Goal: Communication & Community: Participate in discussion

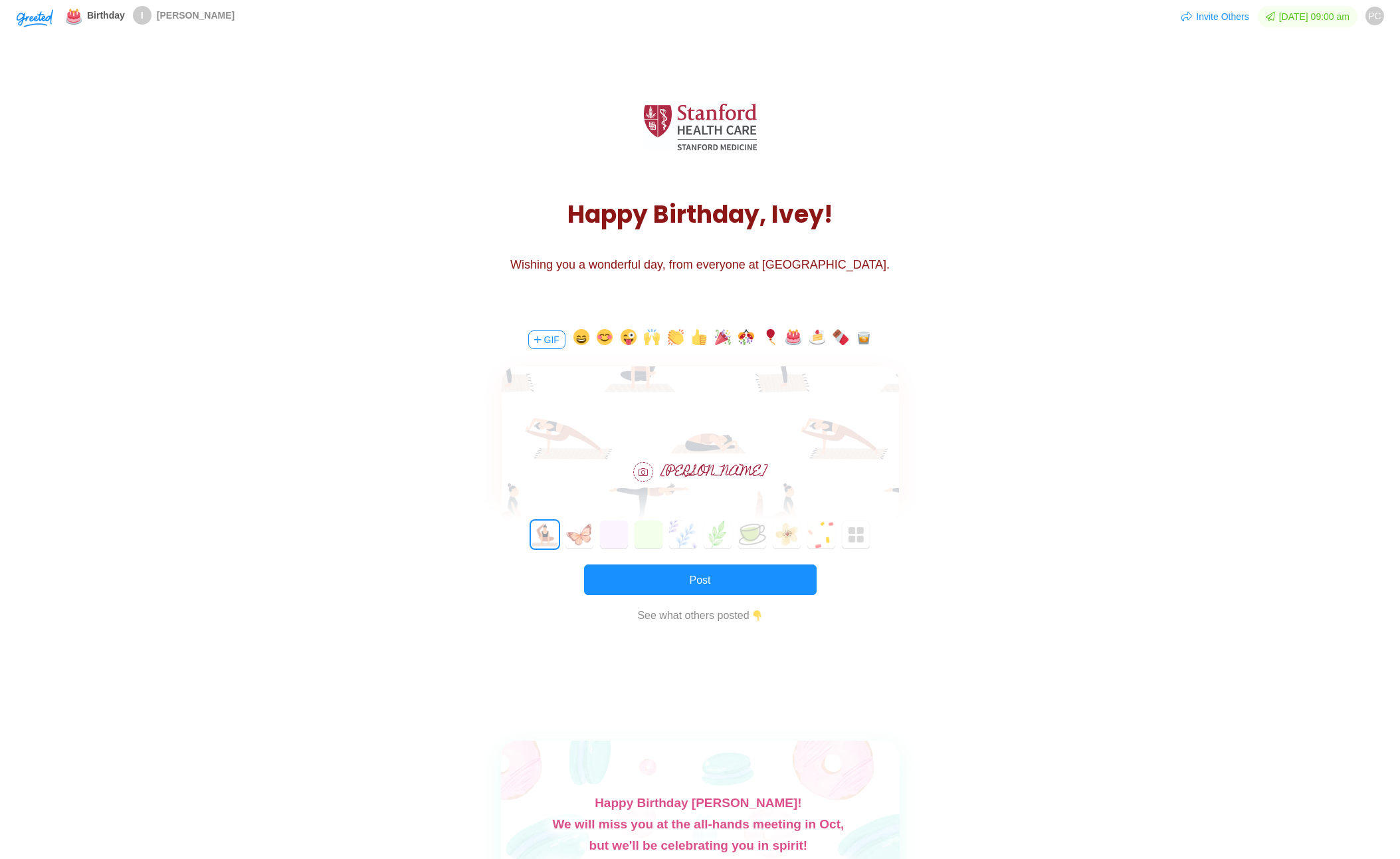
drag, startPoint x: 704, startPoint y: 315, endPoint x: 715, endPoint y: 347, distance: 33.8
click at [704, 315] on div "GIF [PERSON_NAME] 0 1 2 3 4 5 6 7 8 9 10 11 12 13 14 15 16 17 18 19 20 21 22 23…" at bounding box center [701, 485] width 399 height 346
click at [695, 416] on div at bounding box center [701, 405] width 397 height 77
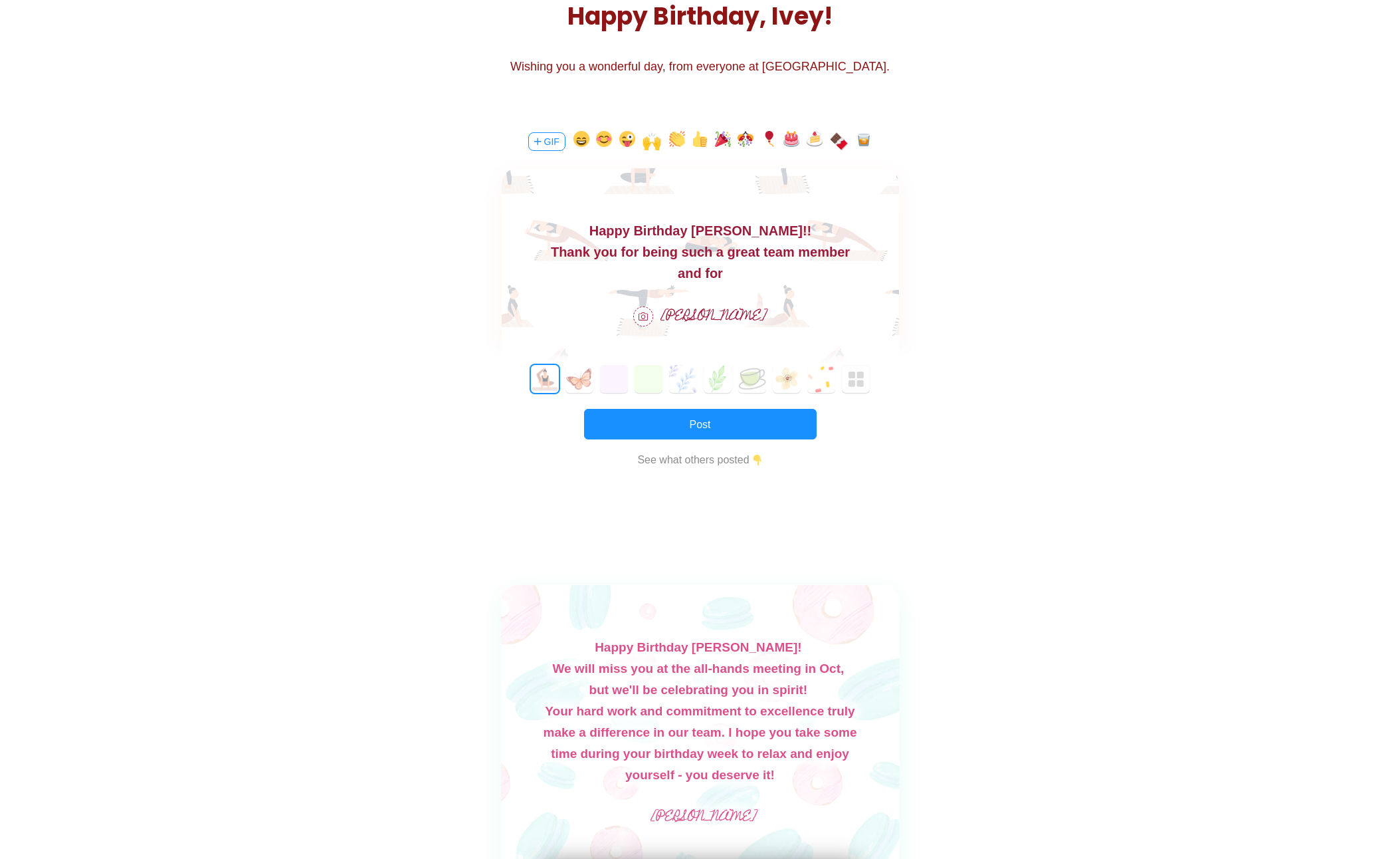
click at [728, 230] on body "Happy Birthday [PERSON_NAME]!! Thank you for being such a great team member and…" at bounding box center [700, 251] width 397 height 64
click at [735, 268] on div "and for" at bounding box center [700, 273] width 397 height 21
click at [745, 265] on div "and for" at bounding box center [700, 273] width 397 height 21
click at [742, 264] on div "and for" at bounding box center [700, 273] width 397 height 21
click at [738, 268] on div "and for" at bounding box center [700, 273] width 397 height 21
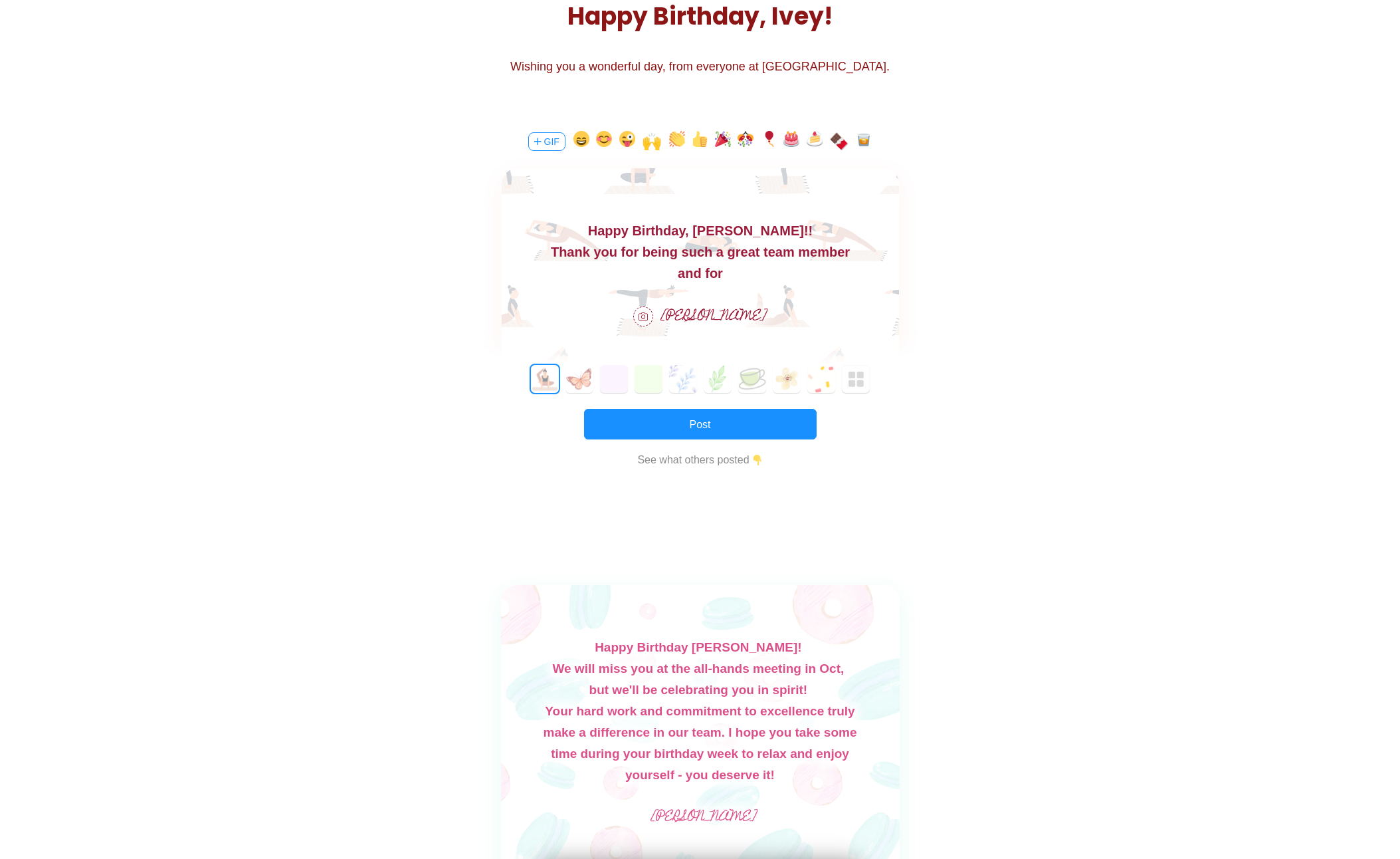
click at [738, 276] on div "and for" at bounding box center [700, 273] width 397 height 21
drag, startPoint x: 741, startPoint y: 268, endPoint x: 558, endPoint y: 241, distance: 185.0
click at [558, 241] on body "Happy Birthday, [PERSON_NAME]!! Thank you for being such a great team member an…" at bounding box center [700, 251] width 397 height 64
click at [631, 279] on div "and for" at bounding box center [700, 273] width 397 height 21
drag, startPoint x: 576, startPoint y: 254, endPoint x: 1237, endPoint y: 506, distance: 707.4
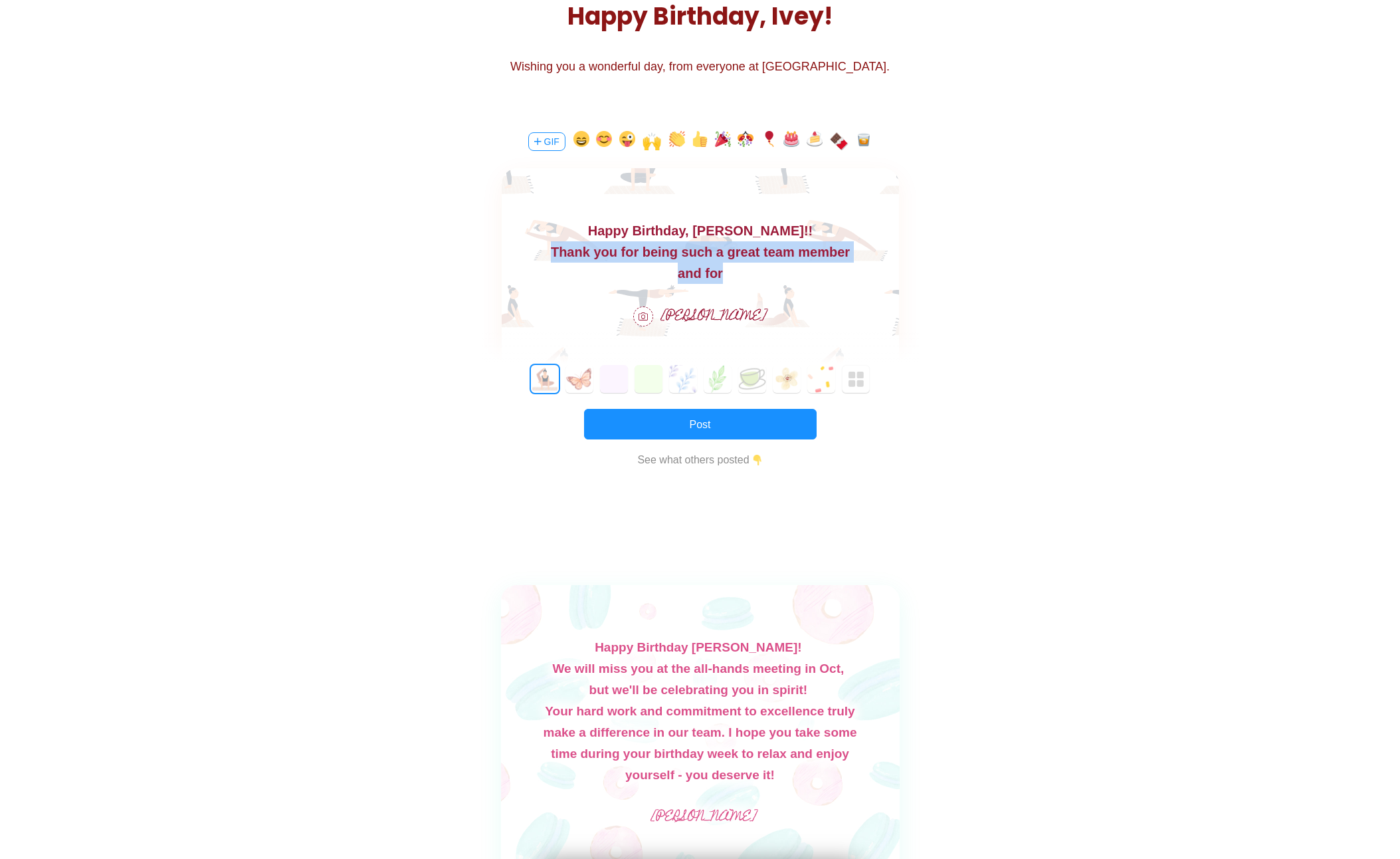
click at [731, 282] on body "Happy Birthday, [PERSON_NAME]!! Thank you for being such a great team member an…" at bounding box center [700, 251] width 397 height 64
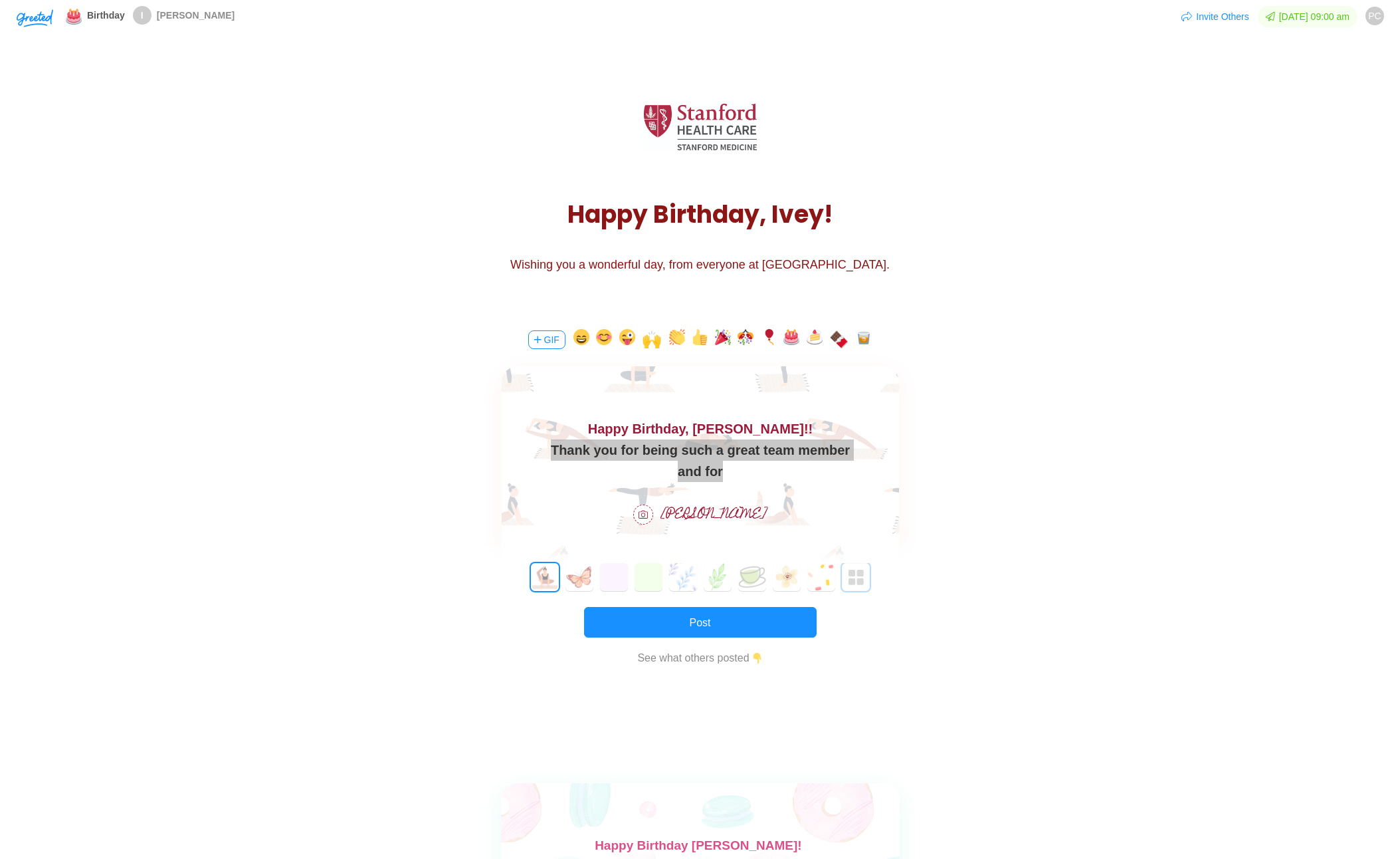
click at [854, 584] on img "button" at bounding box center [856, 578] width 16 height 16
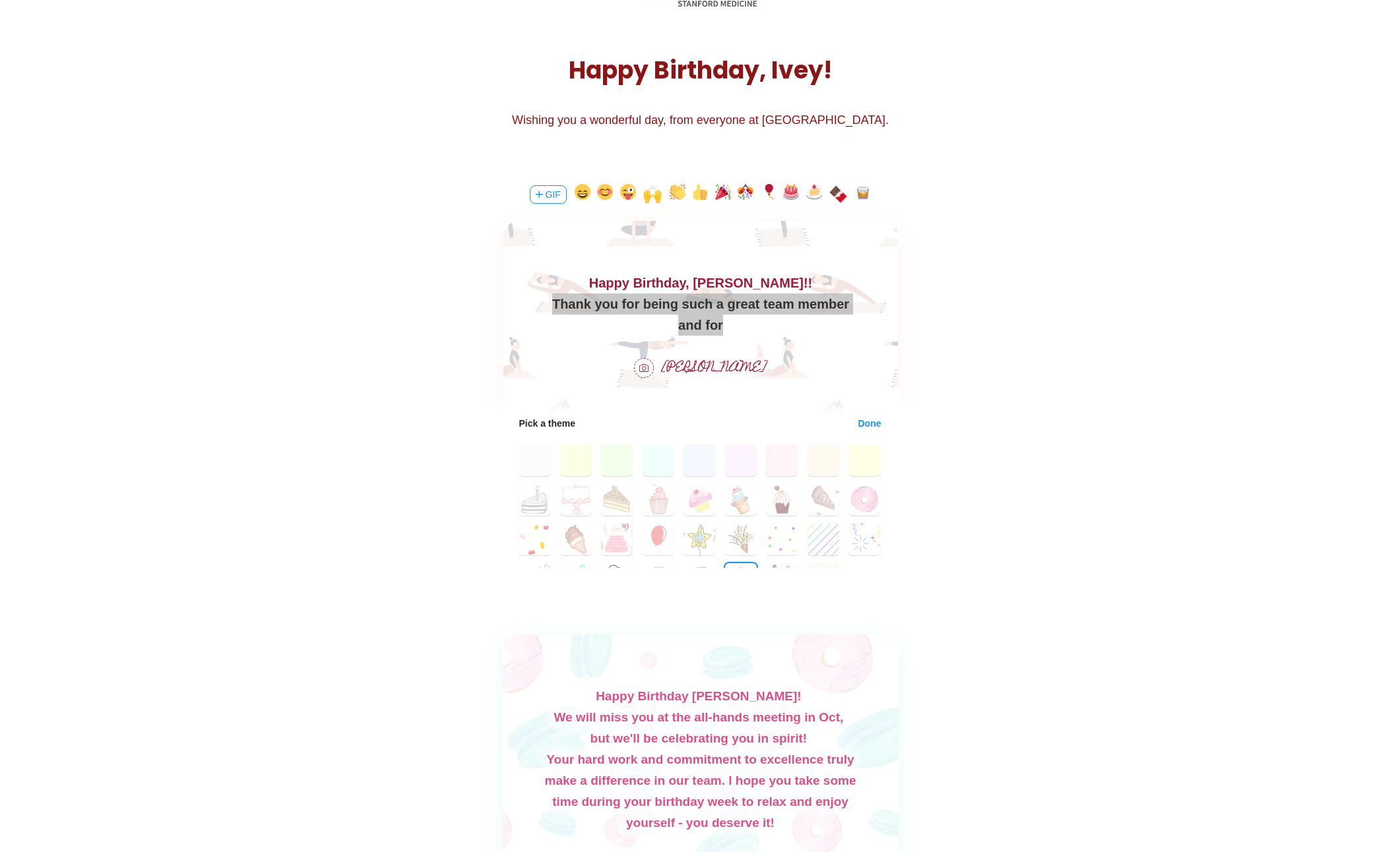
scroll to position [132, 0]
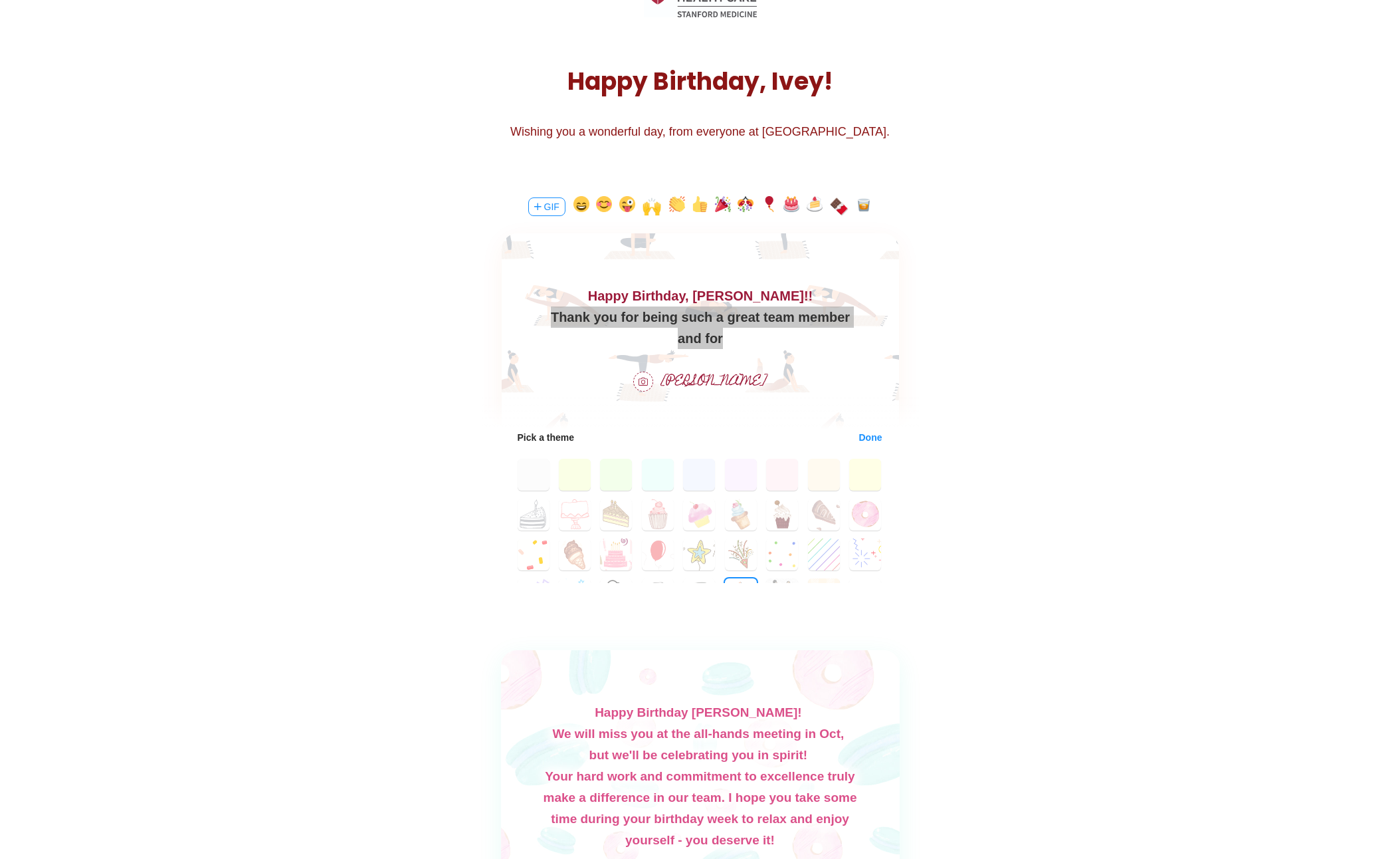
click at [552, 202] on button "GIF" at bounding box center [547, 206] width 37 height 18
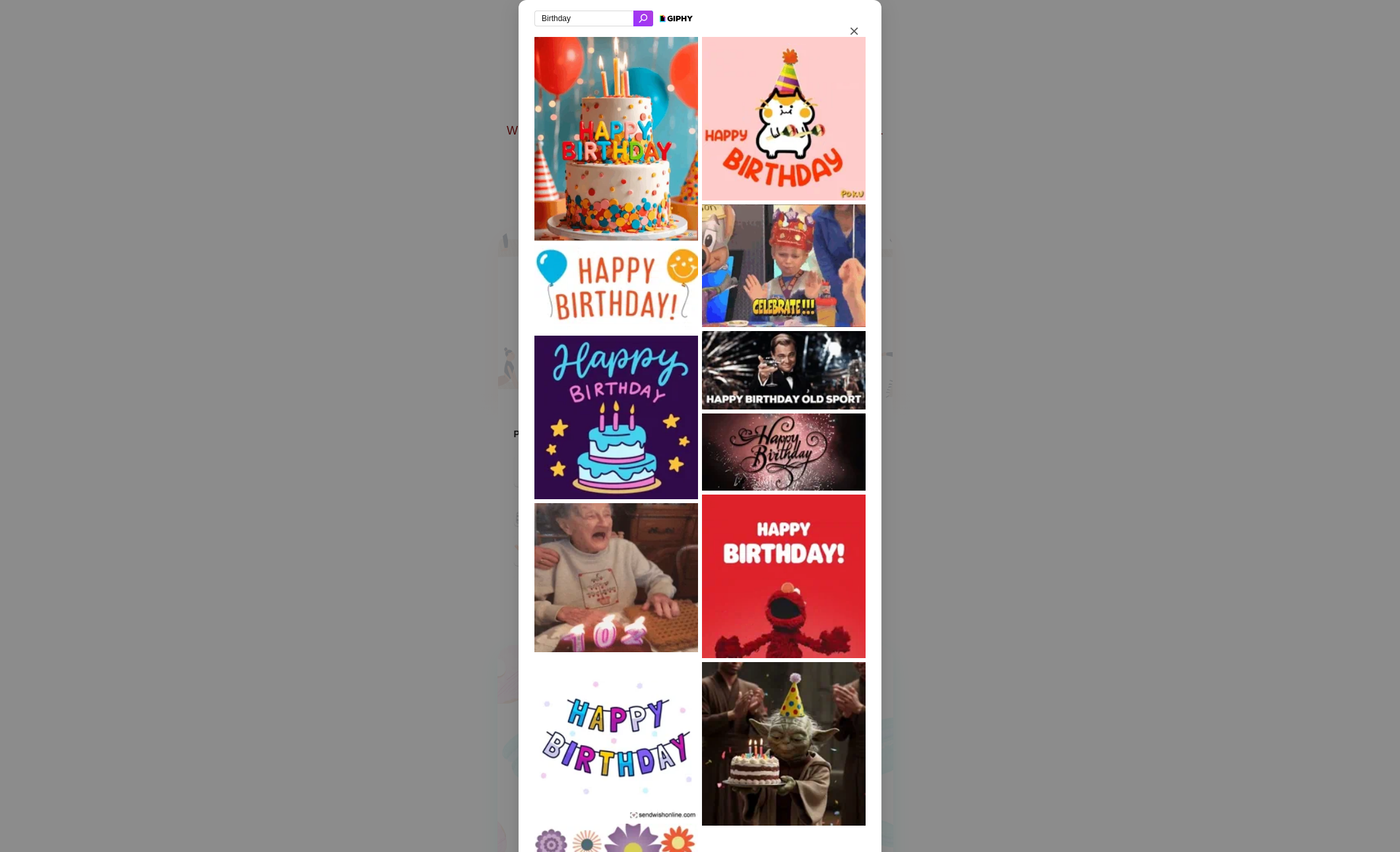
click at [578, 15] on input "Birthday" at bounding box center [584, 19] width 99 height 16
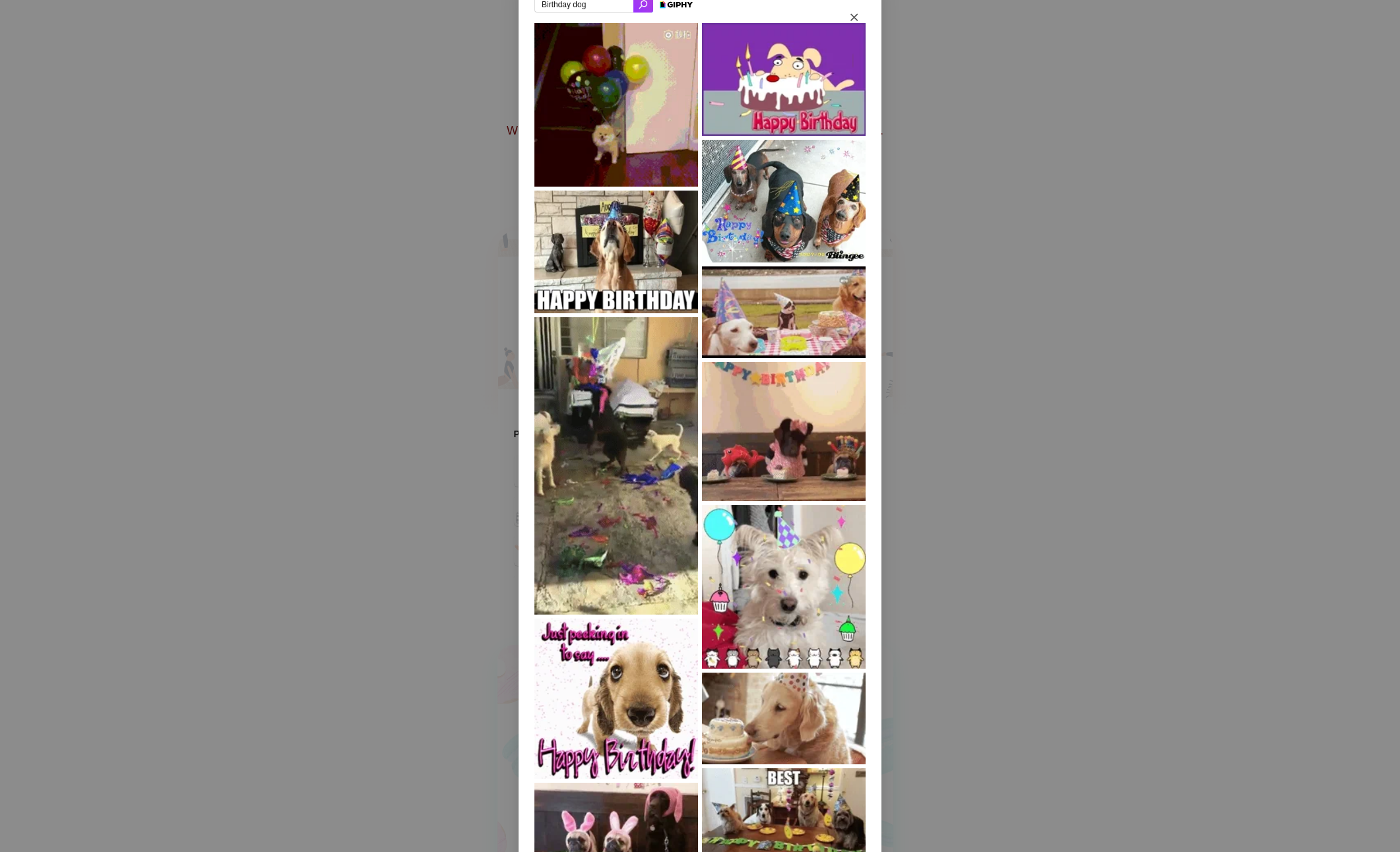
scroll to position [0, 0]
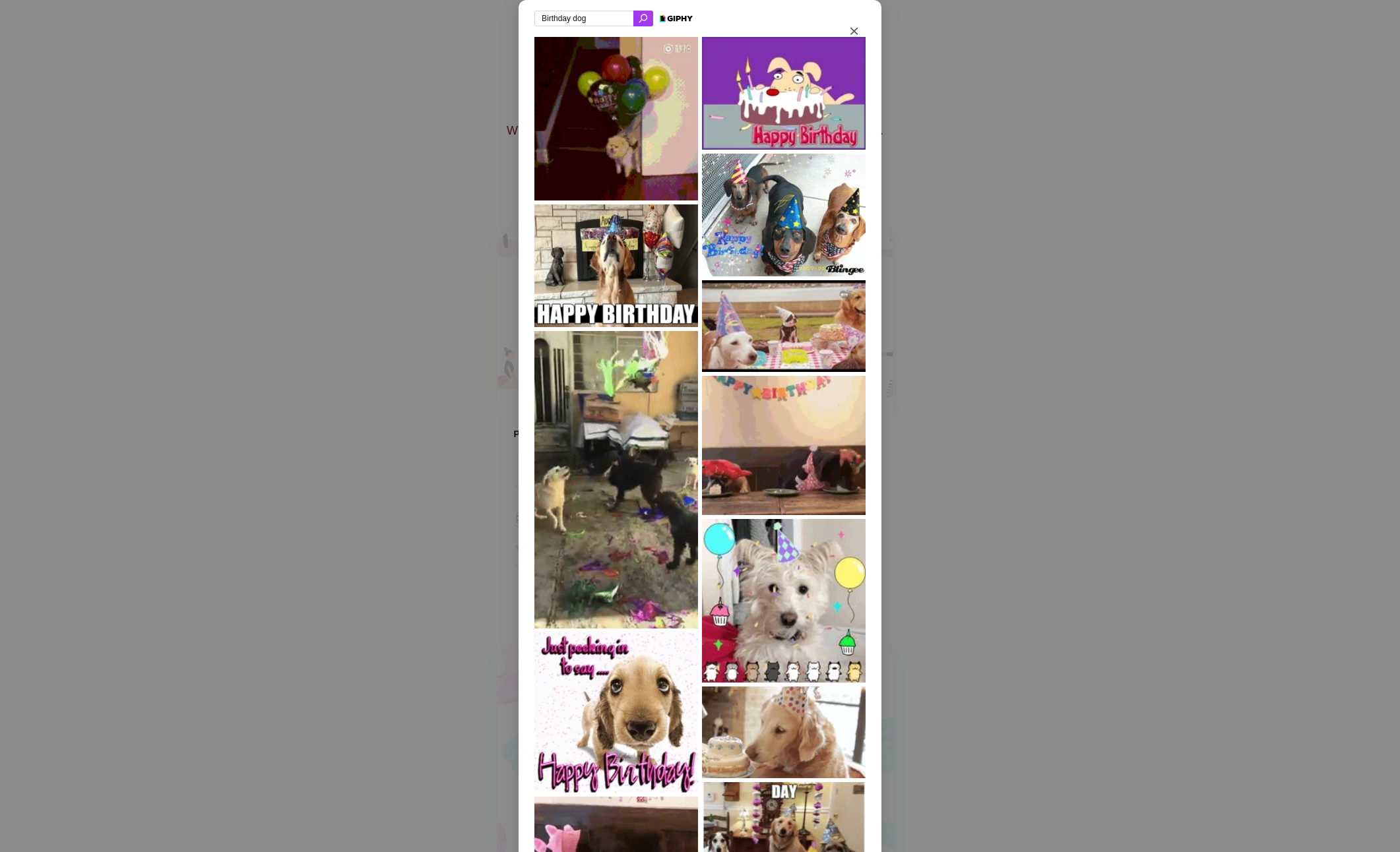
drag, startPoint x: 524, startPoint y: 17, endPoint x: 498, endPoint y: 14, distance: 26.2
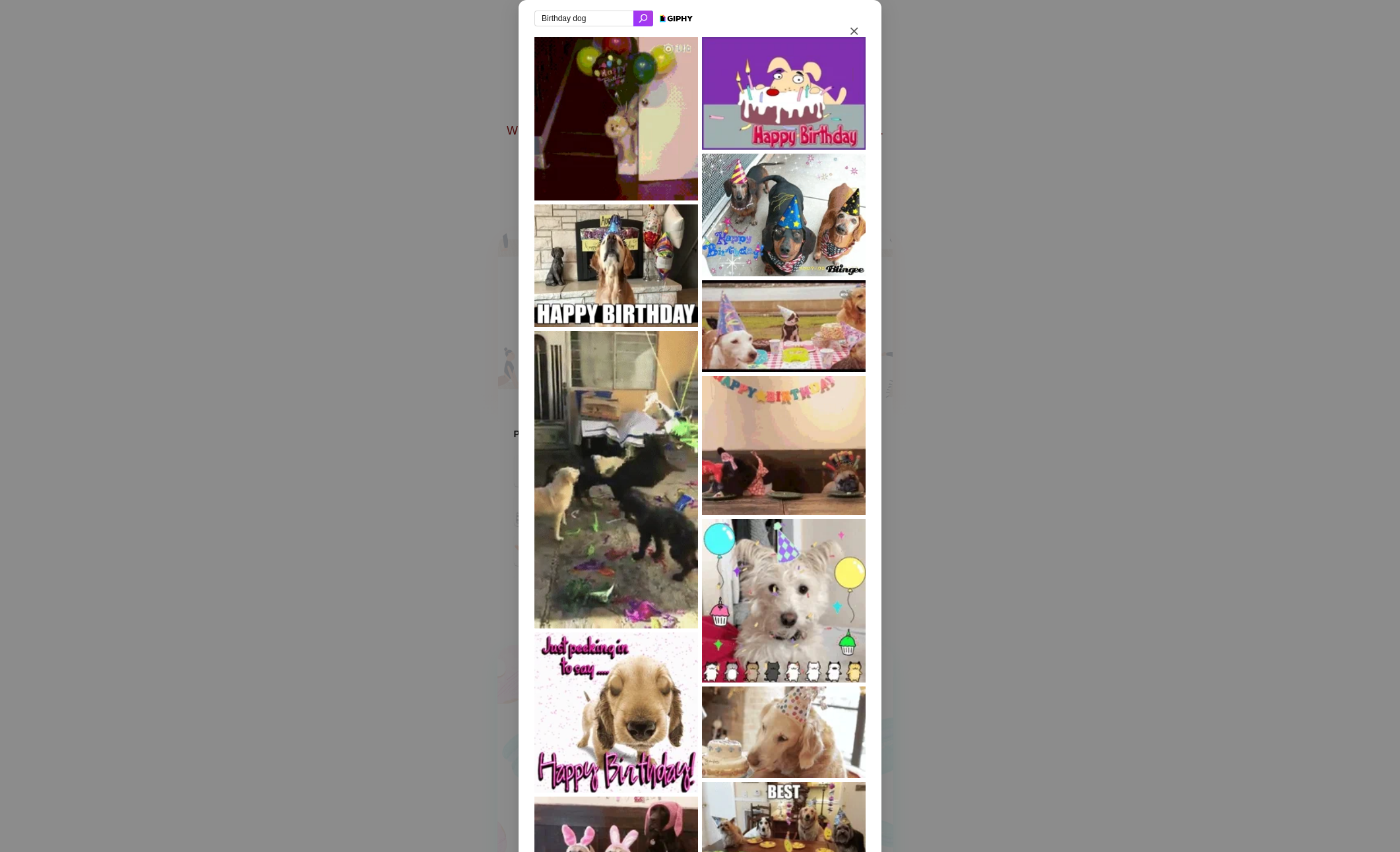
click at [498, 14] on div "Birthday dog" at bounding box center [700, 426] width 1400 height 852
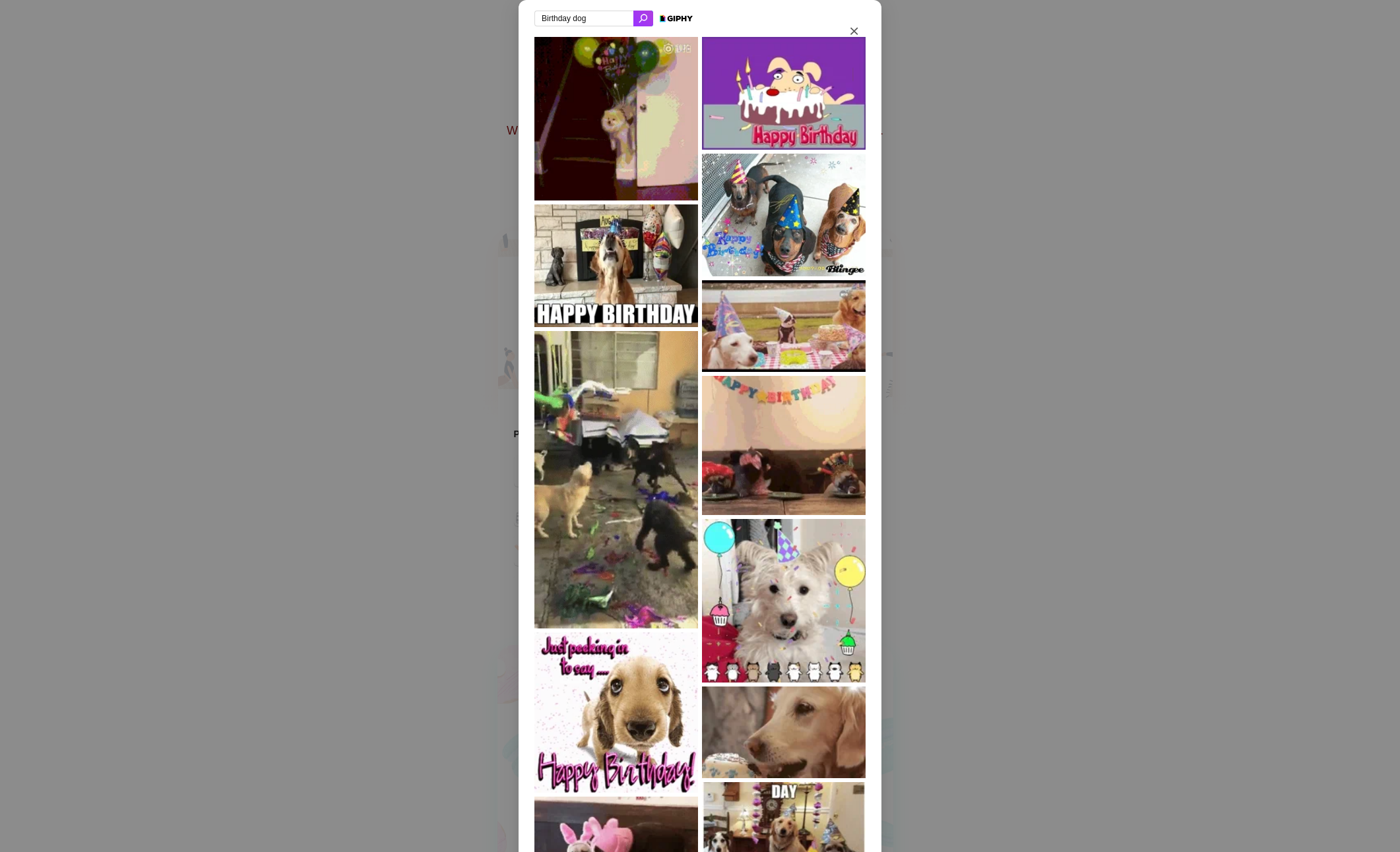
paste input "[PERSON_NAME] Spaniel"
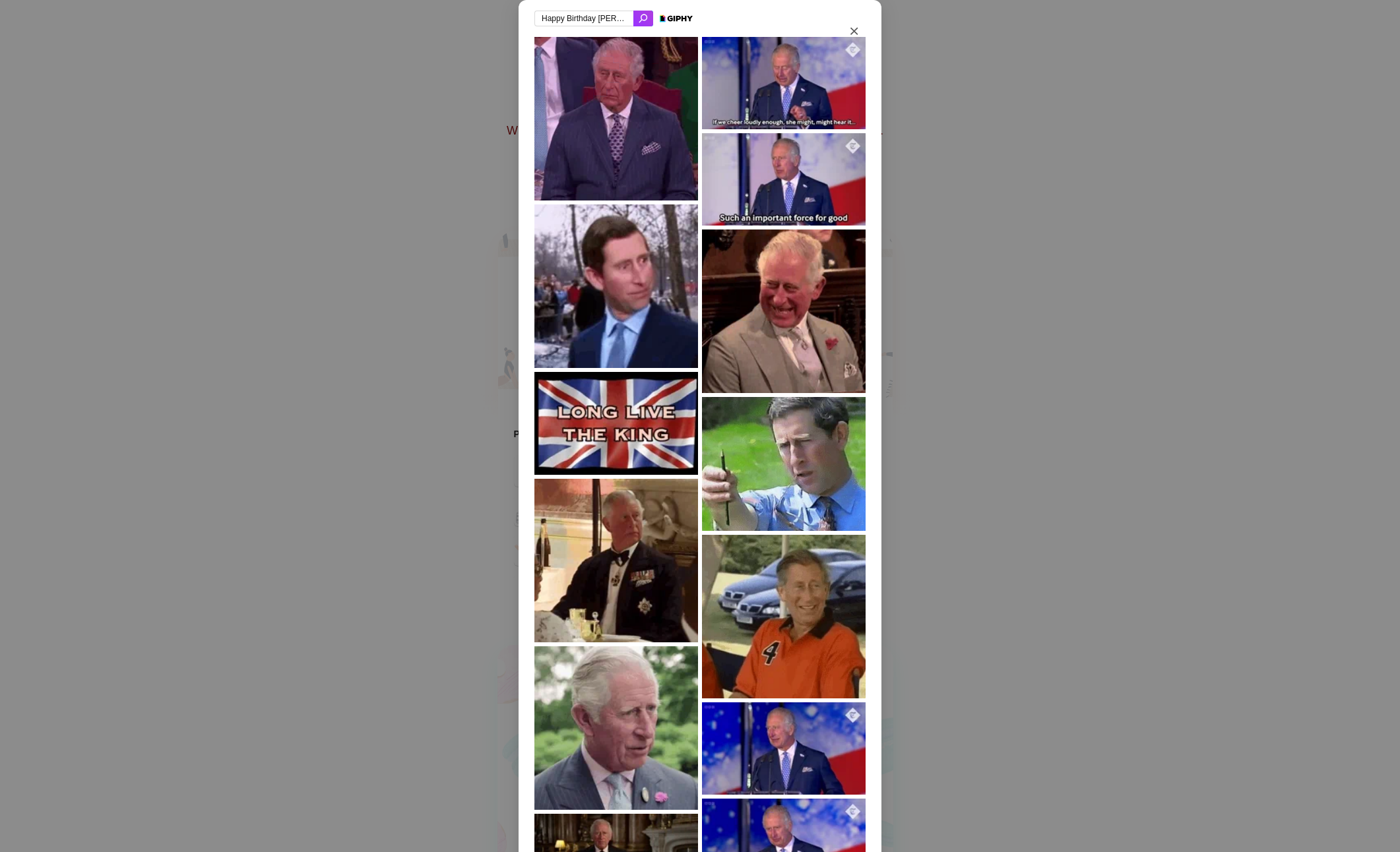
drag, startPoint x: 590, startPoint y: 19, endPoint x: 400, endPoint y: 21, distance: 190.0
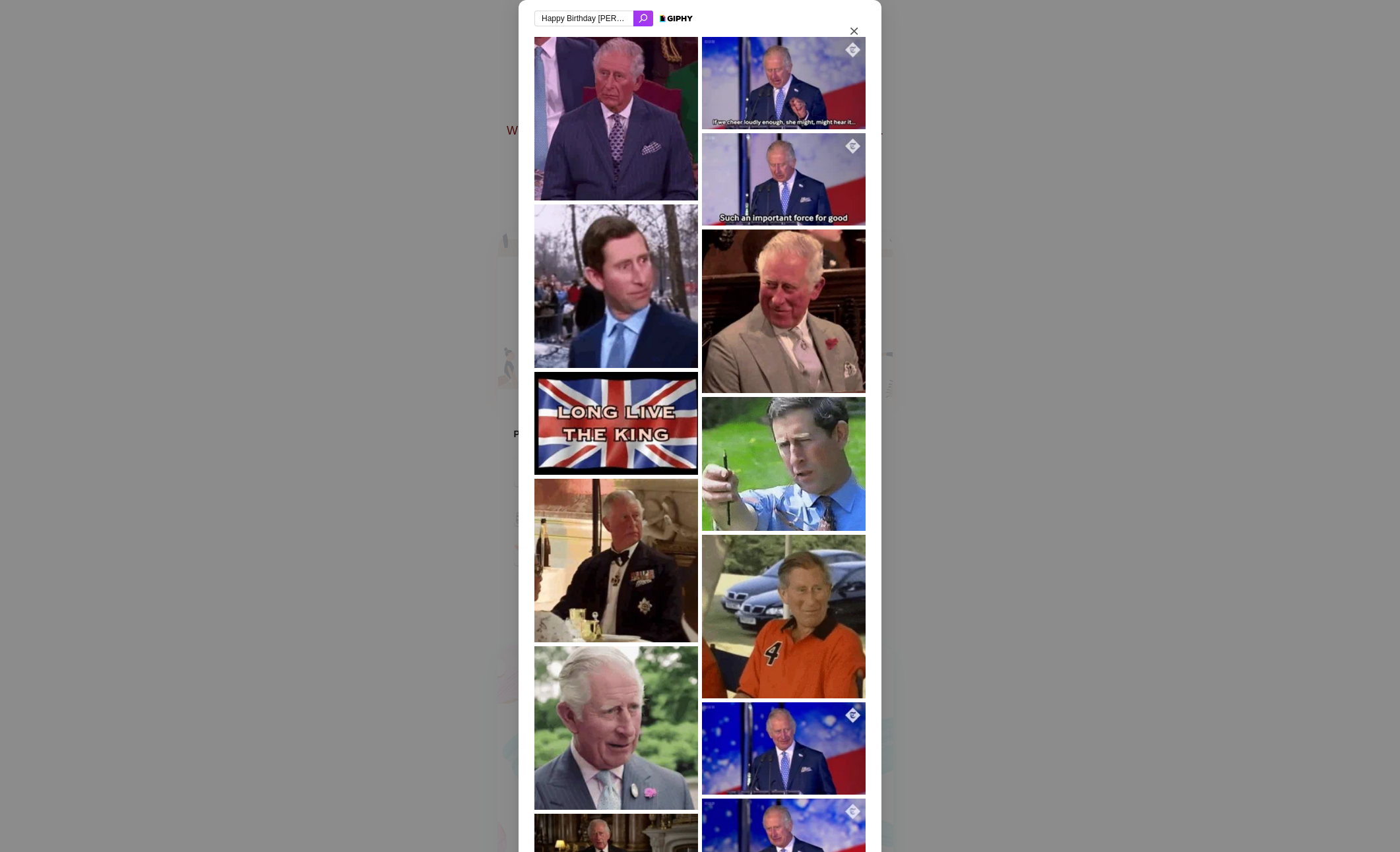
click at [401, 21] on div "Happy Birthday [PERSON_NAME] Spaniel" at bounding box center [700, 426] width 1400 height 852
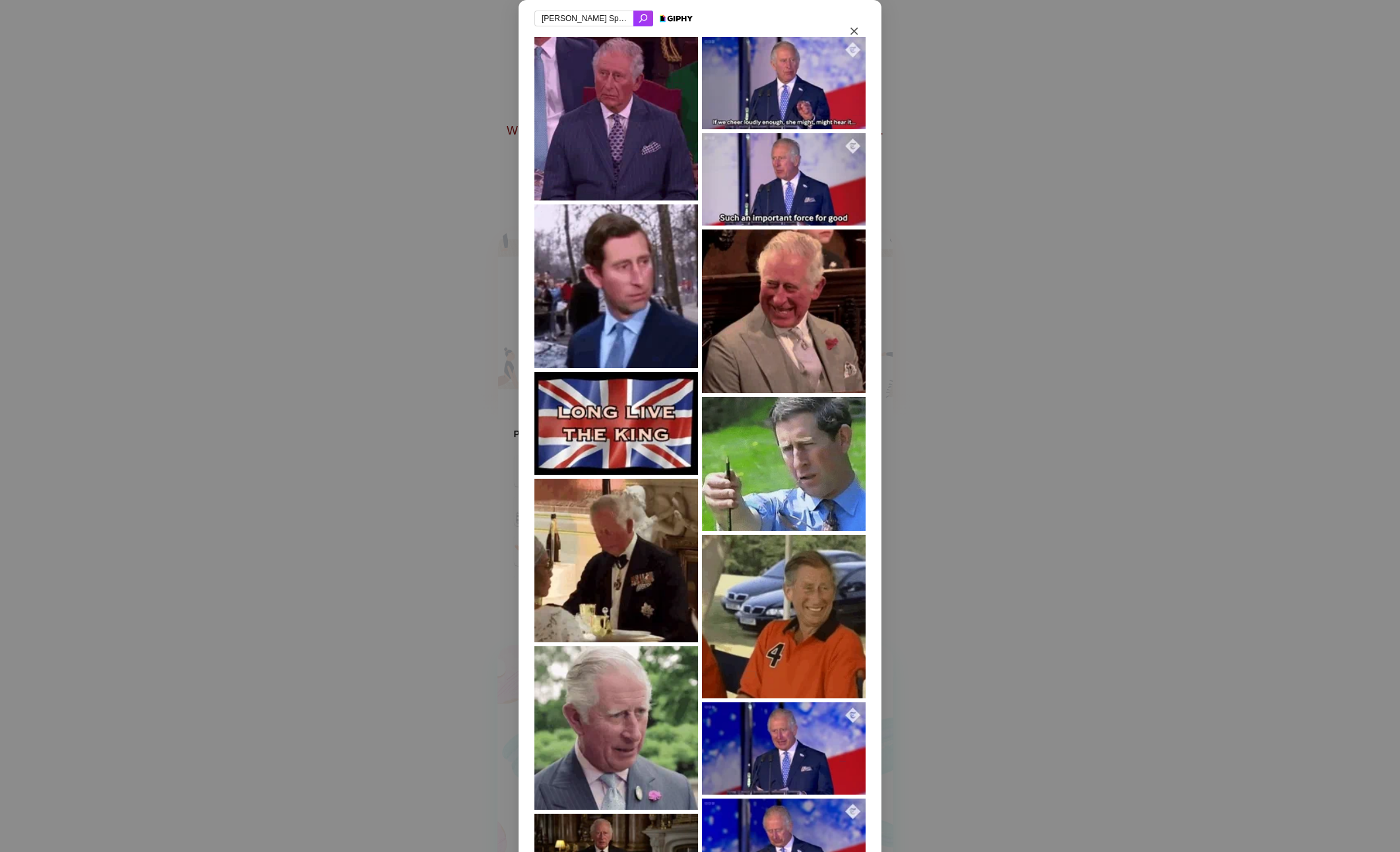
type input "[PERSON_NAME] Spaniel"
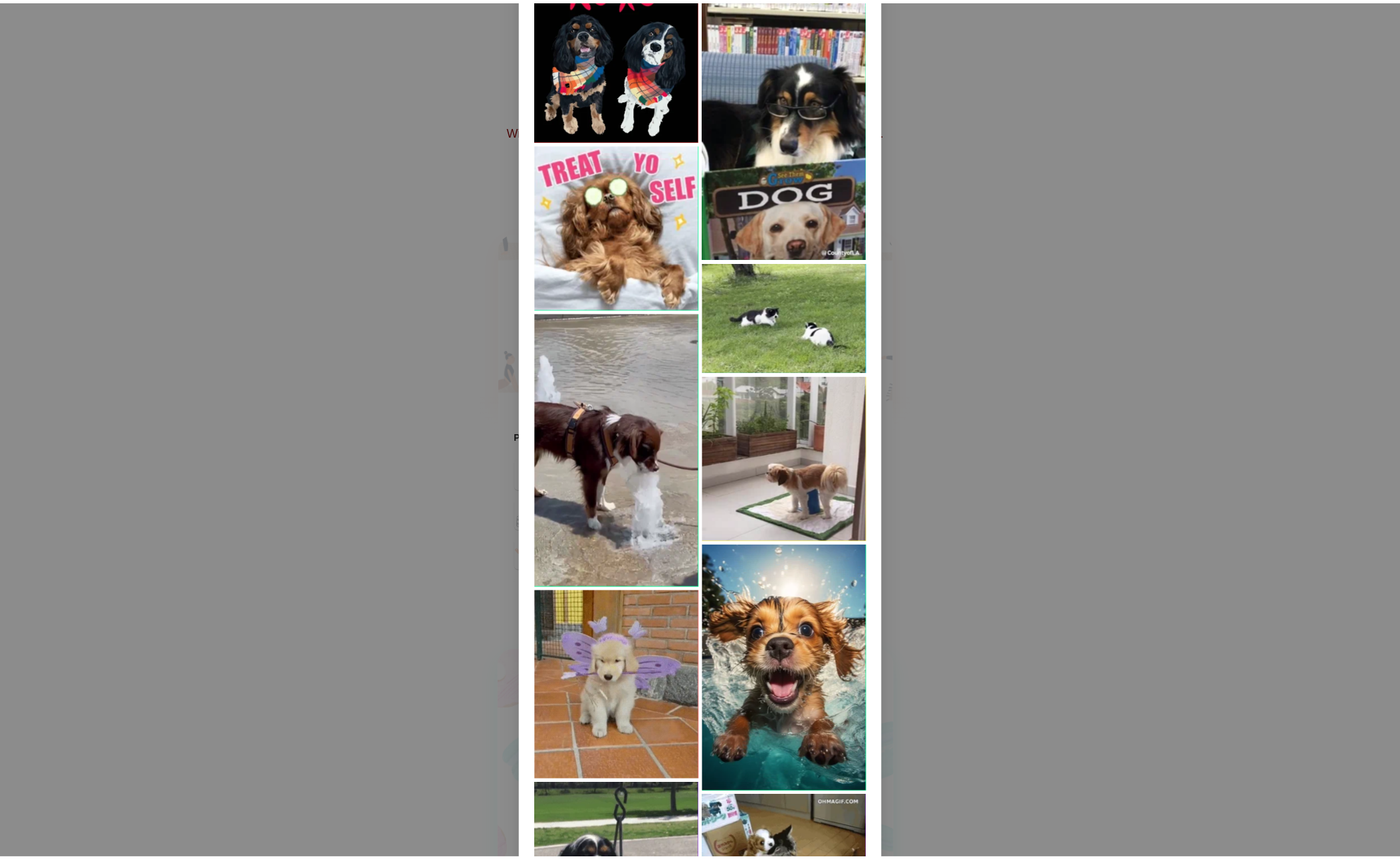
scroll to position [1791, 0]
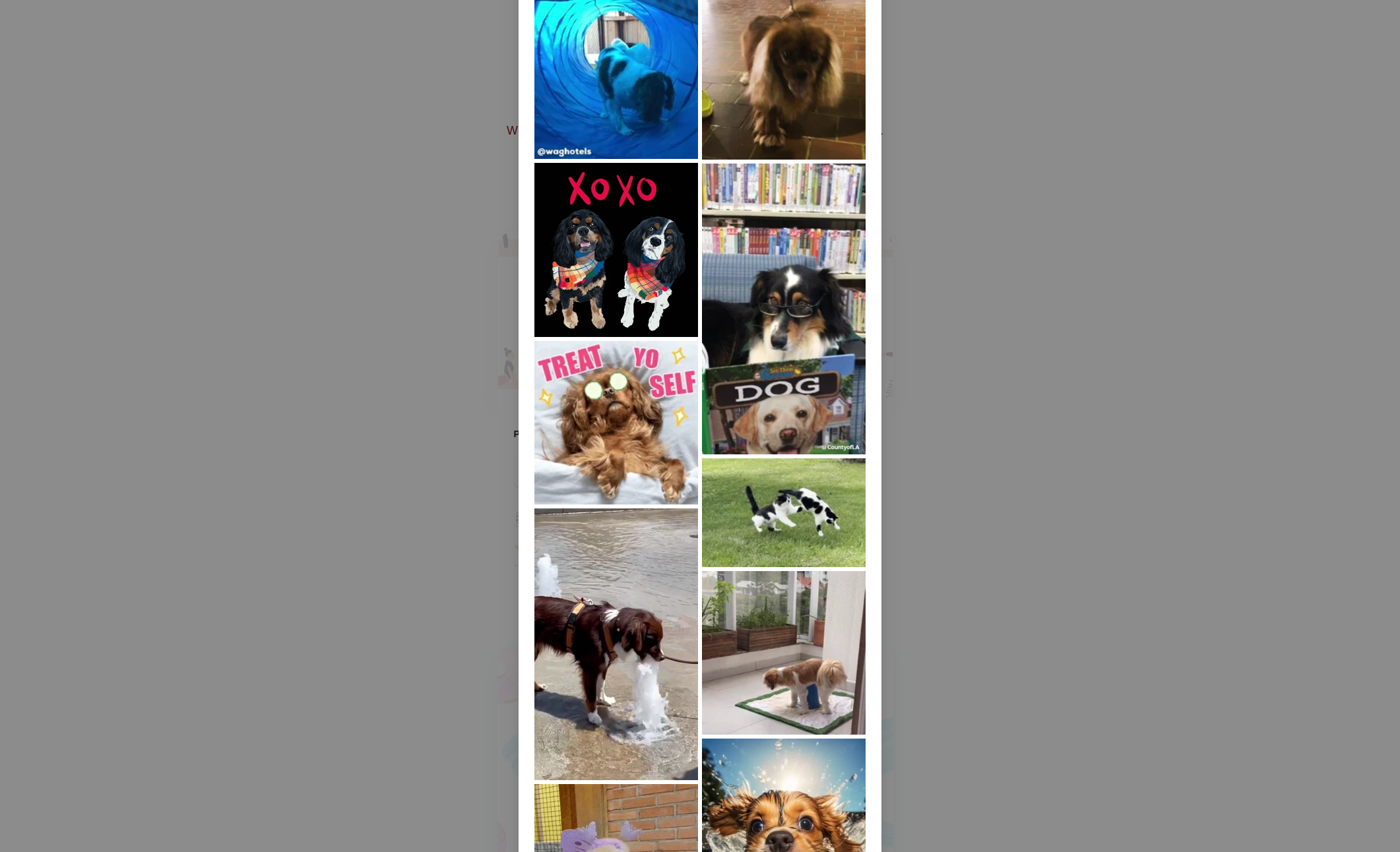
click at [582, 431] on img at bounding box center [617, 423] width 164 height 164
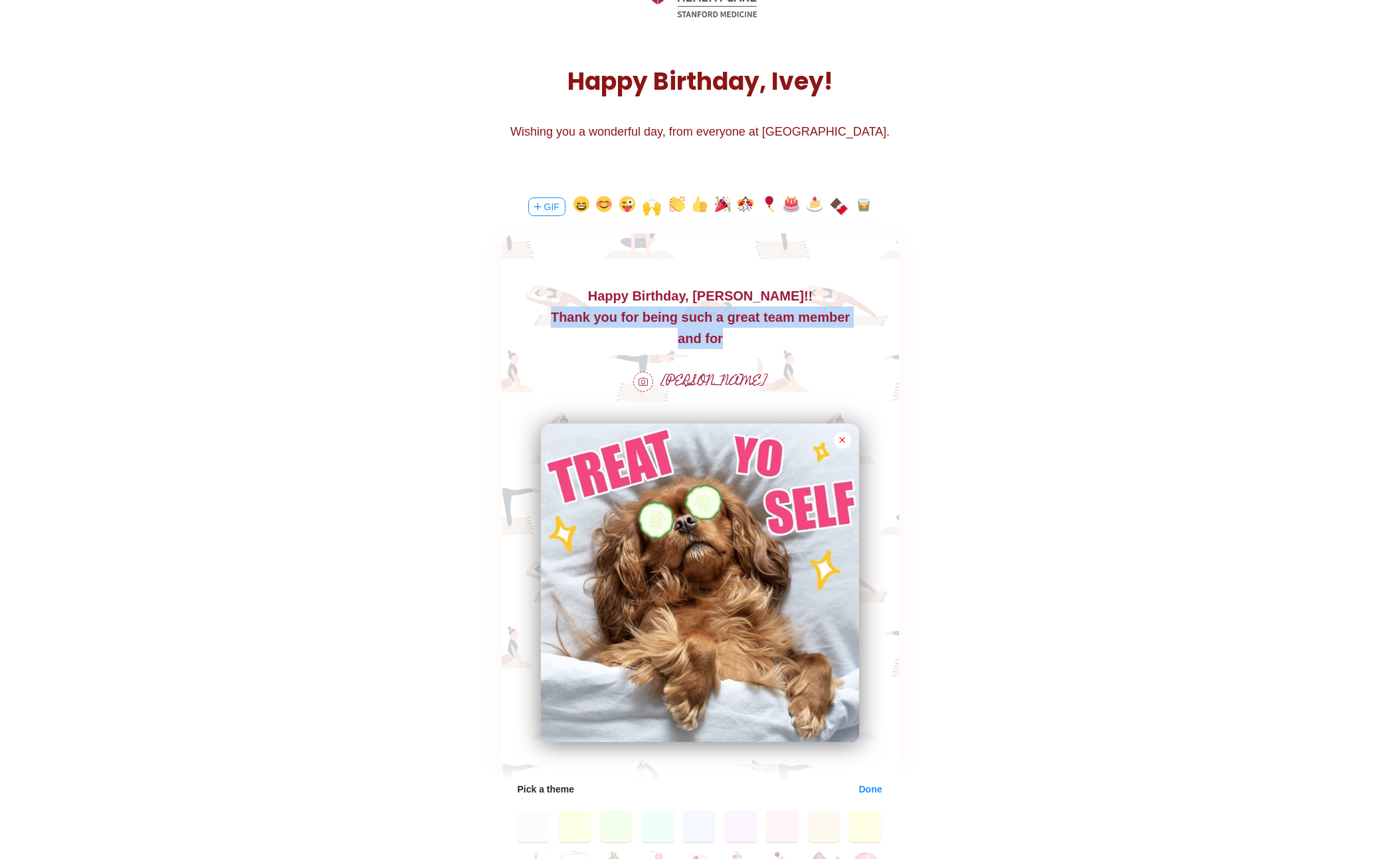
click at [778, 344] on div "and for" at bounding box center [700, 338] width 397 height 21
click at [733, 346] on div "and for" at bounding box center [700, 338] width 397 height 21
click at [725, 338] on div "and for" at bounding box center [700, 338] width 397 height 21
click at [727, 341] on div "and for" at bounding box center [700, 338] width 397 height 21
click at [650, 339] on div "and for constantly pushing to improve things" at bounding box center [700, 338] width 397 height 21
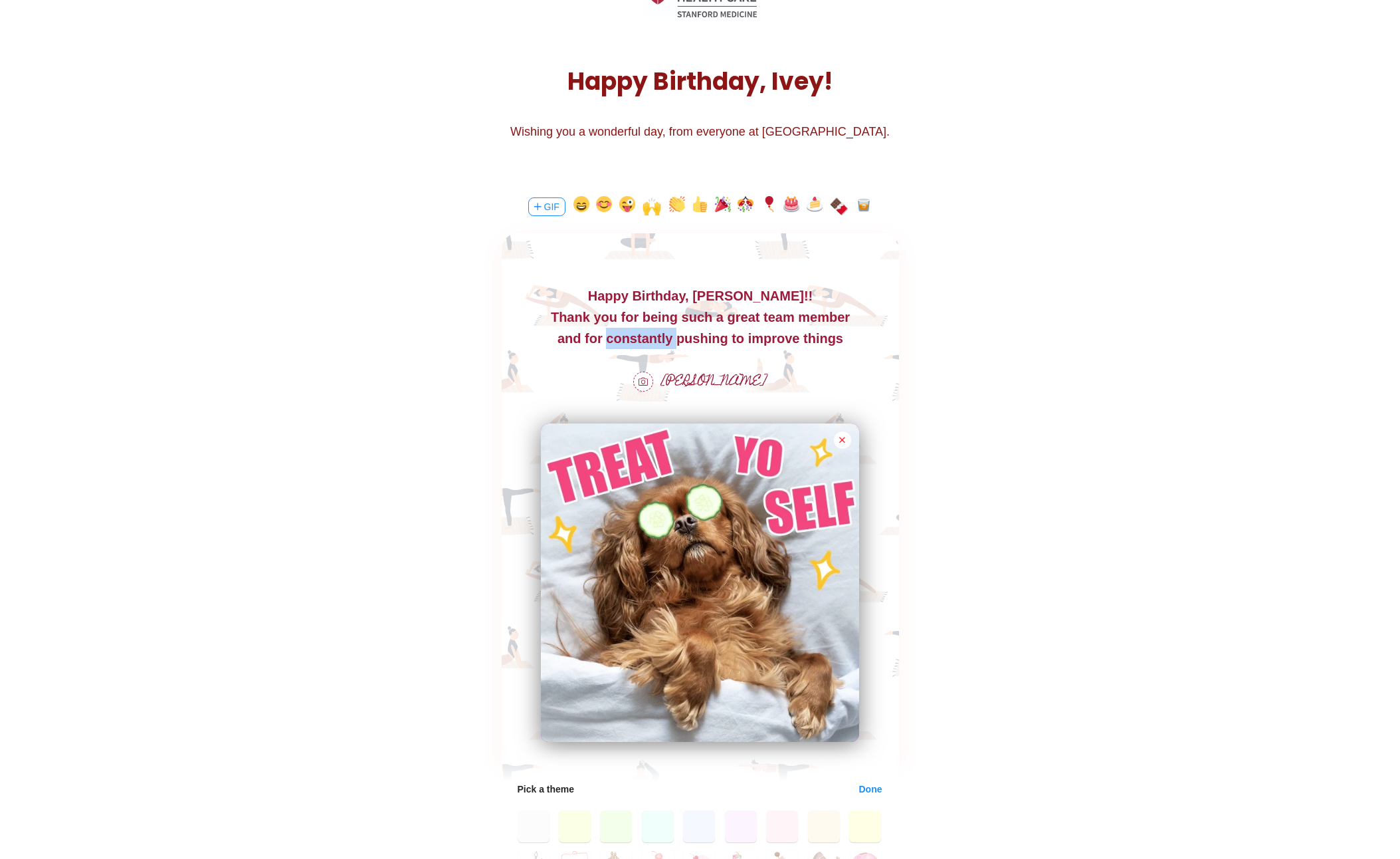
click at [650, 339] on div "and for constantly pushing to improve things" at bounding box center [700, 338] width 397 height 21
click at [696, 337] on div "and for always pushing to improve things" at bounding box center [700, 338] width 397 height 21
drag, startPoint x: 826, startPoint y: 336, endPoint x: 606, endPoint y: 344, distance: 220.1
click at [606, 344] on div "and for always pushing to improve things" at bounding box center [700, 338] width 397 height 21
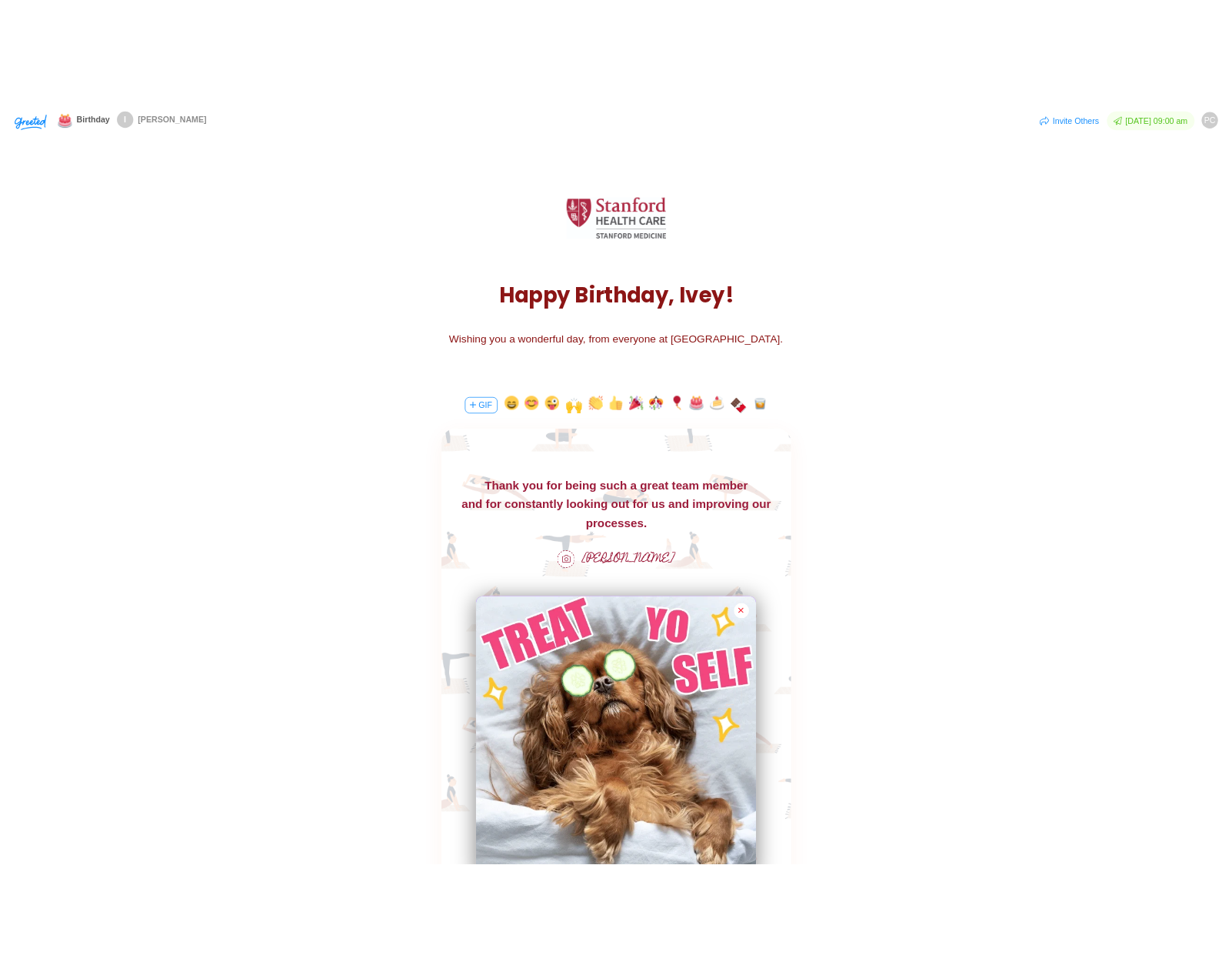
scroll to position [0, 0]
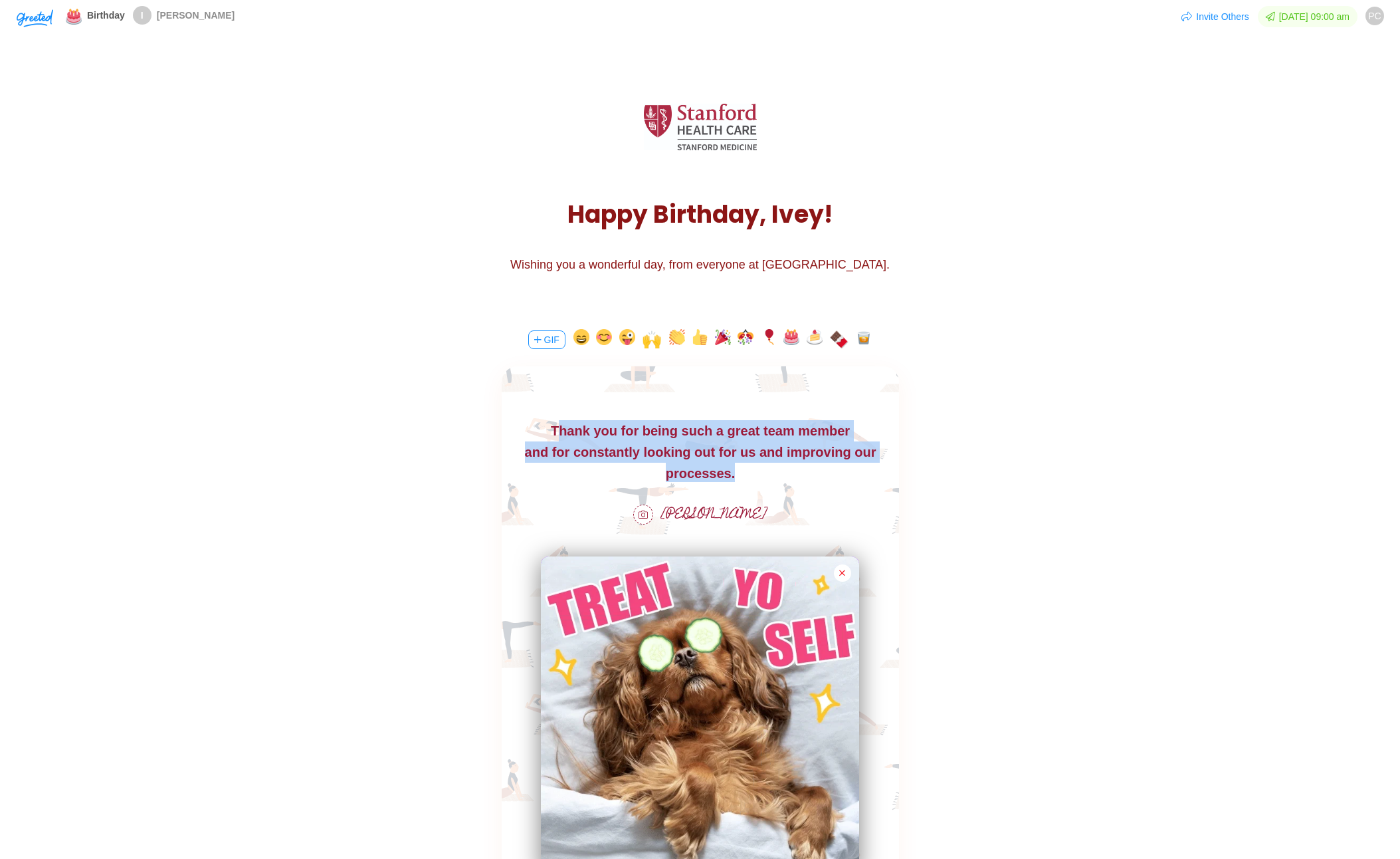
drag, startPoint x: 735, startPoint y: 476, endPoint x: 562, endPoint y: 425, distance: 180.4
click at [562, 425] on body "Happy Birthday, [PERSON_NAME]!! Thank you for being such a great team member an…" at bounding box center [700, 442] width 397 height 85
copy body "[PERSON_NAME] you for being such a great team member and for constantly looking…"
click at [583, 444] on div "and for constantly looking out for us and improving our processes." at bounding box center [700, 463] width 397 height 42
drag, startPoint x: 731, startPoint y: 473, endPoint x: 558, endPoint y: 431, distance: 178.0
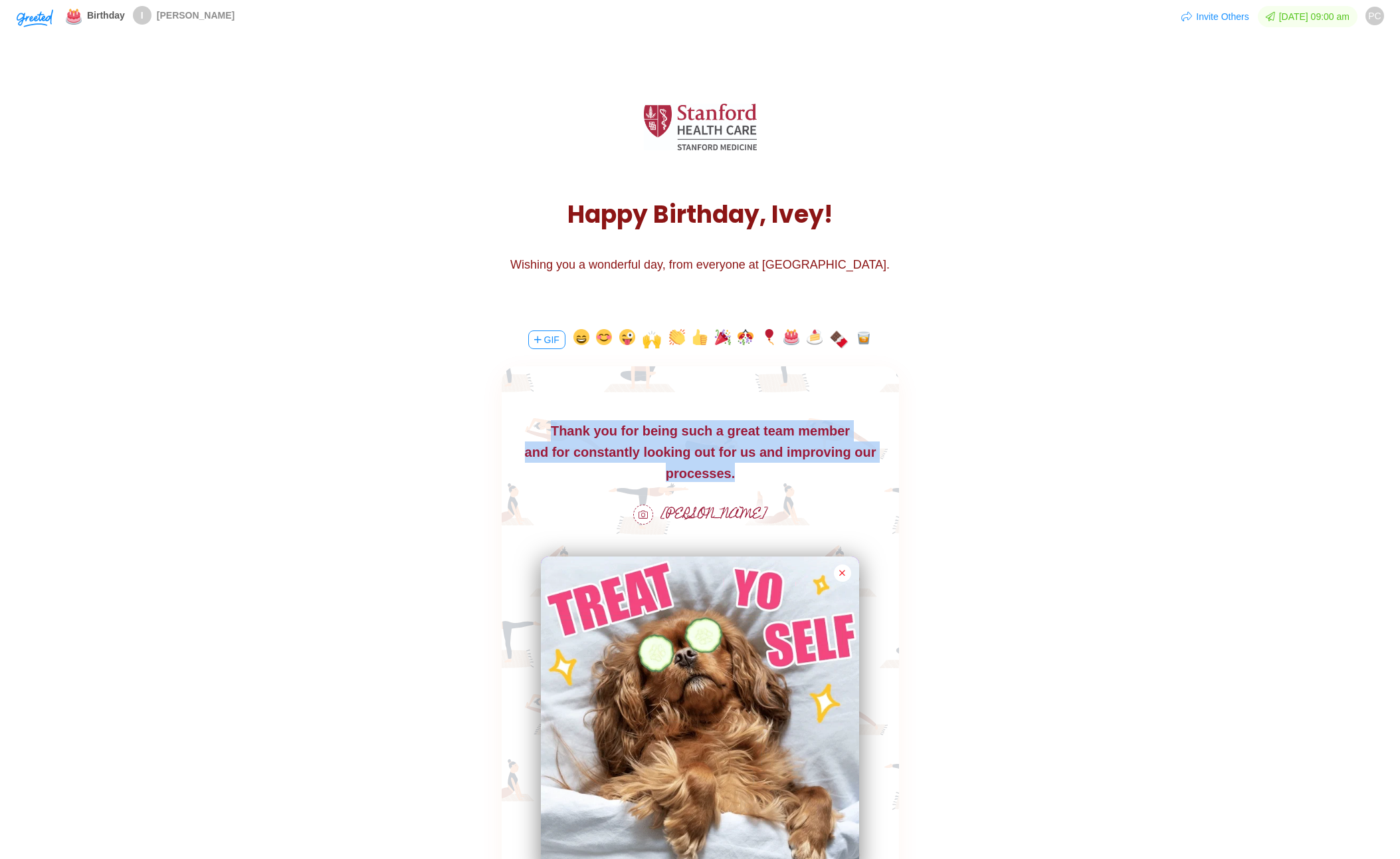
click at [558, 431] on body "Happy Birthday, [PERSON_NAME]!! Thank you for being such a great team member an…" at bounding box center [700, 442] width 397 height 85
copy body "Thank you for being such a great team member and for constantly looking out for…"
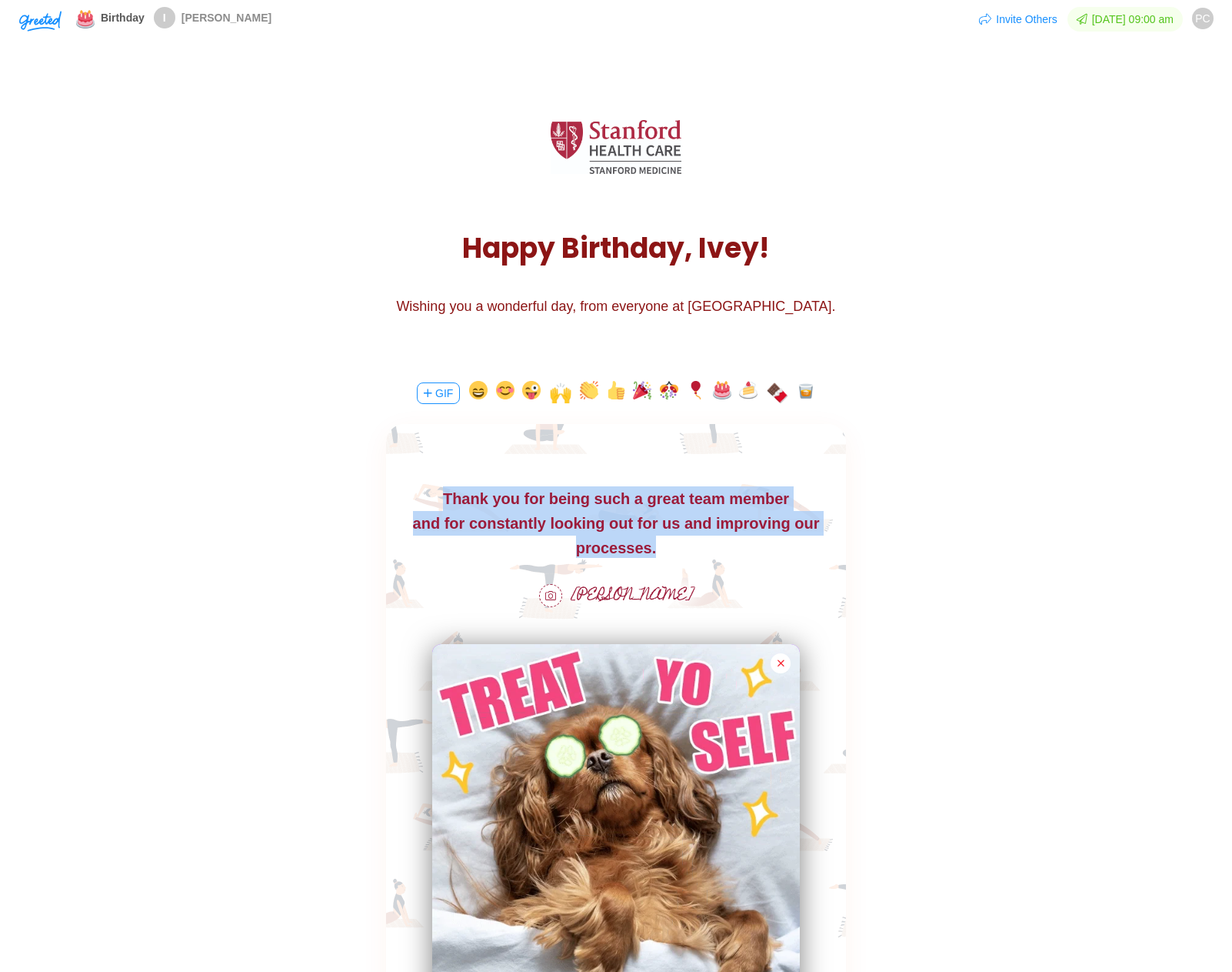
click at [659, 491] on div "Thank you for being such a great team member" at bounding box center [616, 498] width 460 height 25
click at [660, 509] on div "Thank you for being such a great team member" at bounding box center [616, 498] width 460 height 25
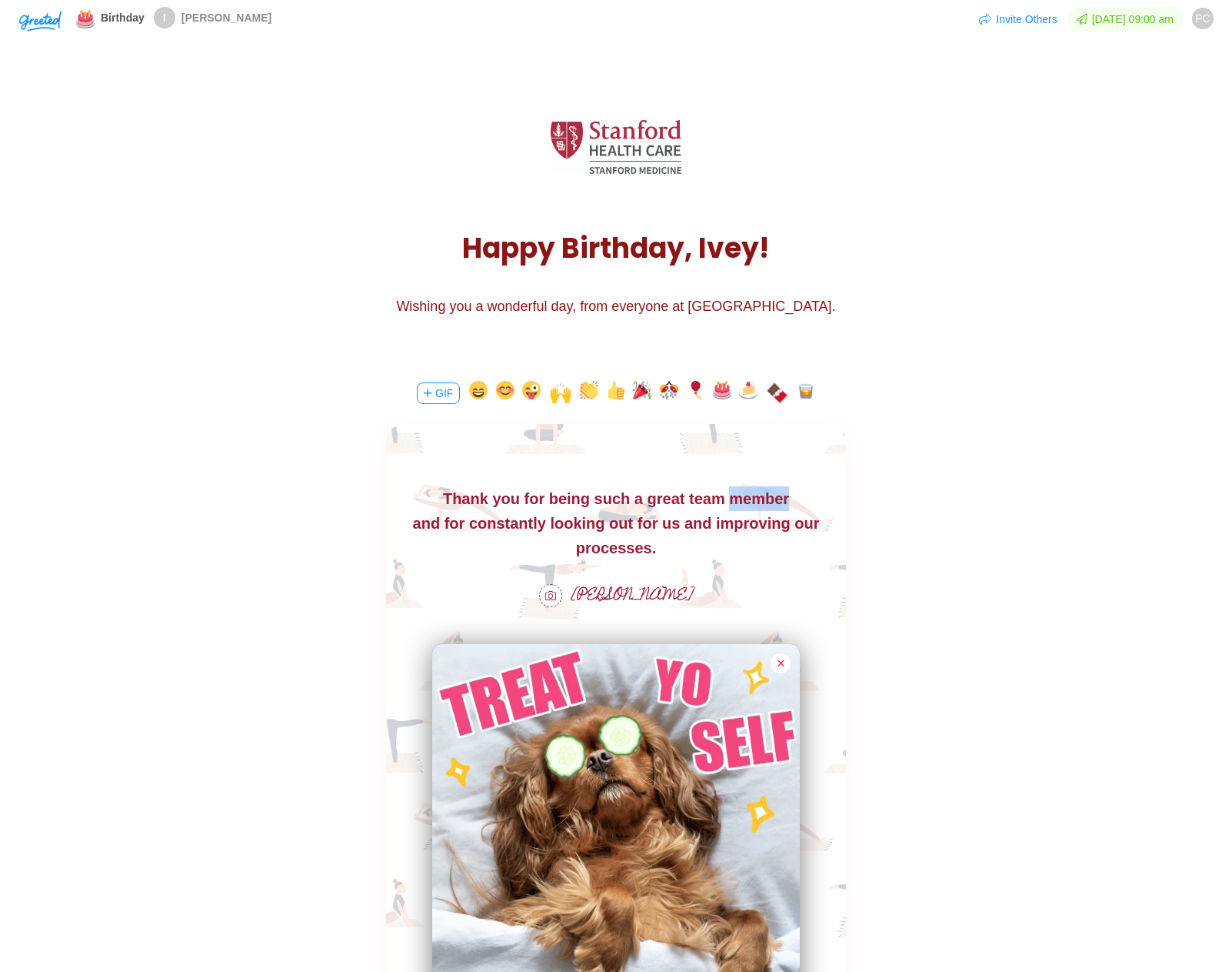
drag, startPoint x: 737, startPoint y: 501, endPoint x: 723, endPoint y: 501, distance: 14.0
click at [723, 501] on div "Thank you for being such a great team member" at bounding box center [616, 498] width 460 height 25
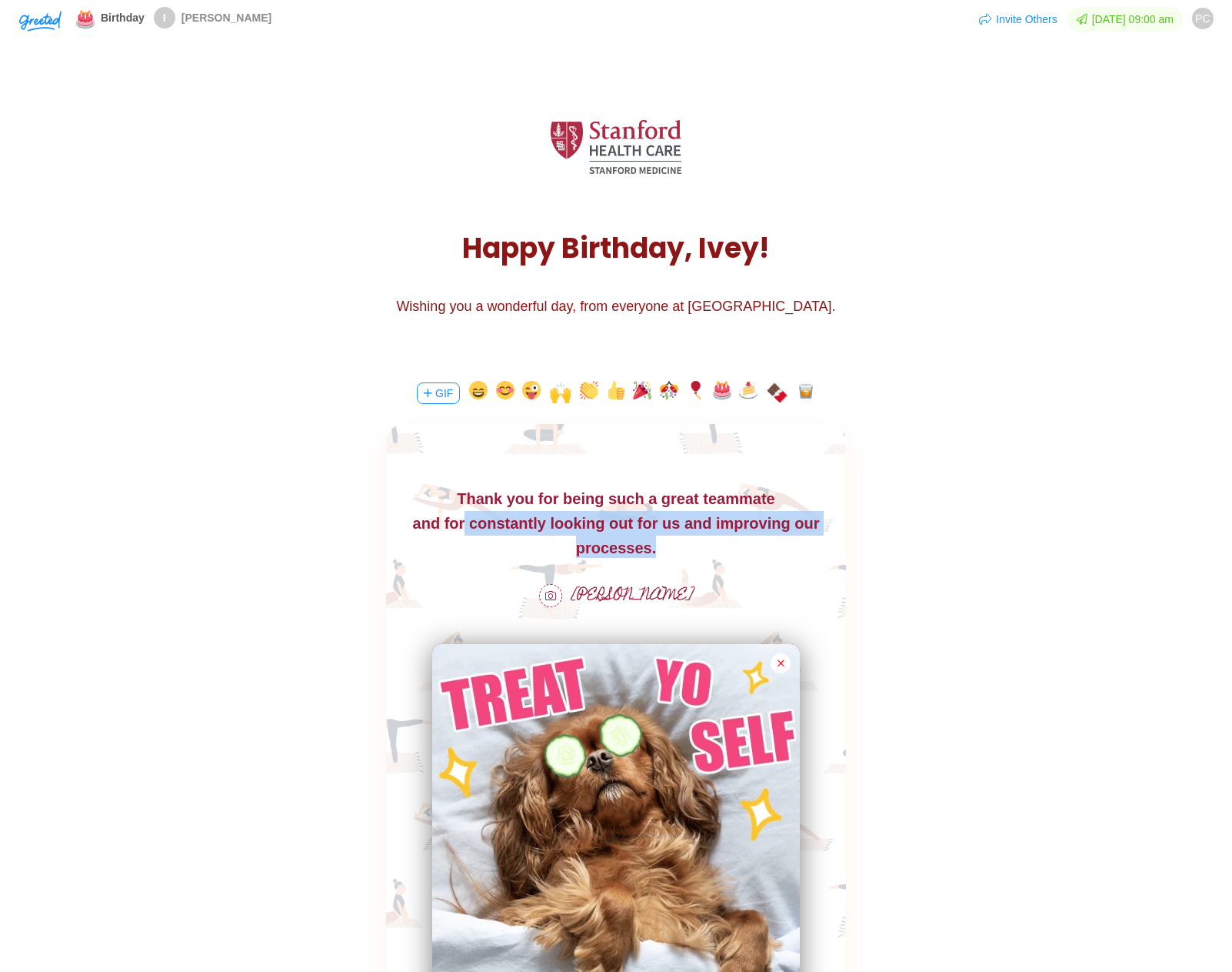
drag, startPoint x: 646, startPoint y: 553, endPoint x: 472, endPoint y: 527, distance: 175.9
click at [472, 527] on div "and for constantly looking out for us and improving our processes." at bounding box center [616, 535] width 460 height 49
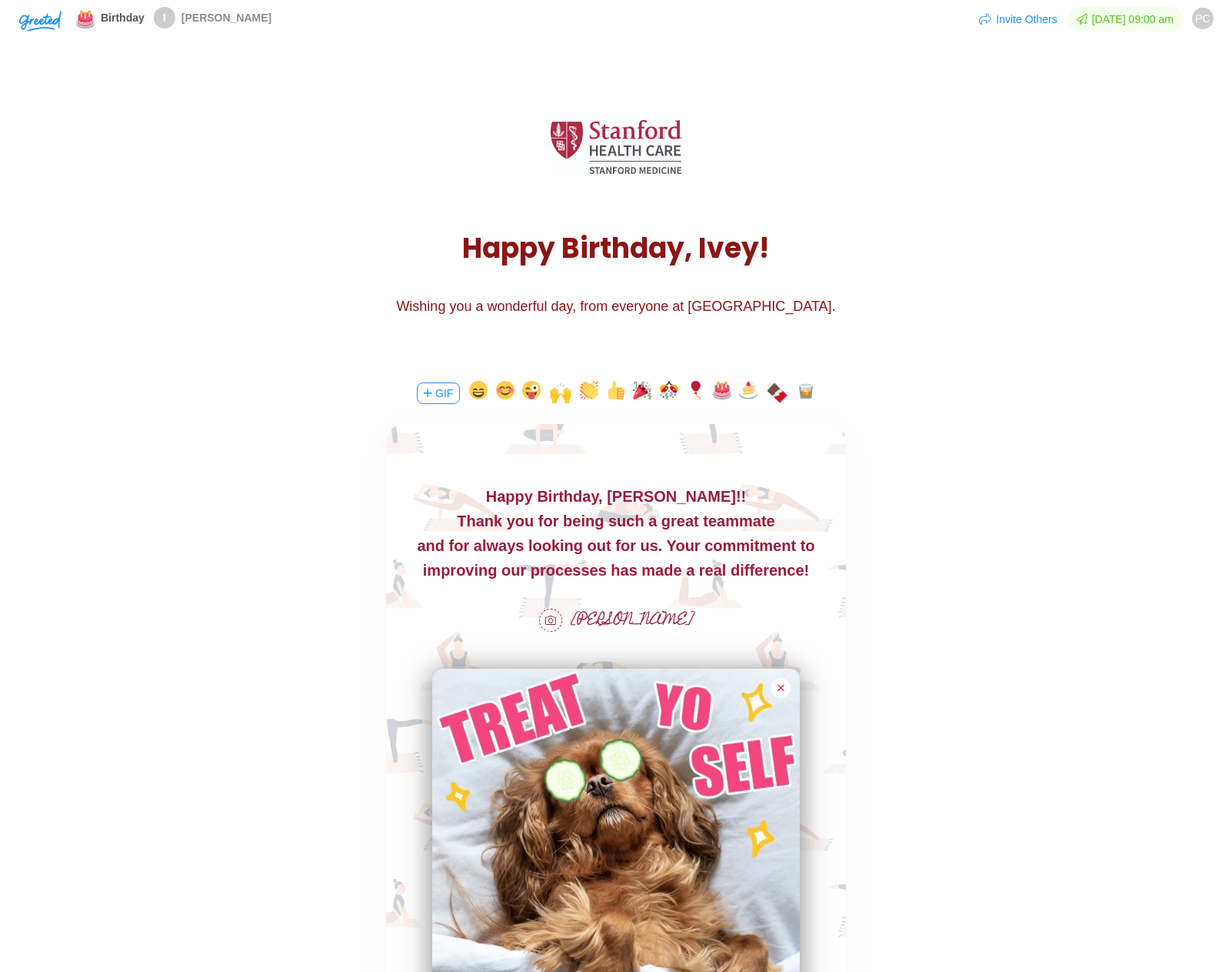
drag, startPoint x: 758, startPoint y: 562, endPoint x: 771, endPoint y: 577, distance: 19.8
click at [758, 567] on div "improving our processes has made a real difference!" at bounding box center [616, 569] width 460 height 25
click at [794, 573] on div "improving our processes has made a real difference!" at bounding box center [616, 569] width 460 height 25
click at [814, 574] on div "improving our processes has made a real difference!" at bounding box center [616, 569] width 460 height 25
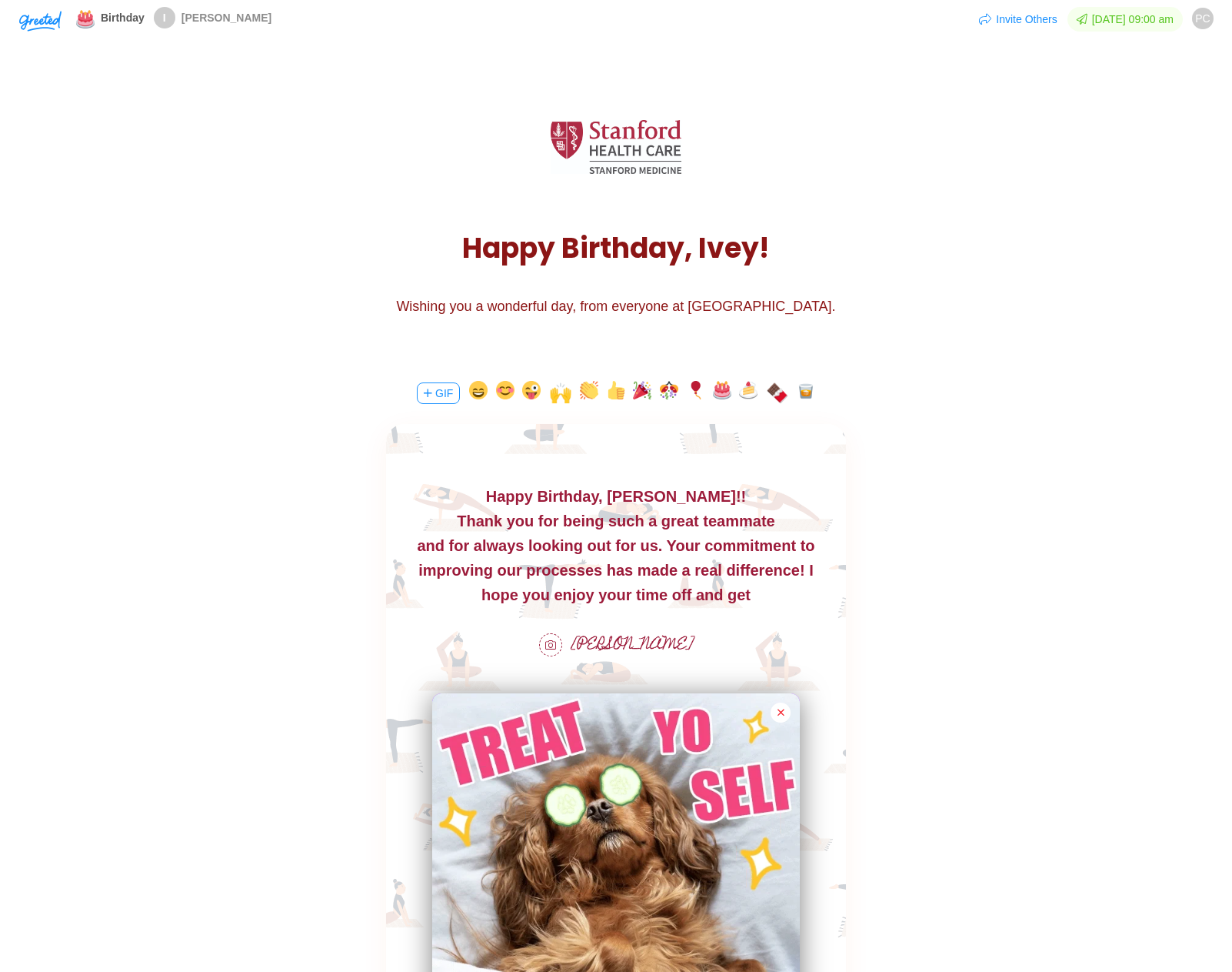
drag, startPoint x: 754, startPoint y: 597, endPoint x: 799, endPoint y: 574, distance: 50.5
click at [799, 574] on body "Happy Birthday, [PERSON_NAME]!! Thank you for being such a great teammate and f…" at bounding box center [616, 546] width 460 height 124
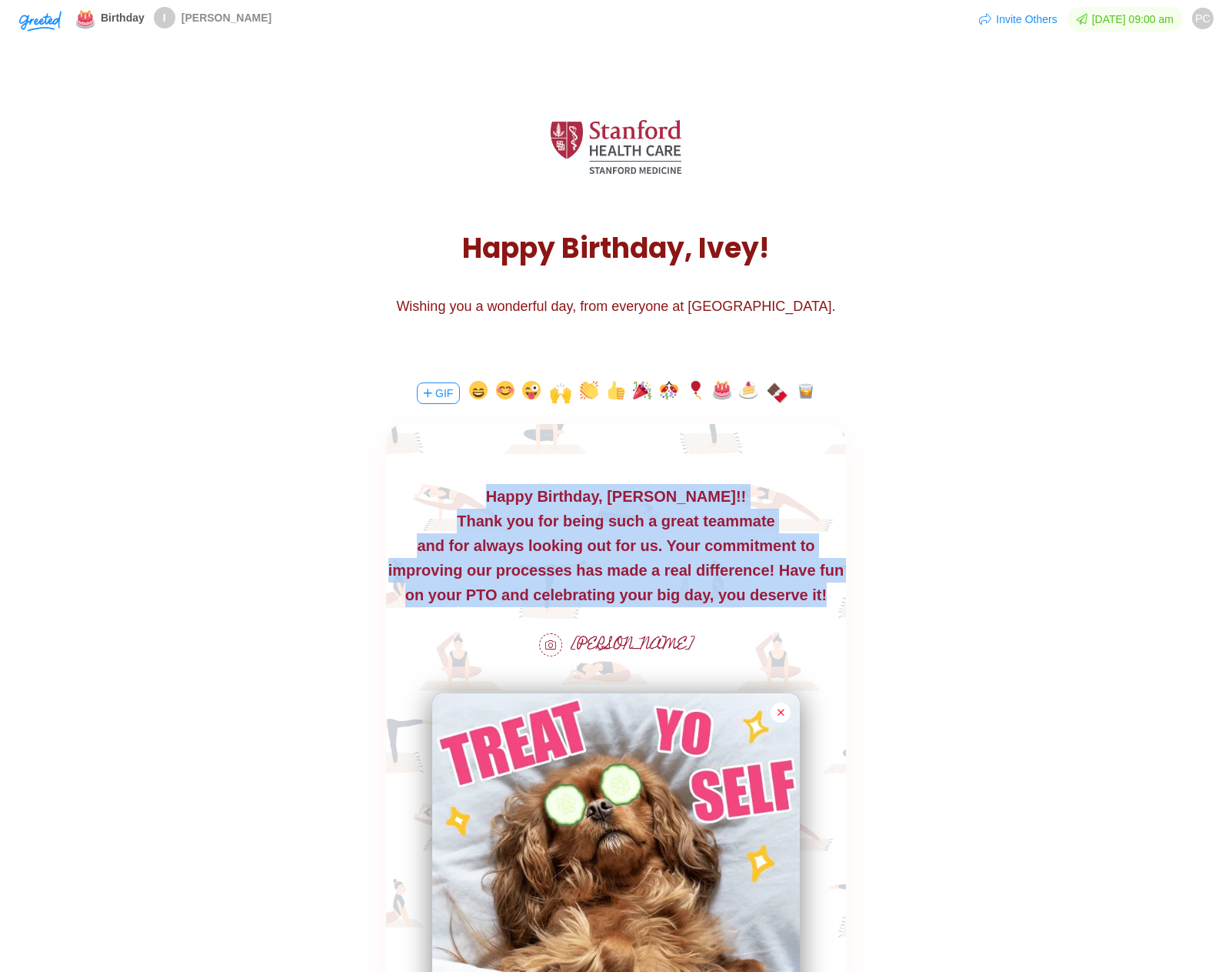
drag, startPoint x: 809, startPoint y: 599, endPoint x: 541, endPoint y: 500, distance: 285.7
click at [541, 500] on body "Happy Birthday, [PERSON_NAME]!! Thank you for being such a great teammate and f…" at bounding box center [616, 546] width 460 height 124
copy body "Happy Birthday, [PERSON_NAME]!! Thank you for being such a great teammate and f…"
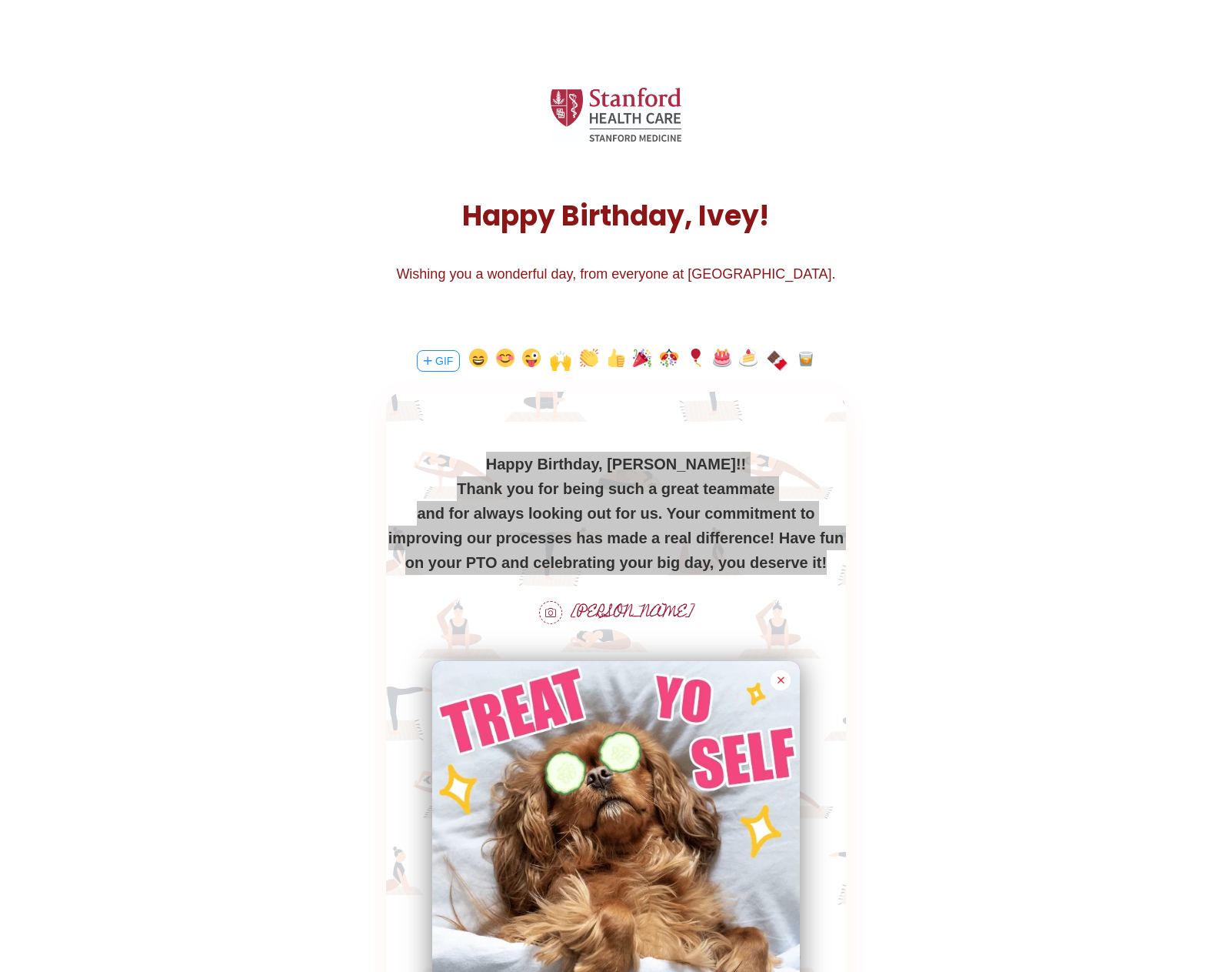
scroll to position [77, 0]
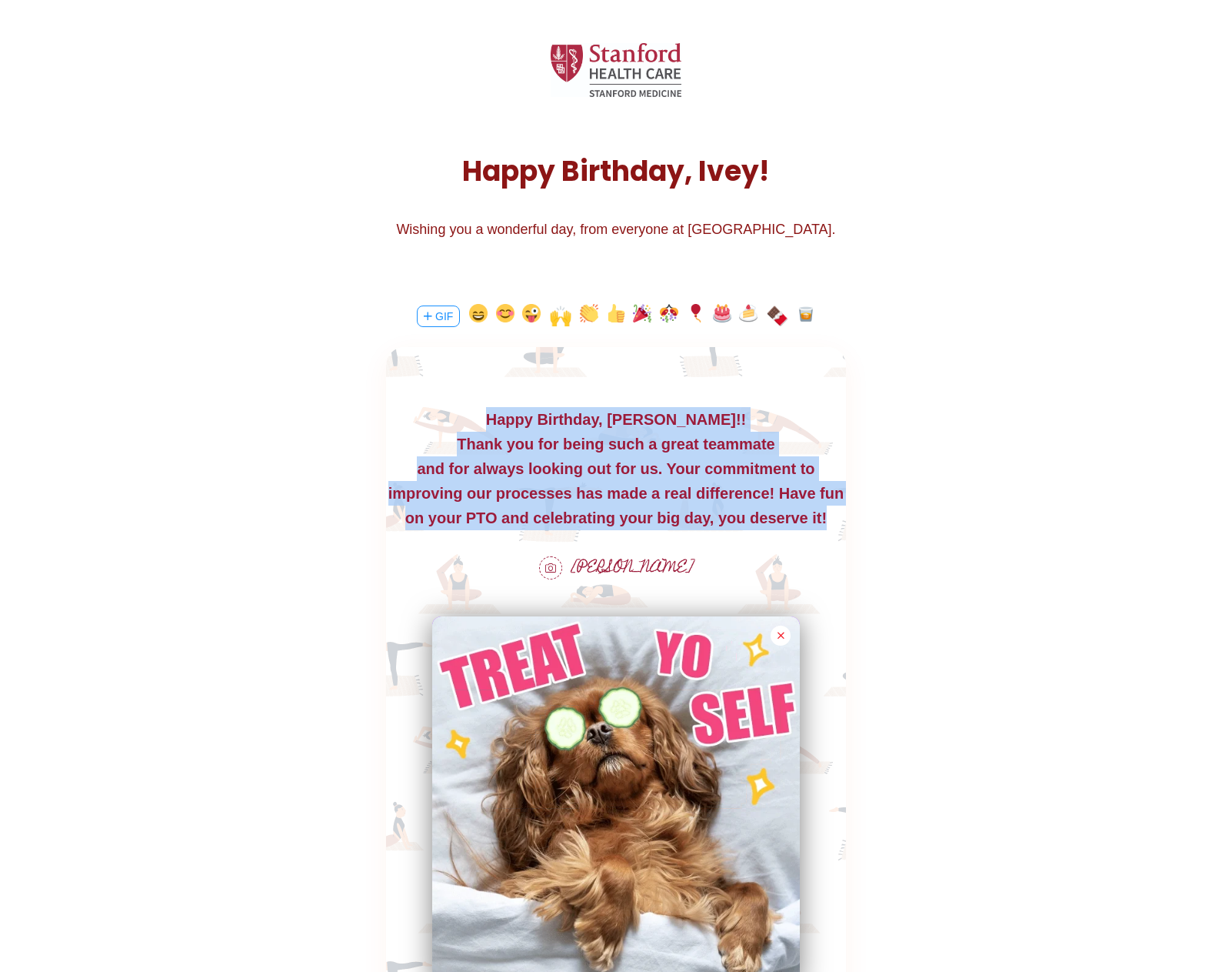
click at [690, 517] on div "on your PTO and celebrating your big day, you deserve it!" at bounding box center [616, 518] width 460 height 25
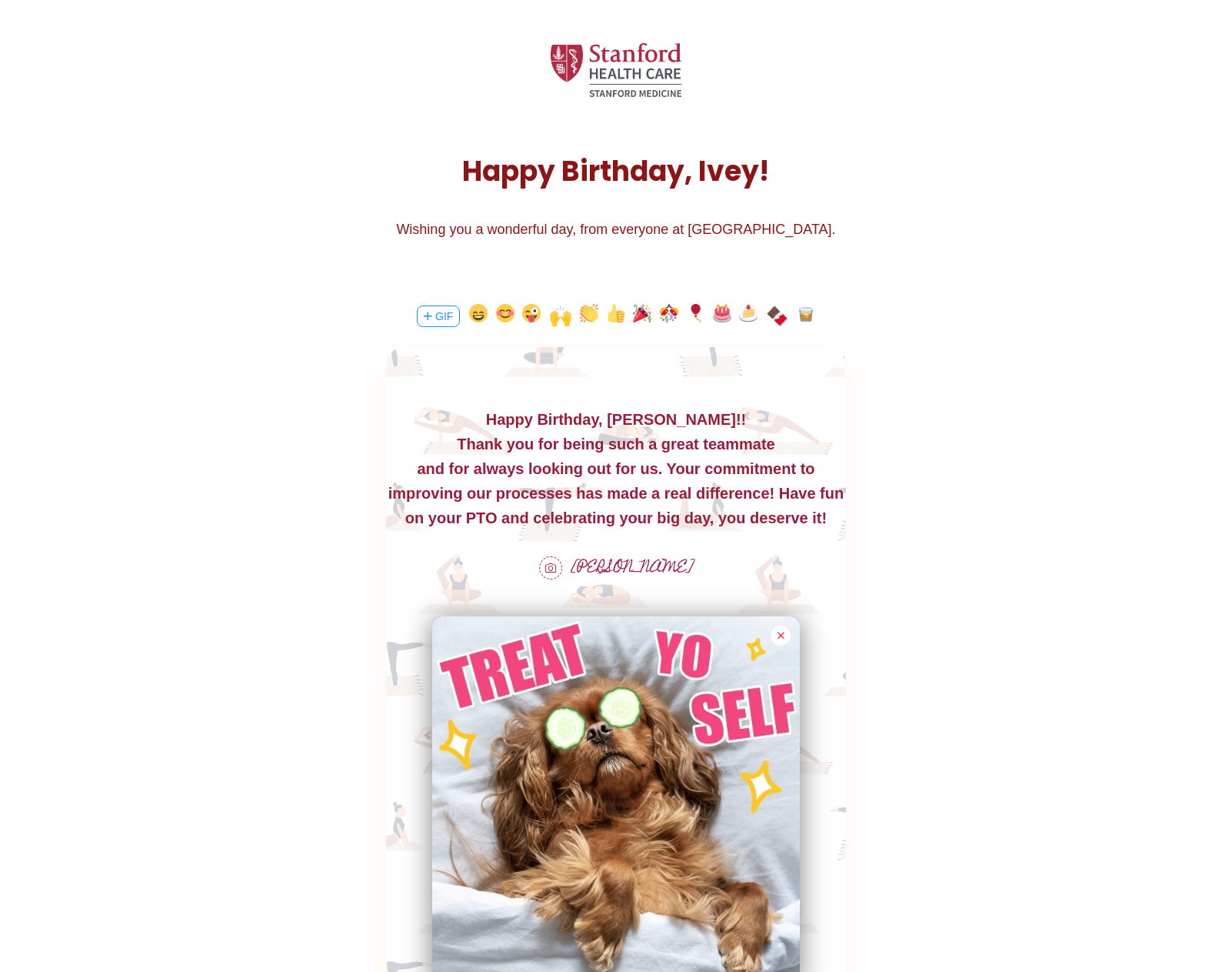
click at [707, 512] on div "on your PTO and celebrating your big day, you deserve it!" at bounding box center [616, 518] width 460 height 25
click at [711, 517] on div "on your PTO and celebrating your big day, you deserve it!" at bounding box center [616, 518] width 460 height 25
click at [820, 519] on div "on your PTO and celebrating your big day, you deserve it!" at bounding box center [616, 518] width 460 height 25
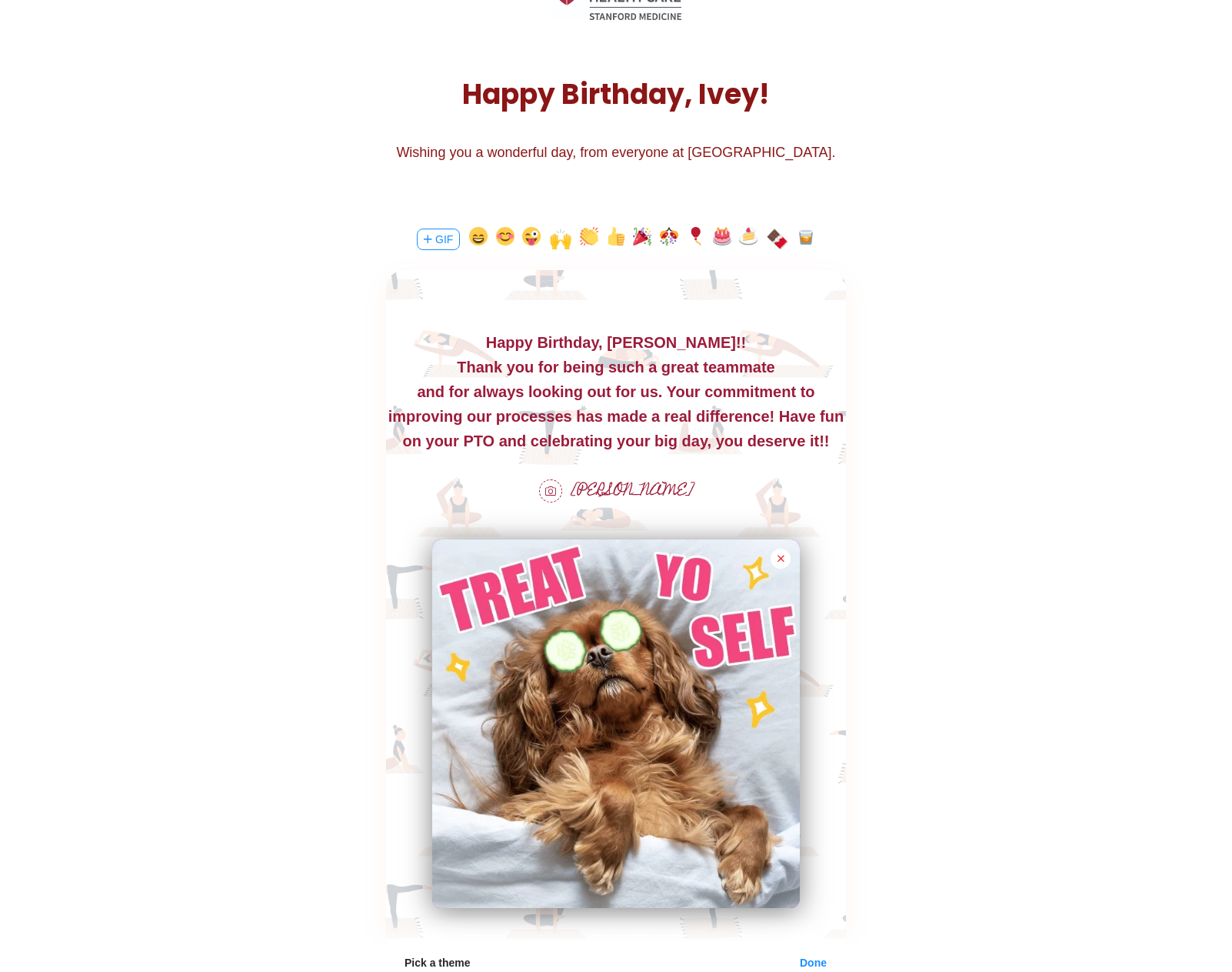
scroll to position [385, 0]
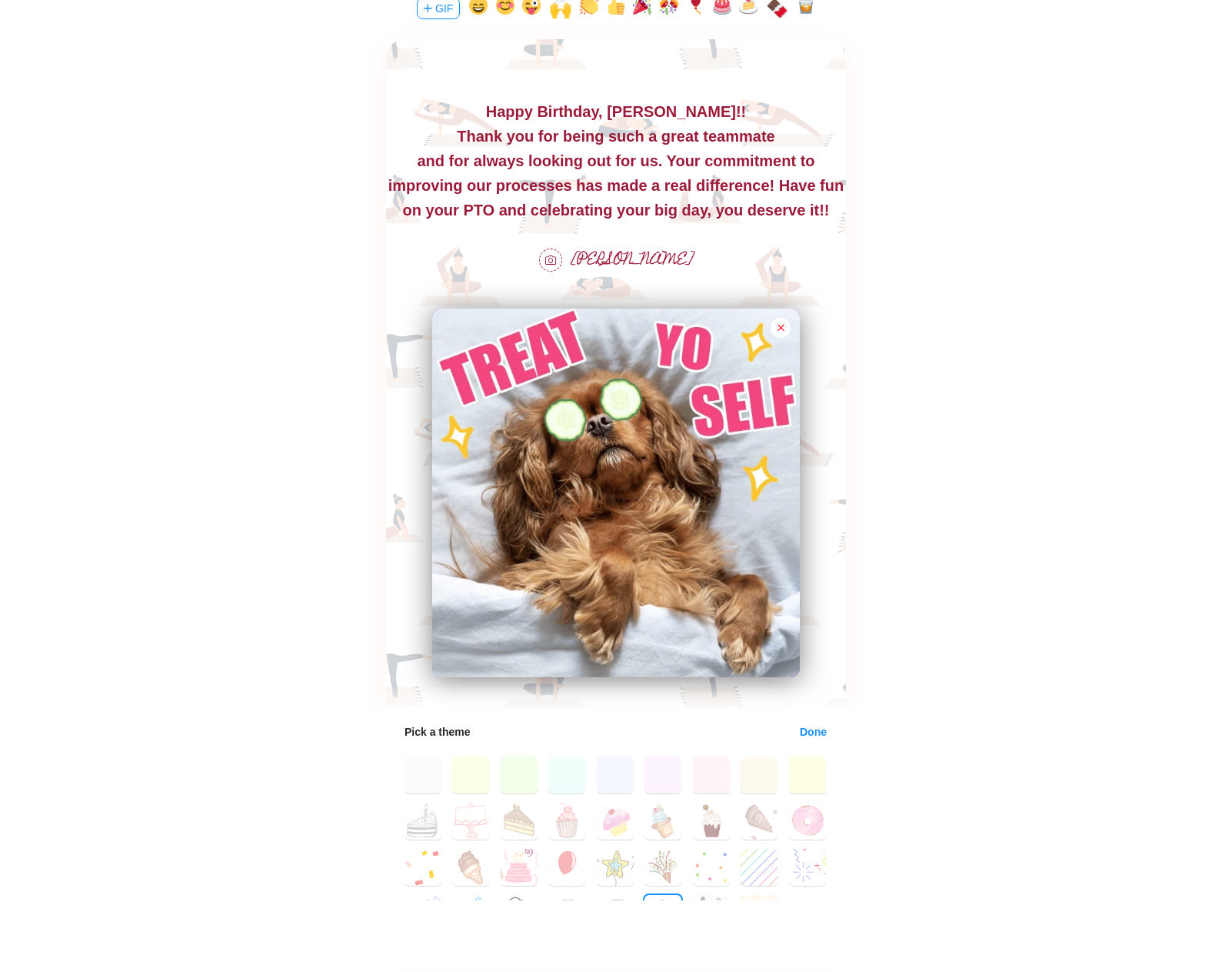
click at [803, 733] on button "Done" at bounding box center [813, 732] width 29 height 13
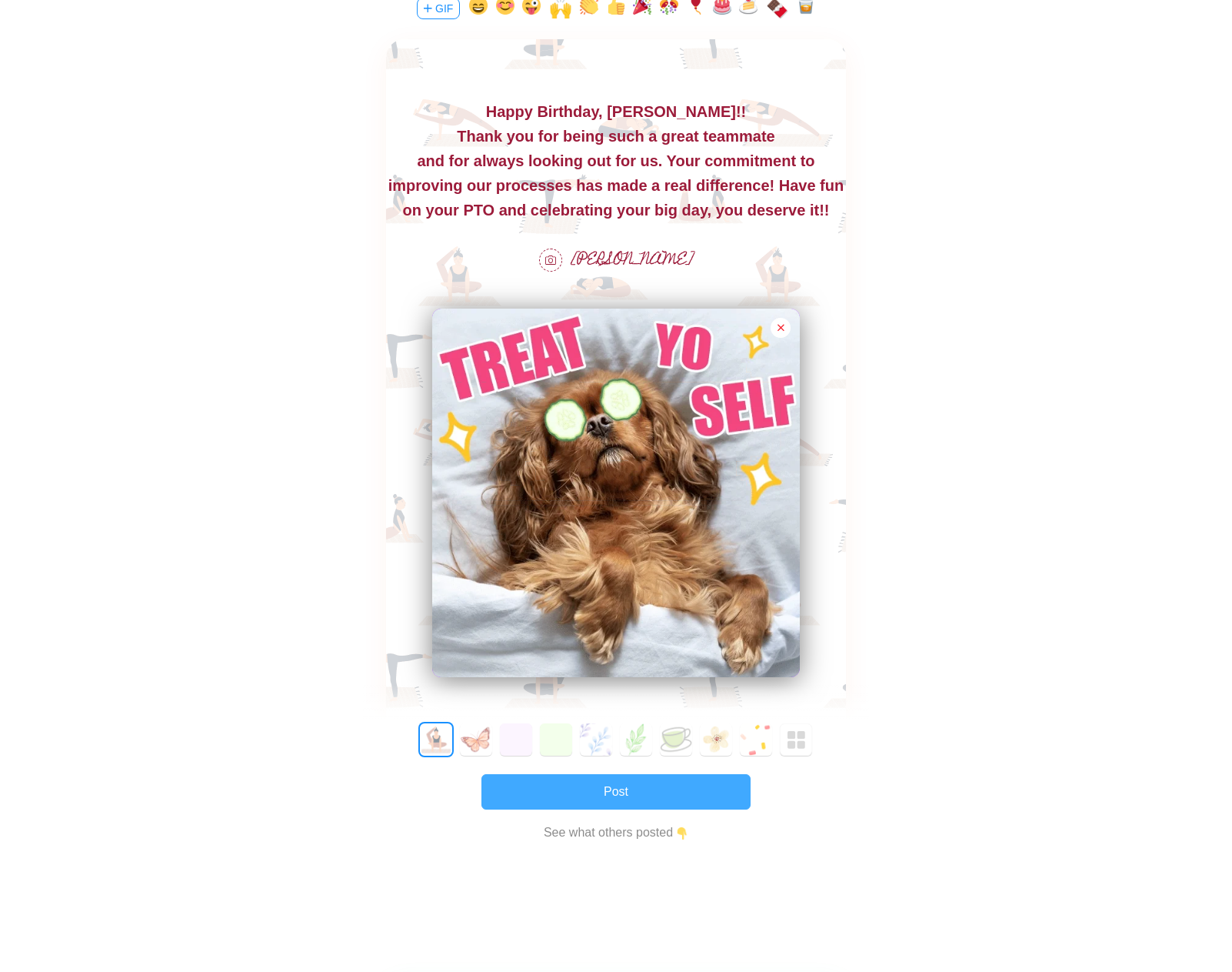
click at [661, 794] on button "Post" at bounding box center [616, 792] width 269 height 36
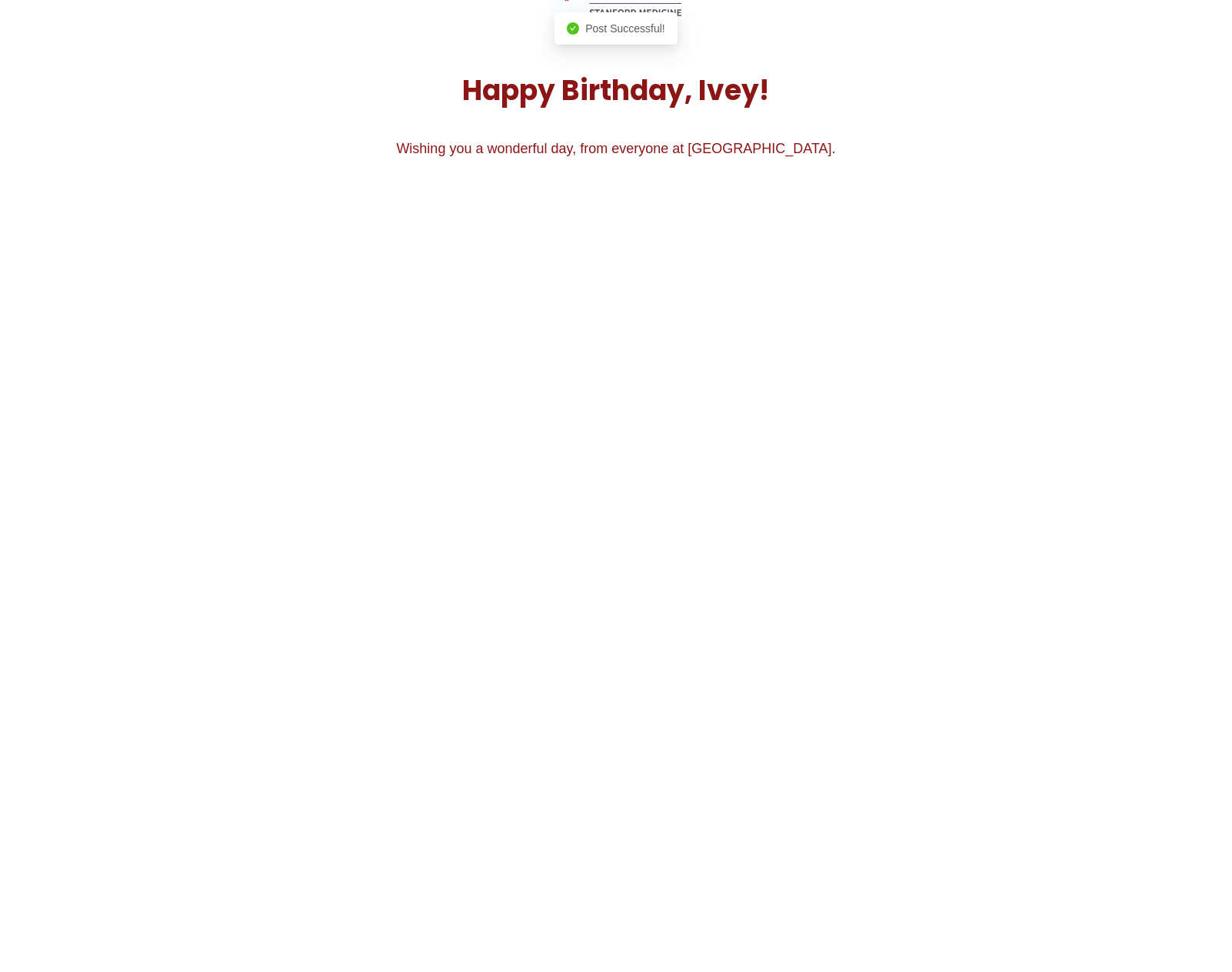
scroll to position [231, 0]
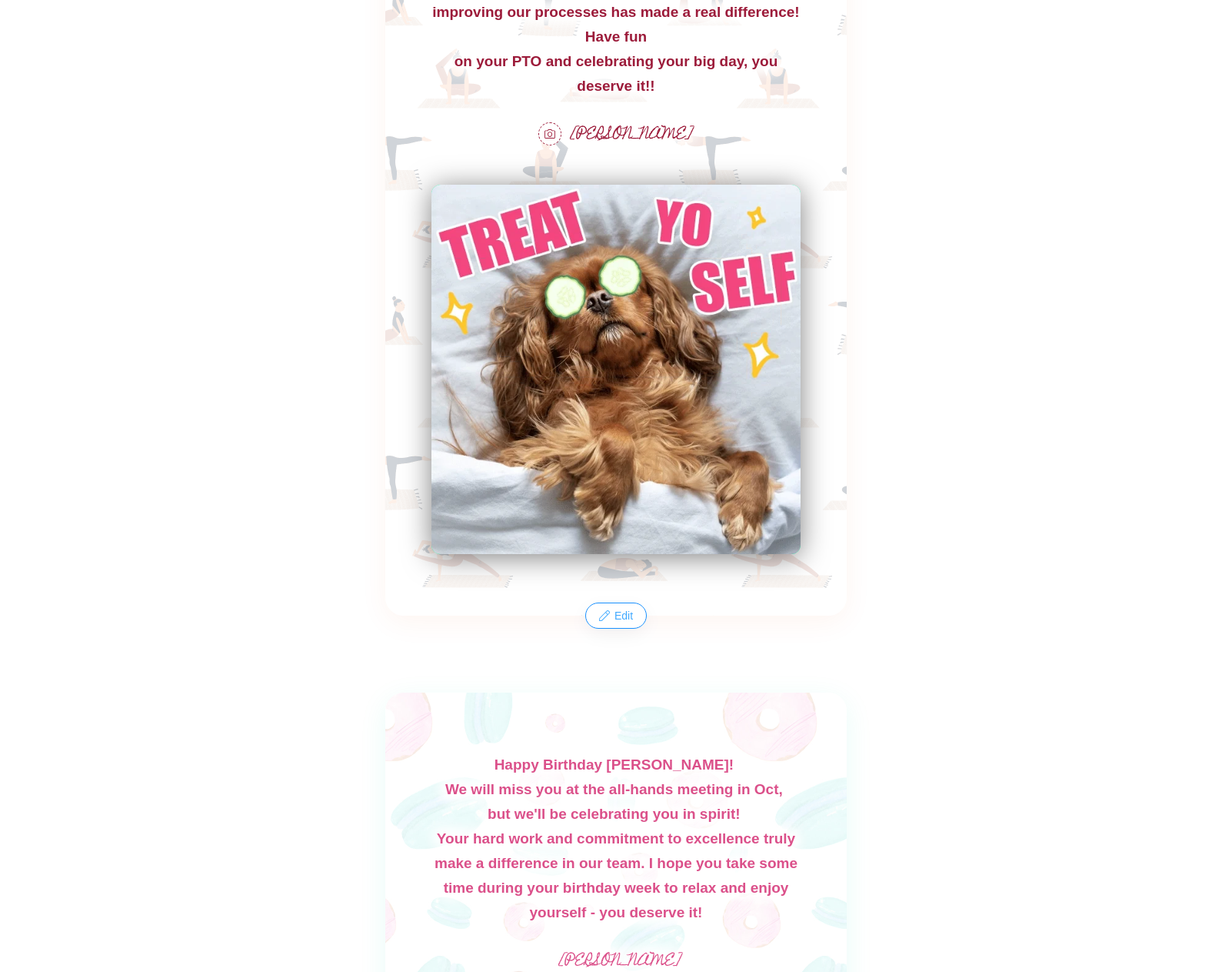
click at [607, 618] on button "Edit" at bounding box center [616, 615] width 58 height 25
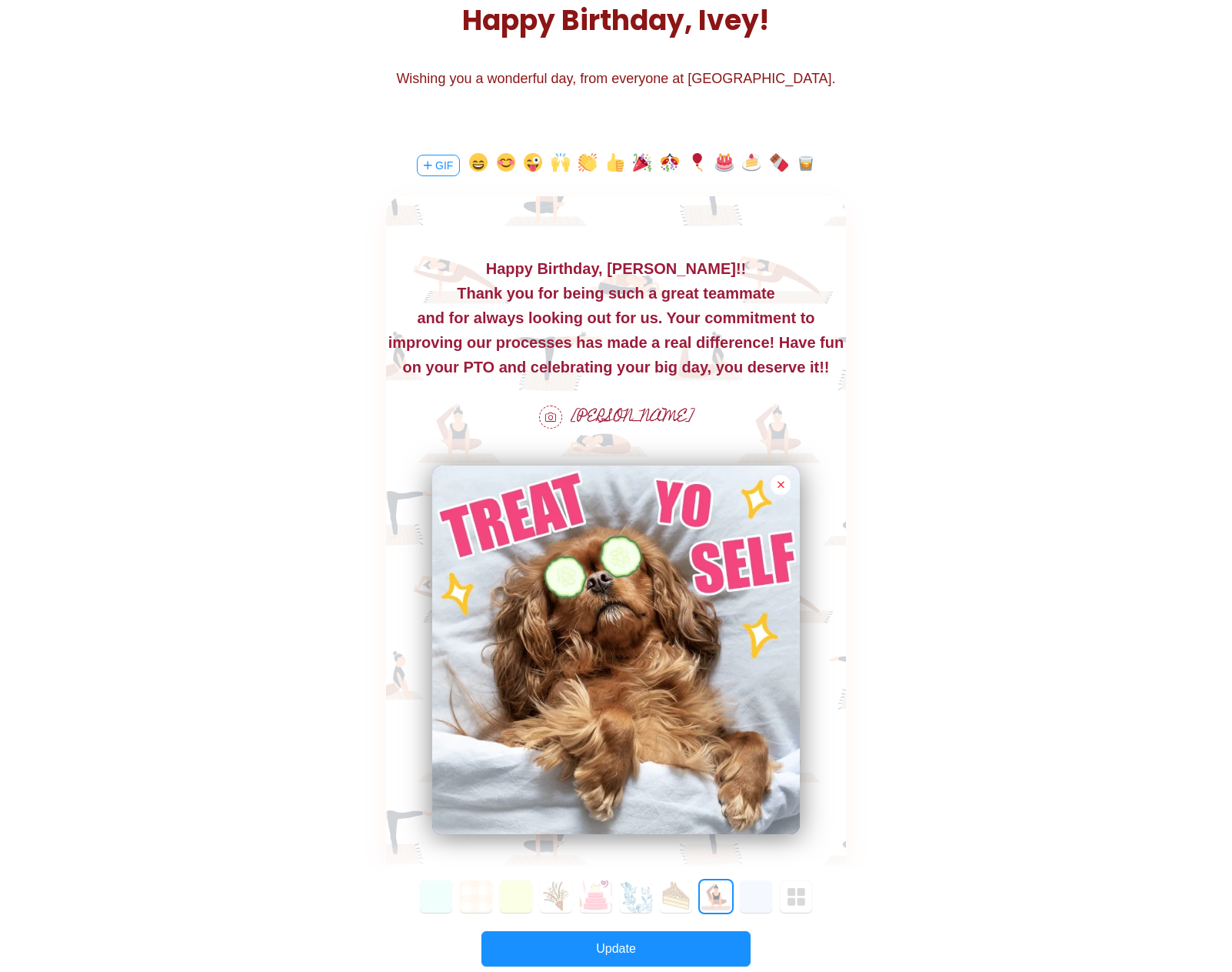
scroll to position [53, 0]
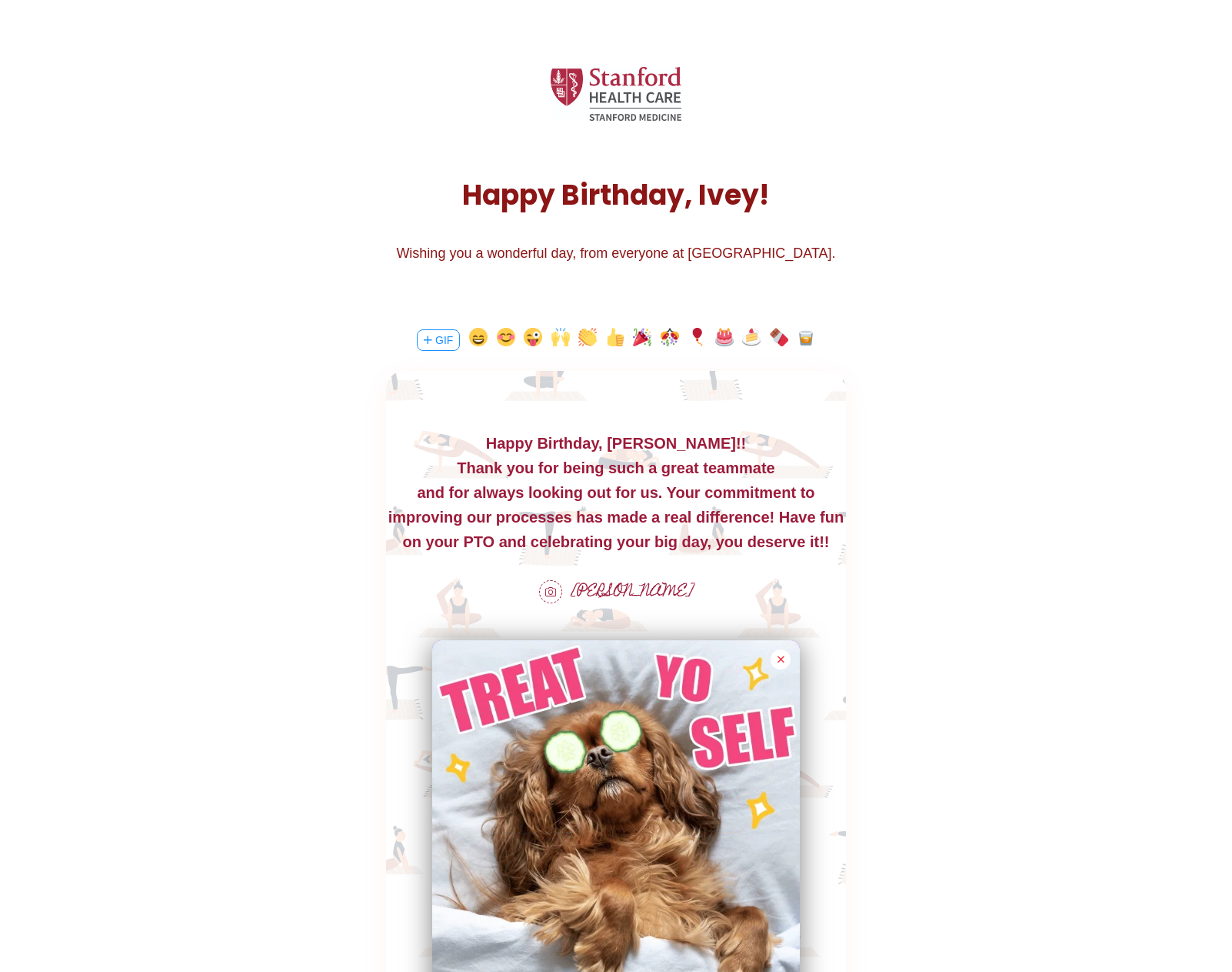
click at [789, 489] on div "and for always looking out for us. Your commitment to" at bounding box center [616, 492] width 460 height 25
click at [794, 496] on div "and for always looking out for us. Your commitment to" at bounding box center [616, 492] width 460 height 25
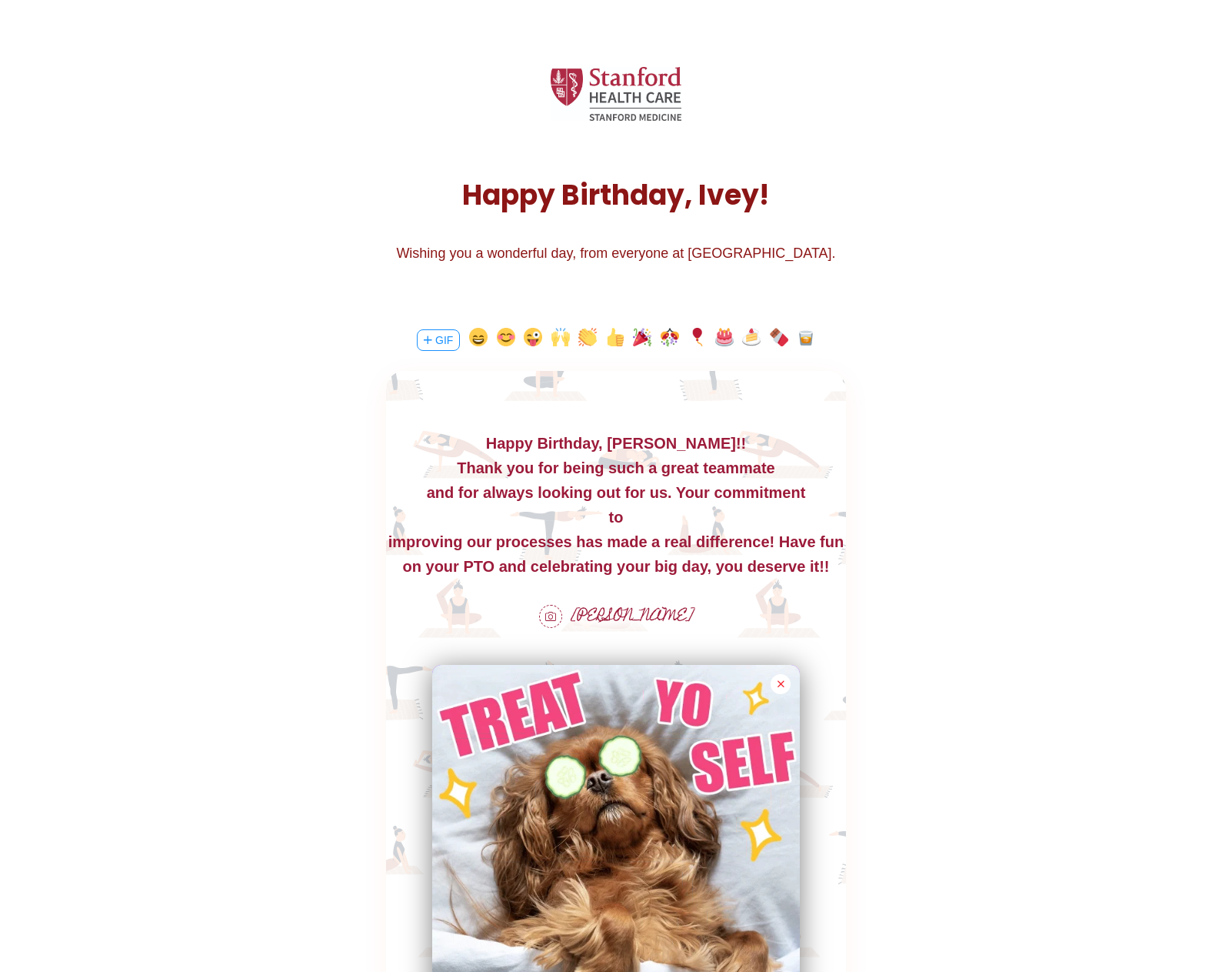
click at [395, 540] on div "improving our processes has made a real difference! Have fun" at bounding box center [616, 541] width 460 height 25
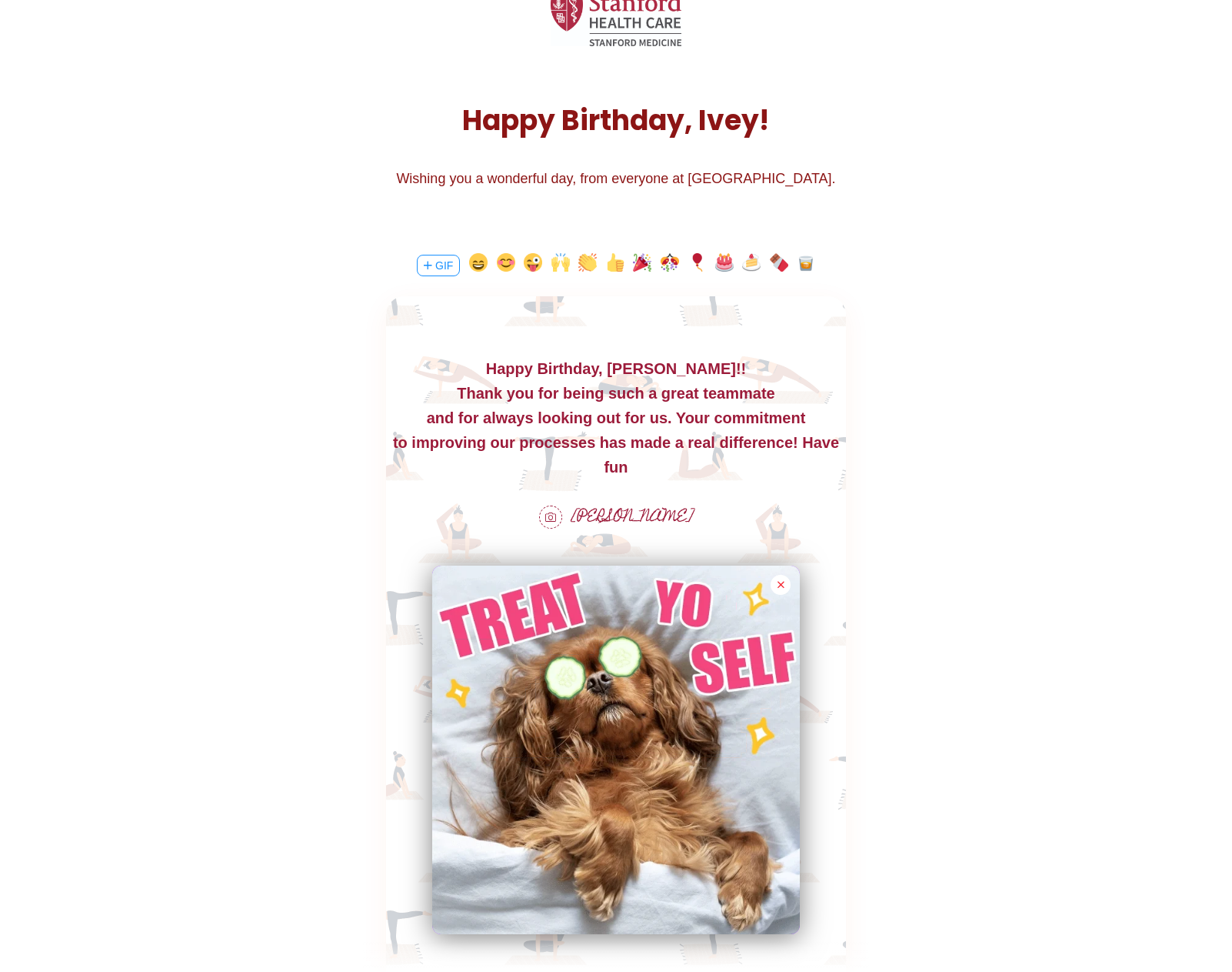
scroll to position [361, 0]
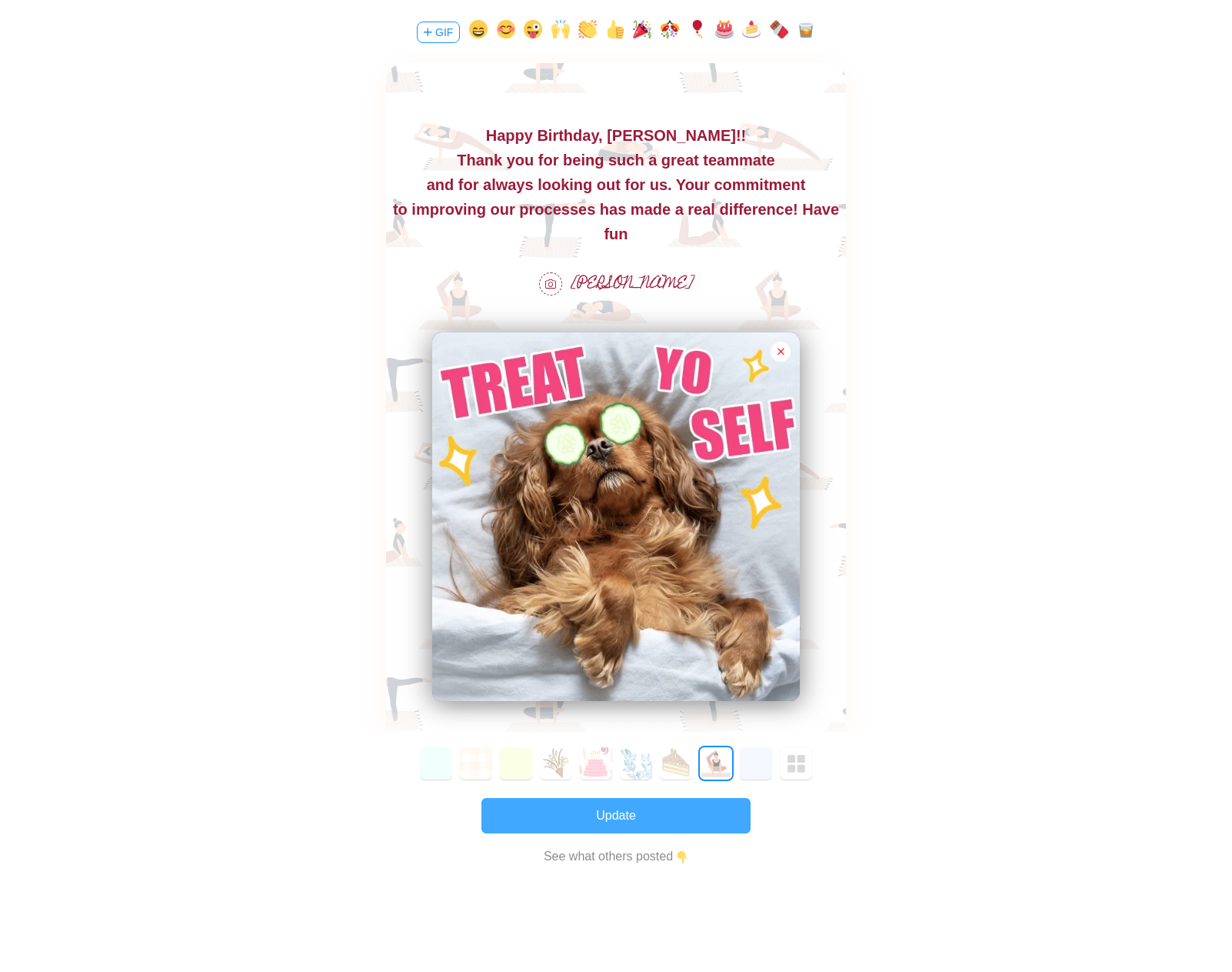
click at [673, 818] on button "Update" at bounding box center [616, 815] width 269 height 36
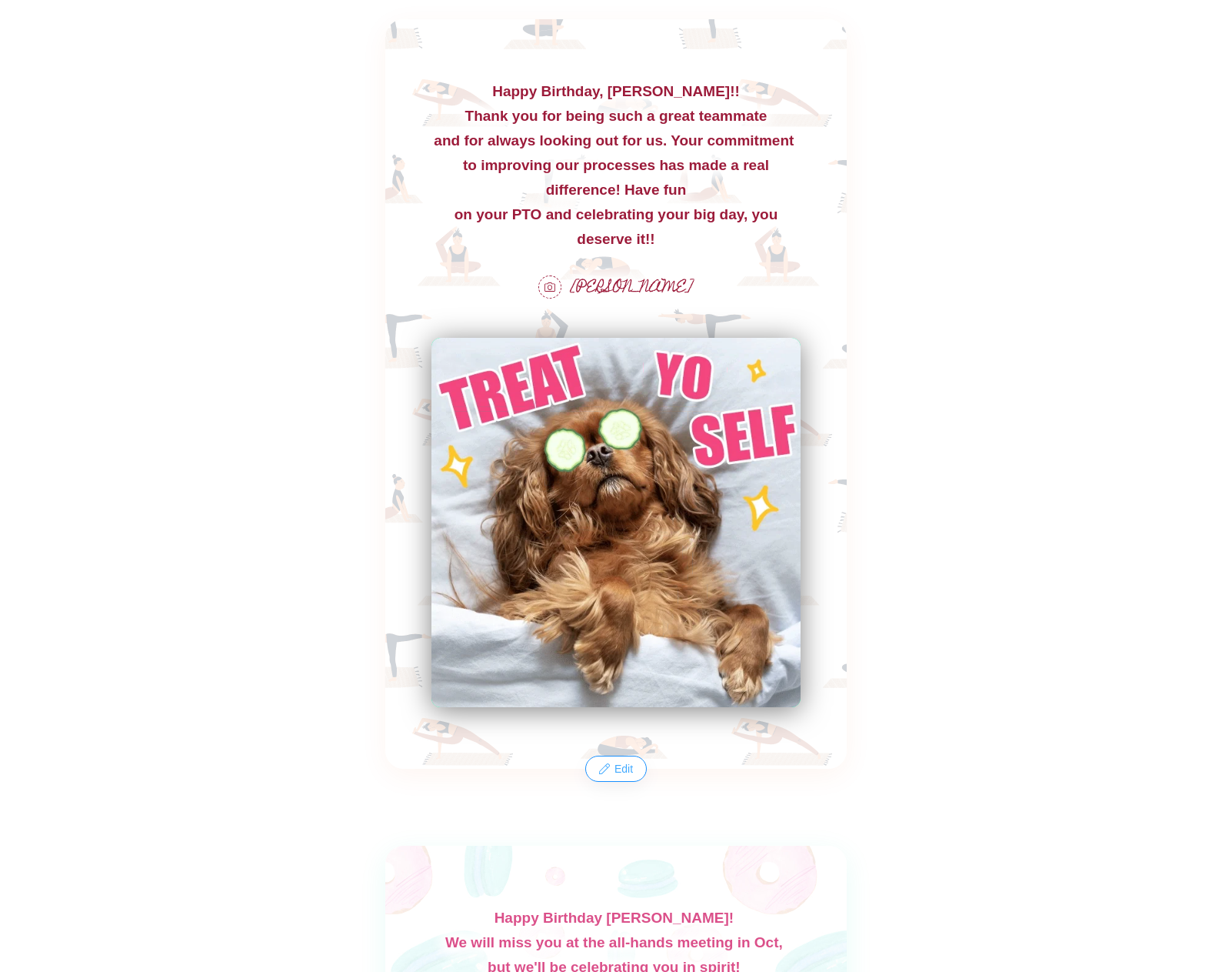
click at [611, 767] on button "Edit" at bounding box center [616, 768] width 58 height 25
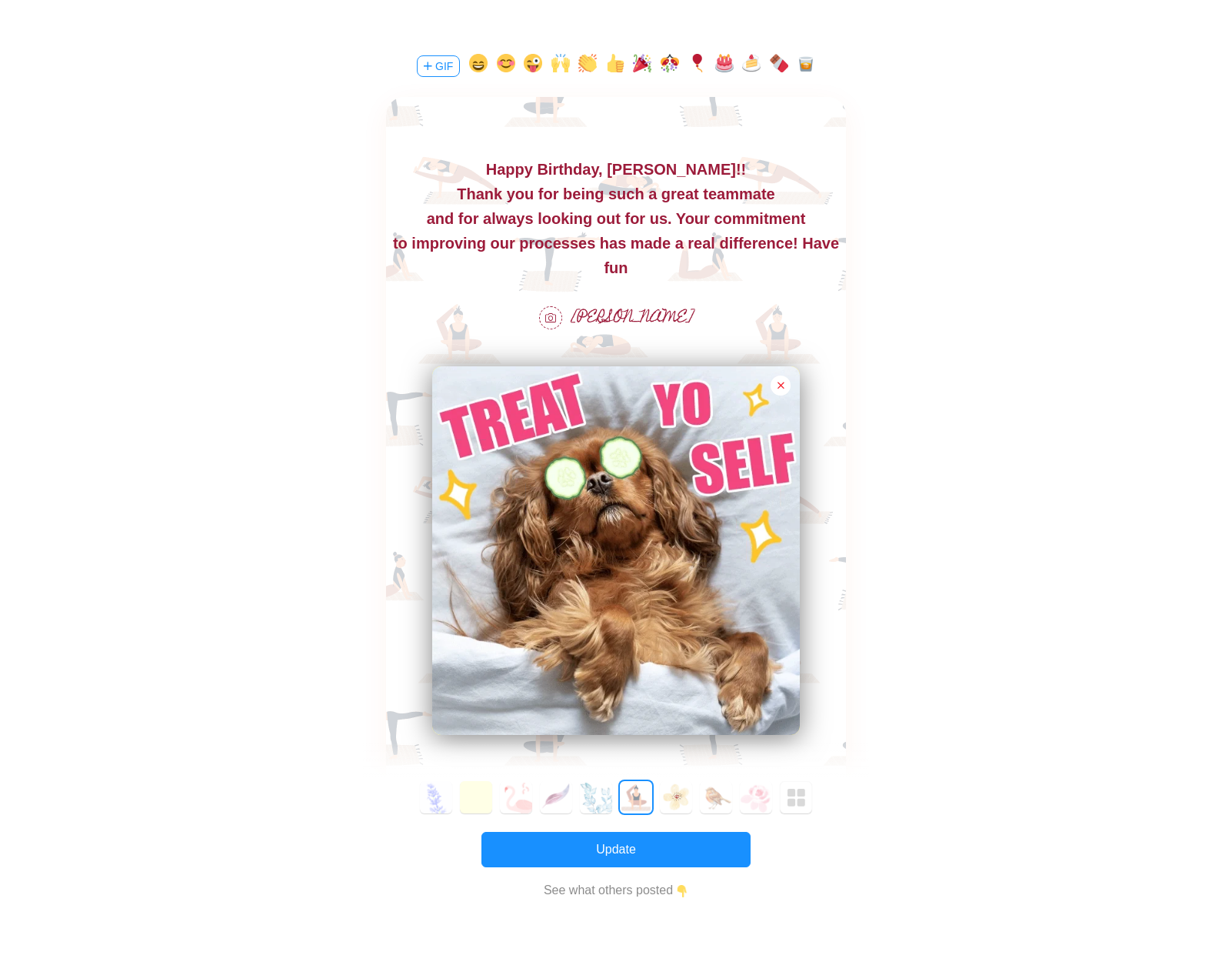
scroll to position [284, 0]
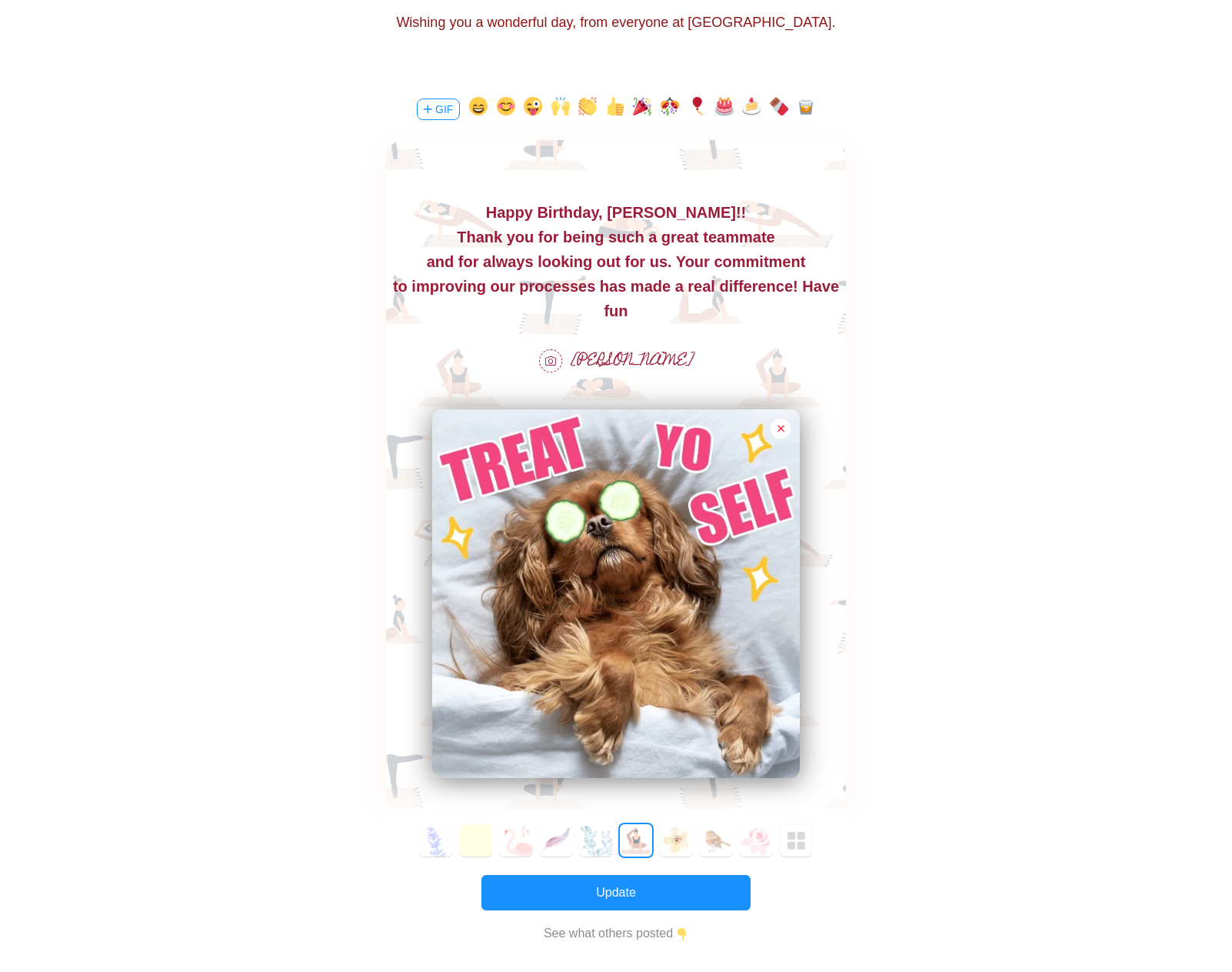
click at [780, 284] on div "to improving our processes has made a real difference! Have fun" at bounding box center [616, 299] width 460 height 49
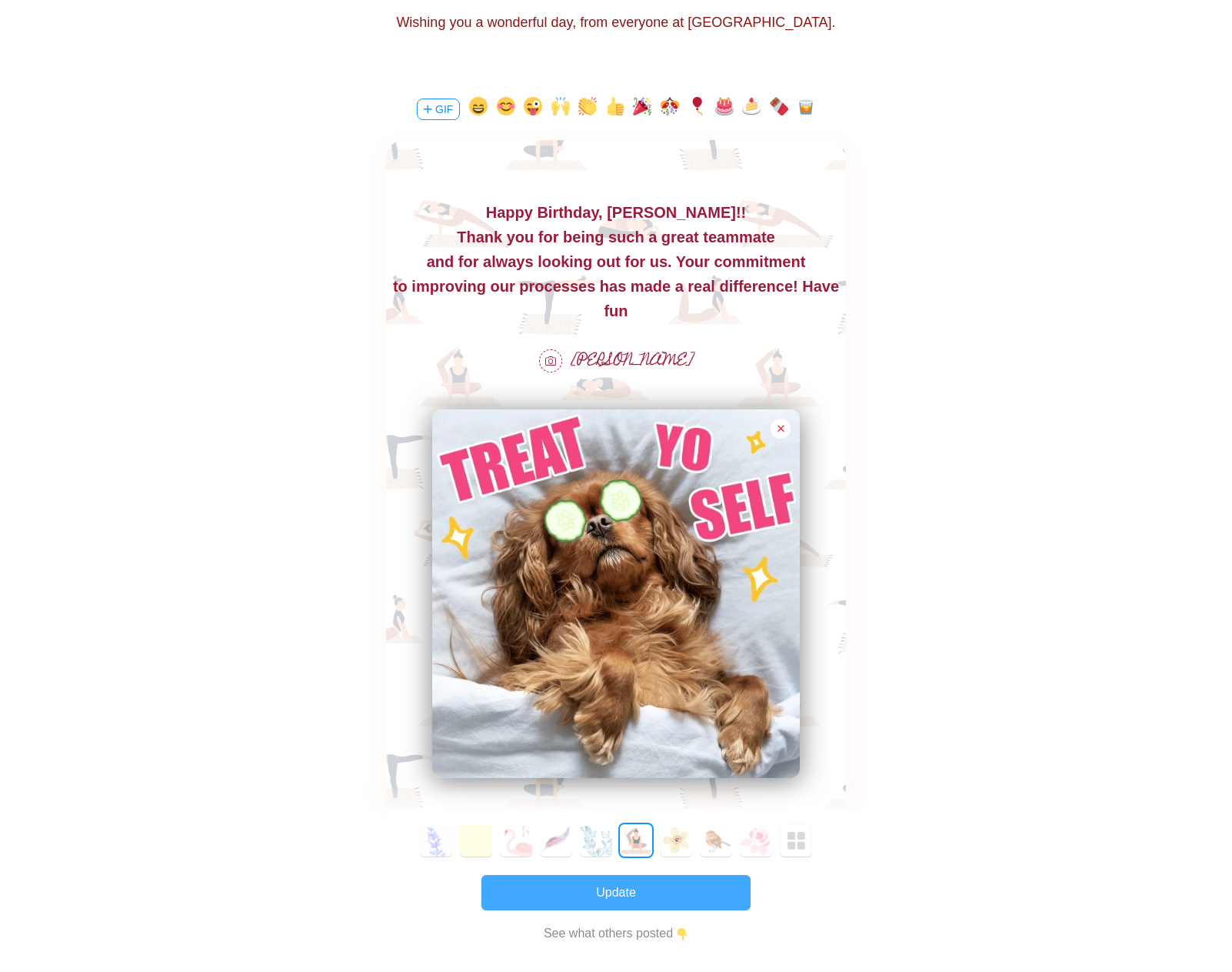
click at [614, 889] on button "Update" at bounding box center [616, 892] width 269 height 36
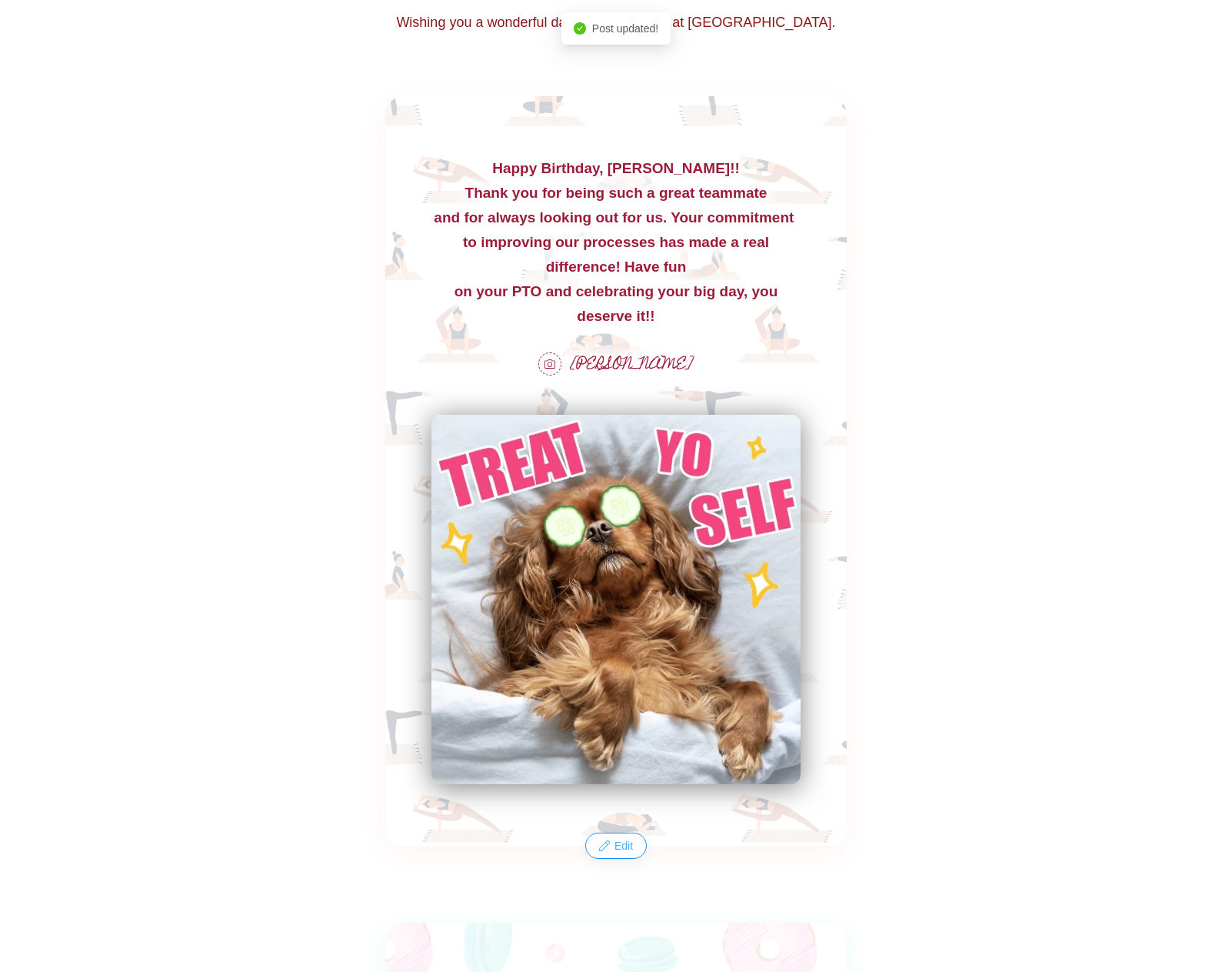
click at [620, 852] on button "Edit" at bounding box center [616, 845] width 58 height 25
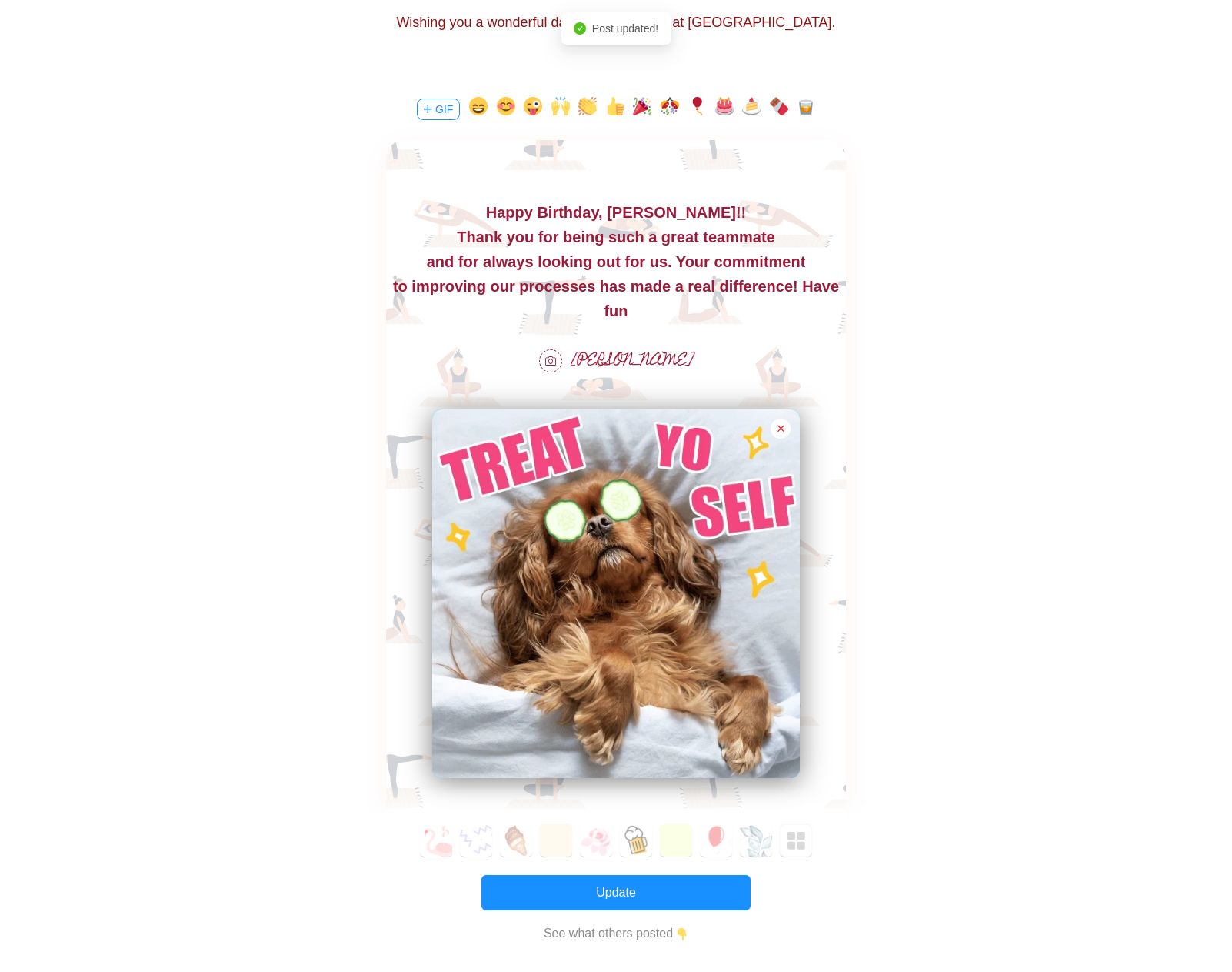
scroll to position [0, 0]
click at [700, 285] on div "to improving our processes has made a real difference! Have fun" at bounding box center [616, 299] width 460 height 49
click at [469, 233] on div "Thank you for being such a great teammate" at bounding box center [616, 237] width 460 height 25
click at [584, 283] on div "to improving our processes has made a real difference! Have fun" at bounding box center [616, 299] width 460 height 49
click at [701, 283] on div "to improving our processes has made a real difference! Have fun" at bounding box center [616, 299] width 460 height 49
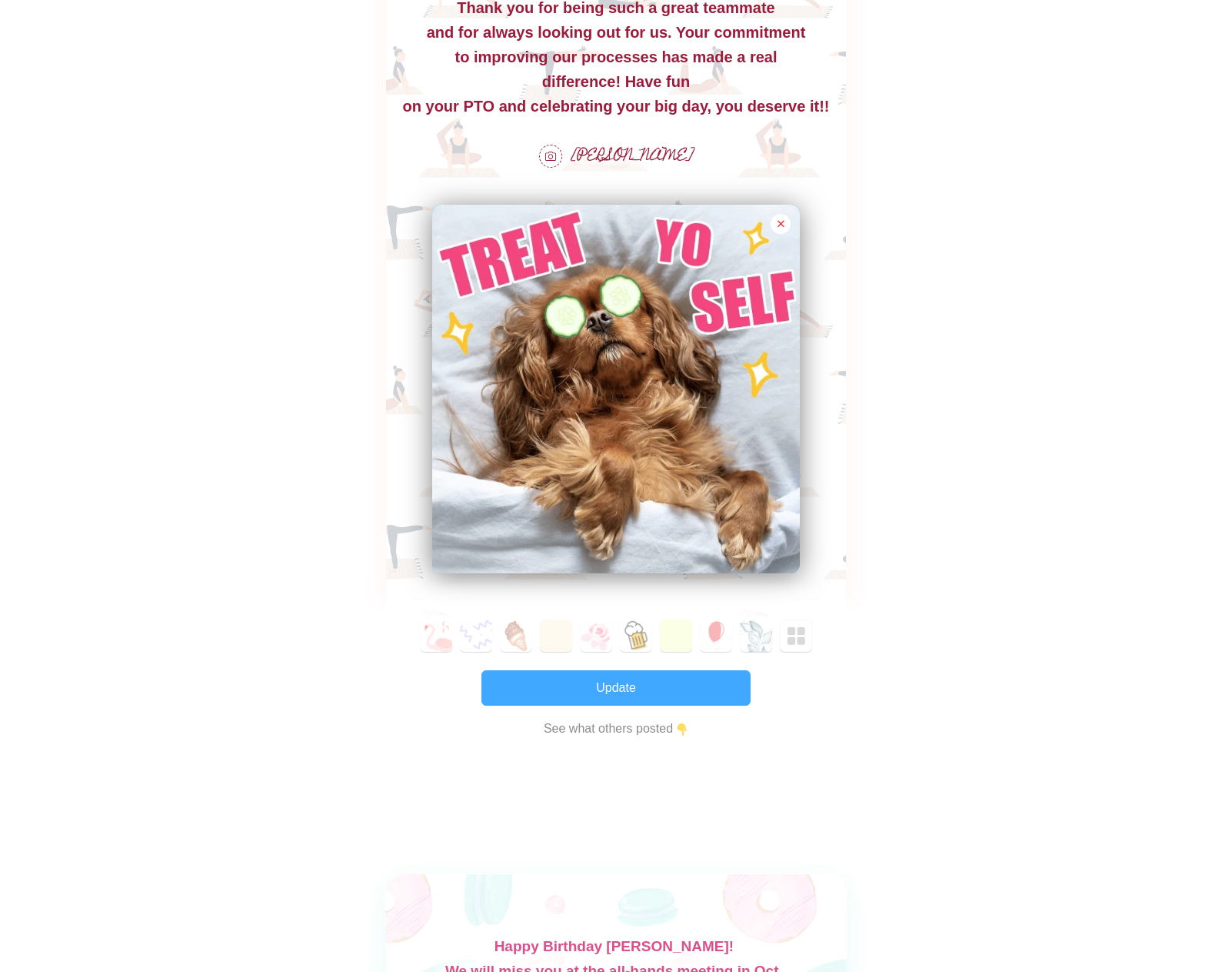
scroll to position [514, 0]
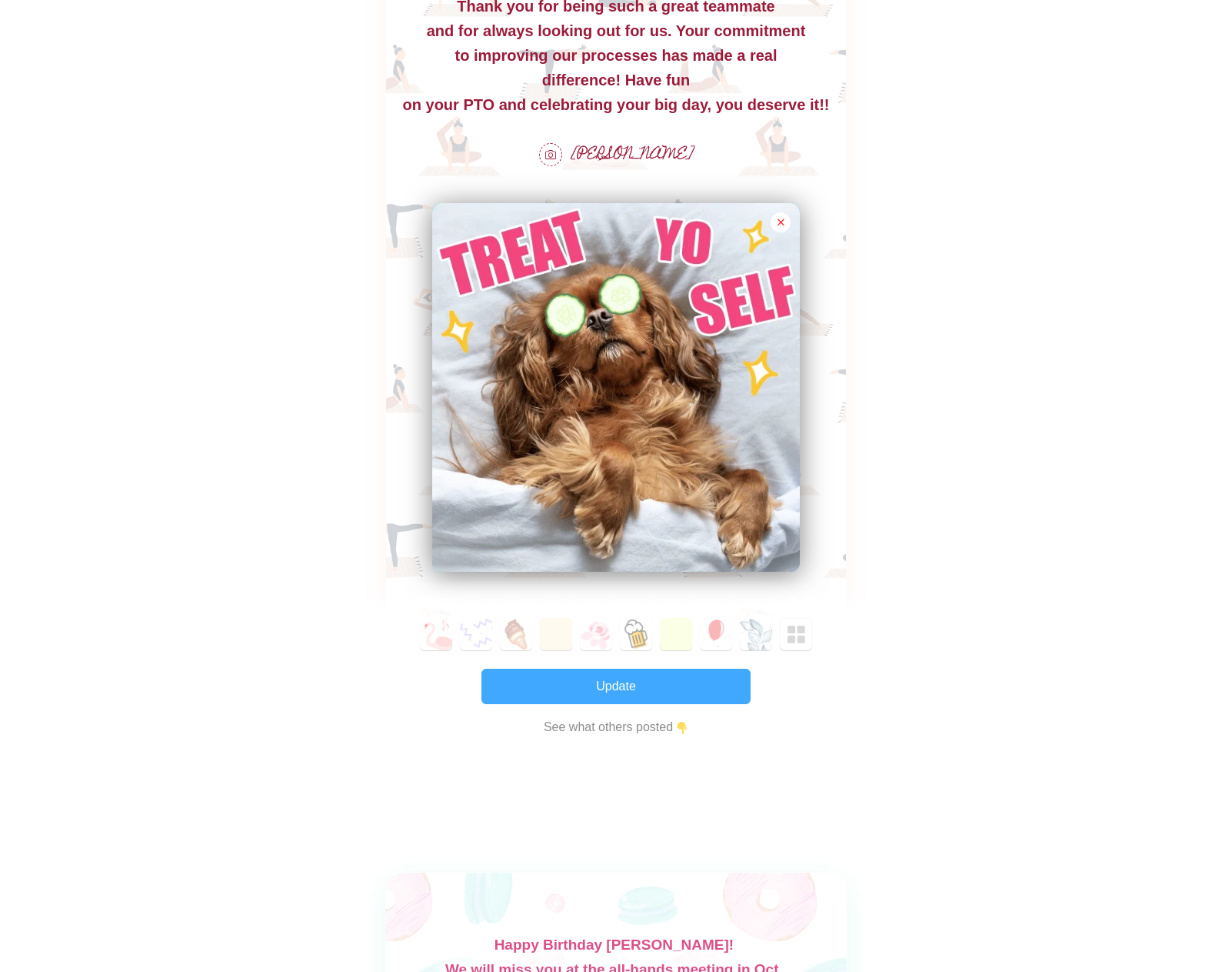
click at [626, 690] on button "Update" at bounding box center [616, 686] width 269 height 36
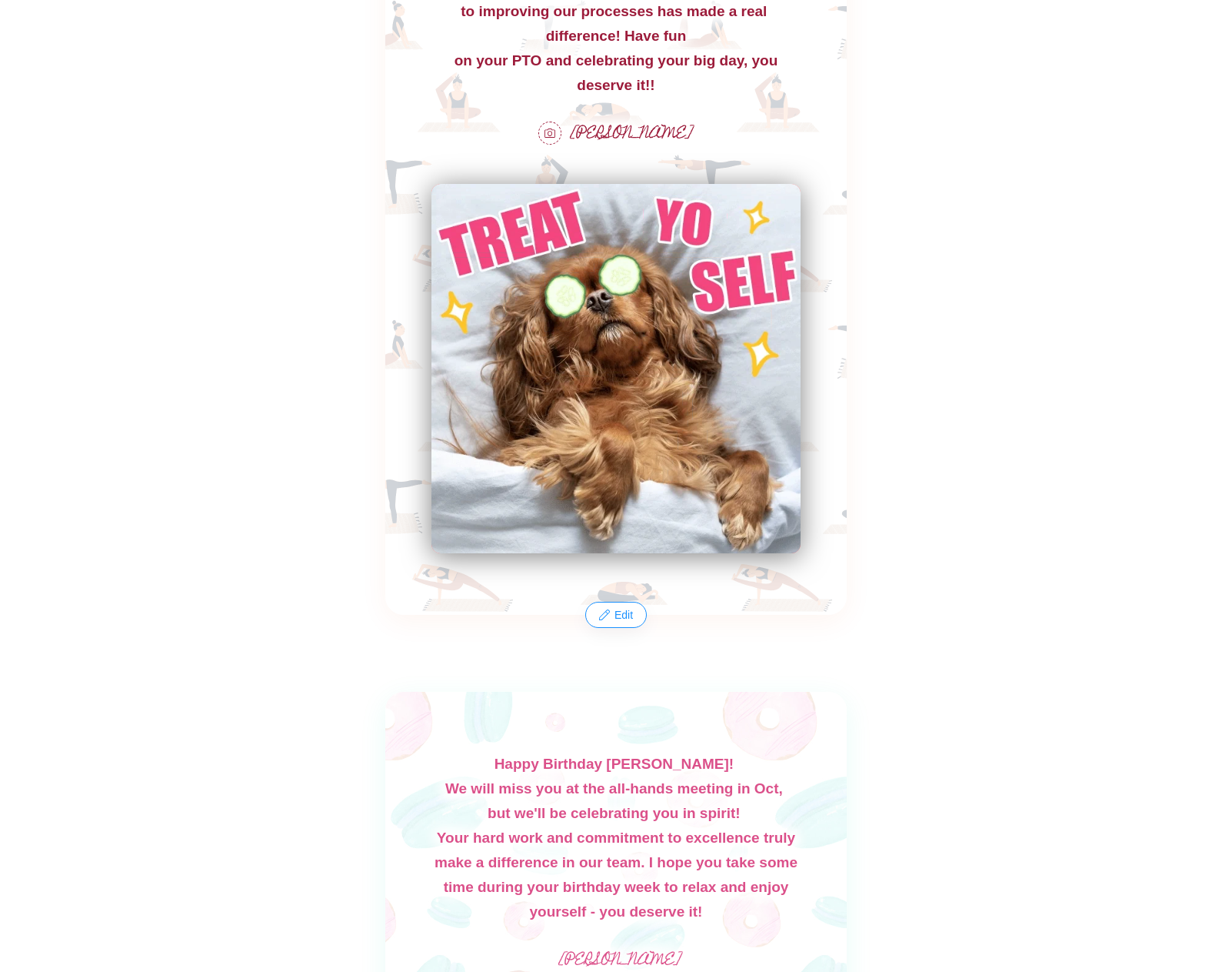
scroll to position [0, 0]
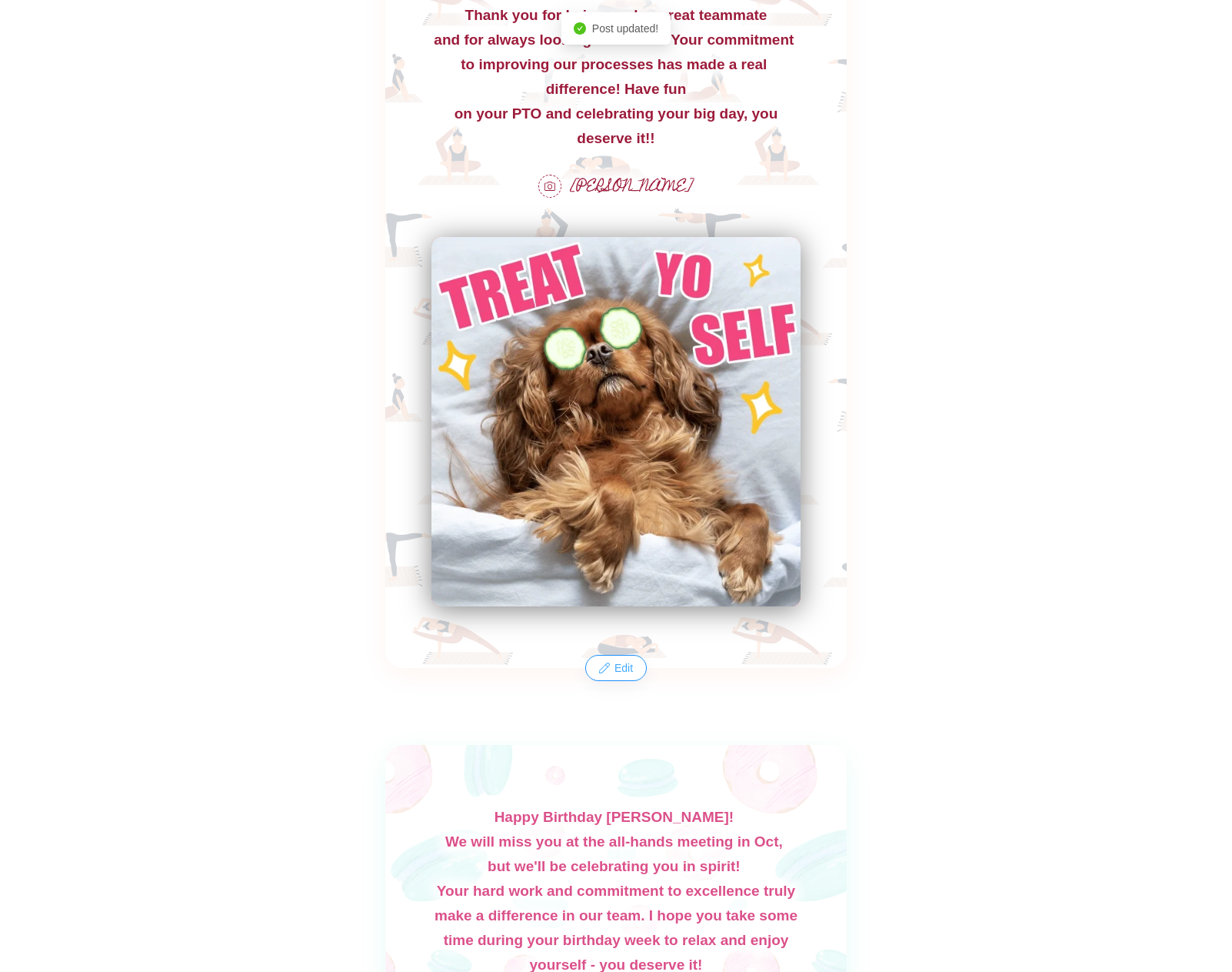
click at [624, 667] on button "Edit" at bounding box center [616, 667] width 58 height 25
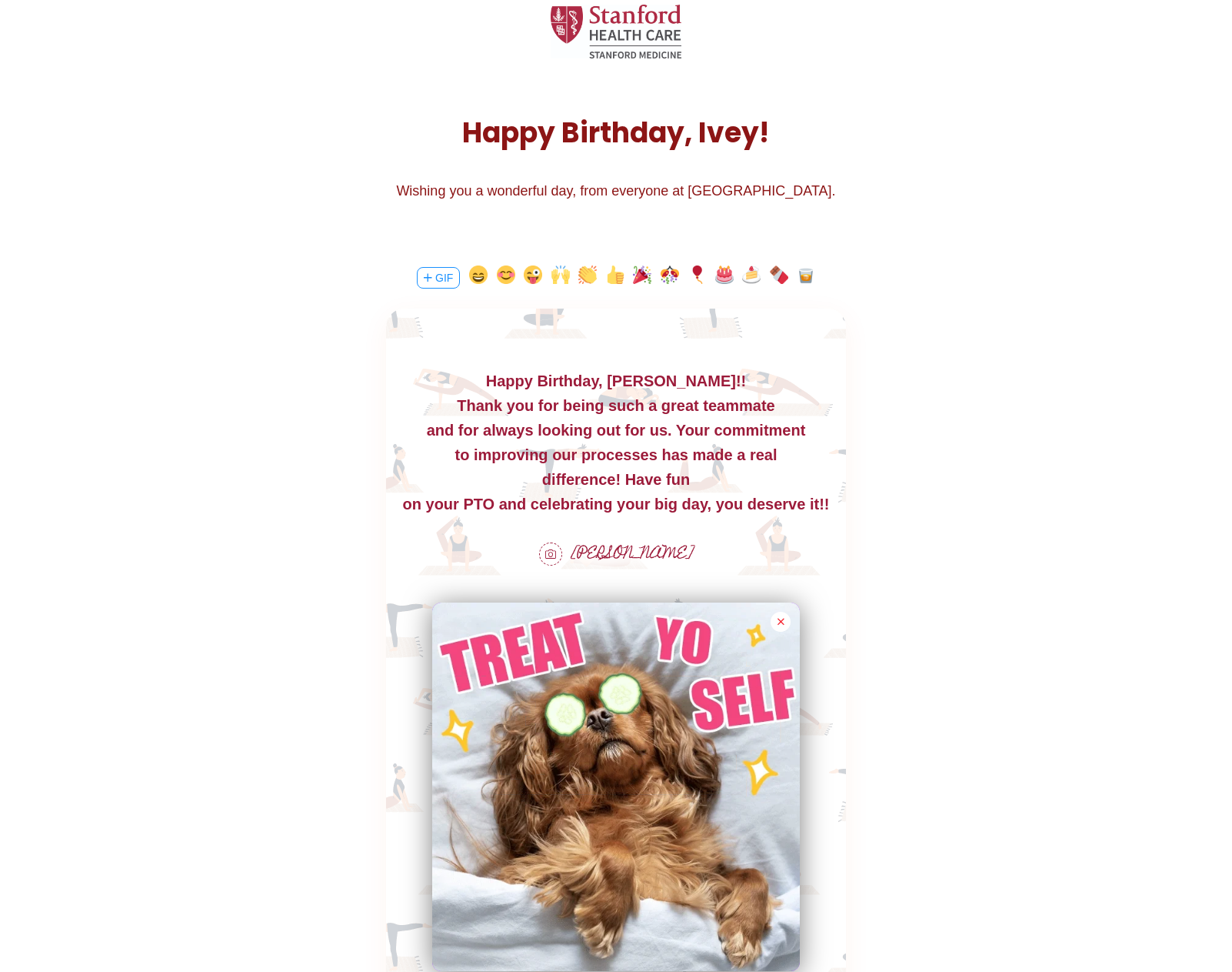
scroll to position [25, 0]
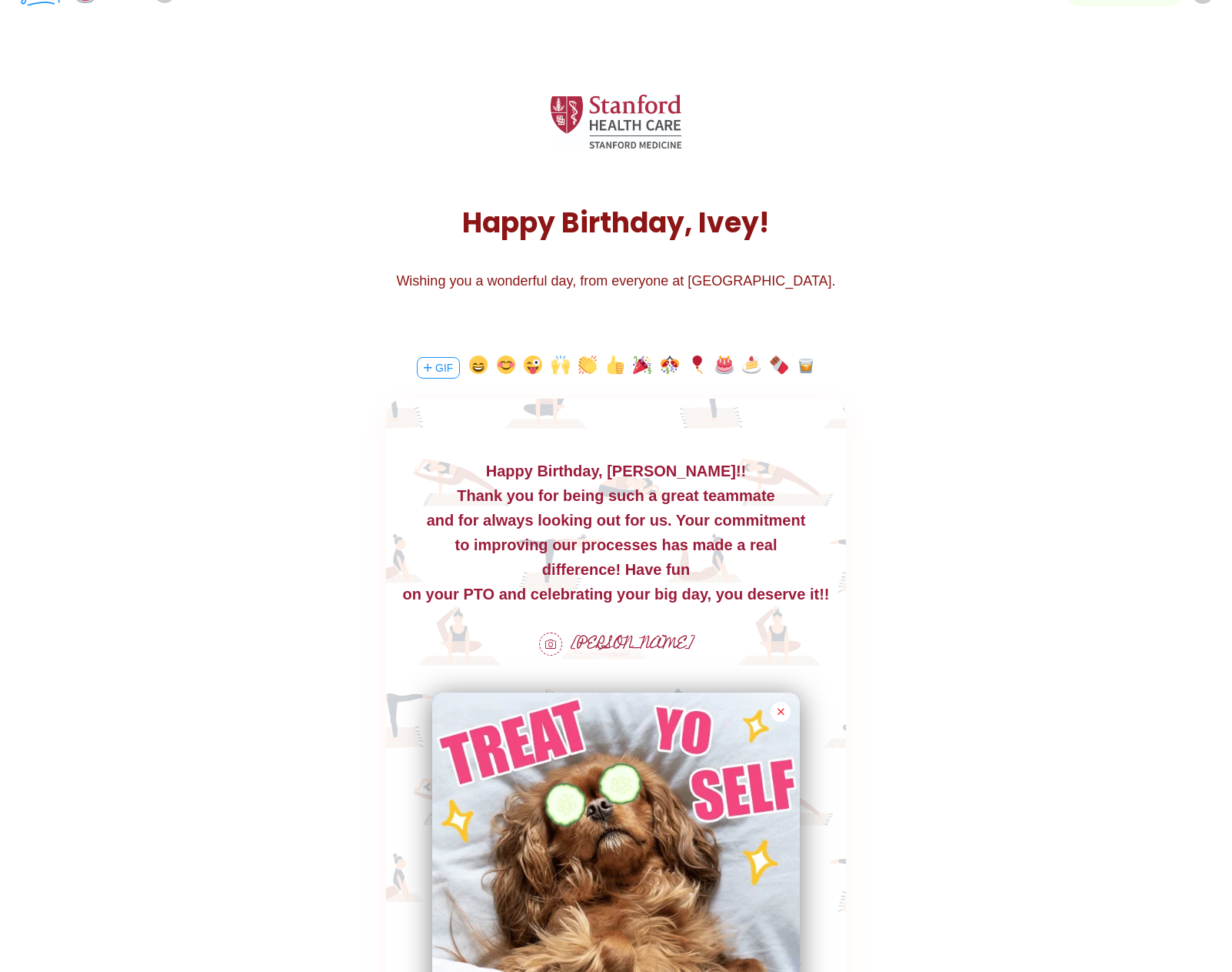
click at [416, 593] on div "on your PTO and celebrating your big day, you deserve it!!" at bounding box center [616, 594] width 460 height 25
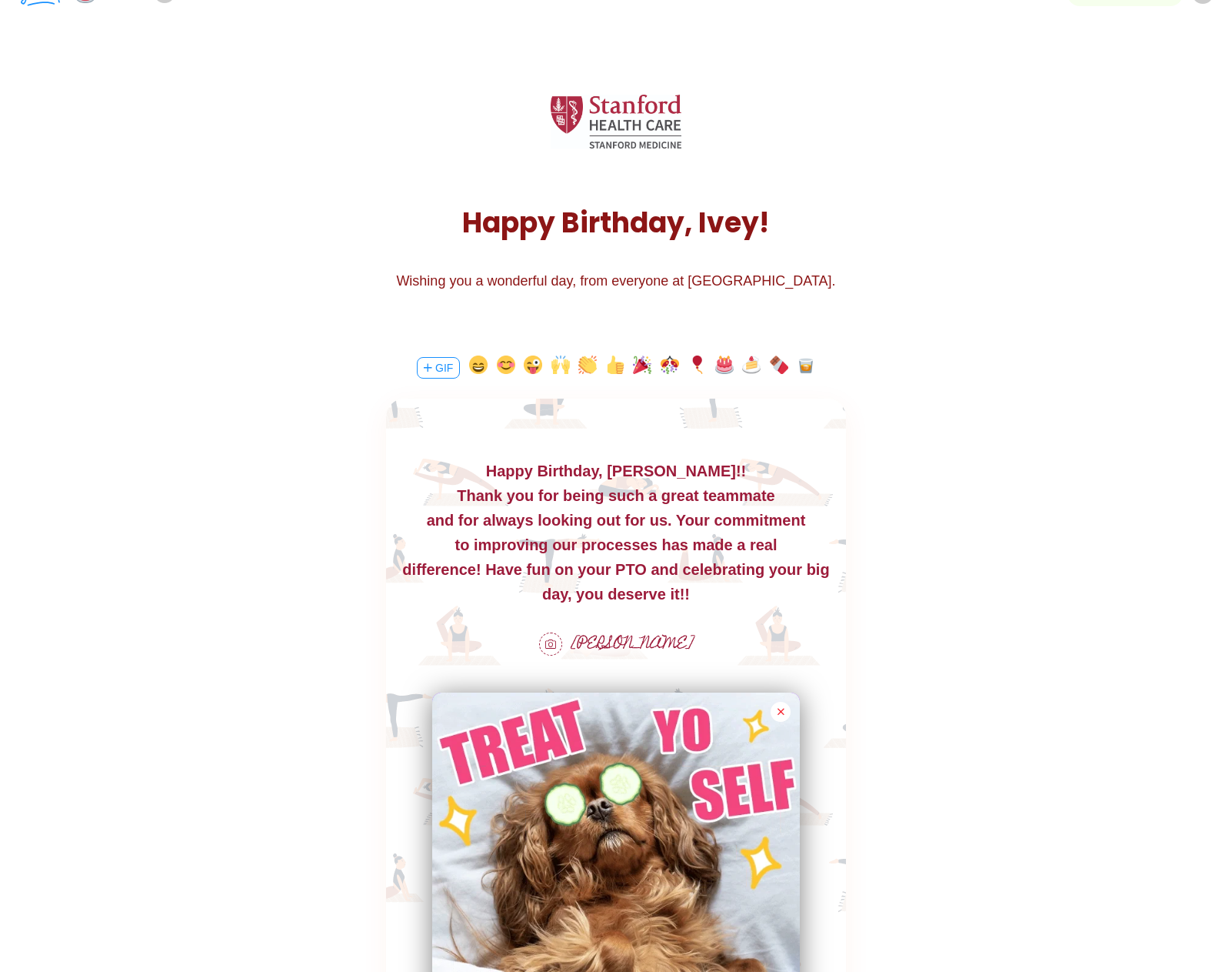
click at [463, 543] on div "to improving our processes has made a real" at bounding box center [616, 544] width 460 height 25
click at [452, 499] on div "Thank you for being such a great teammate" at bounding box center [616, 495] width 460 height 25
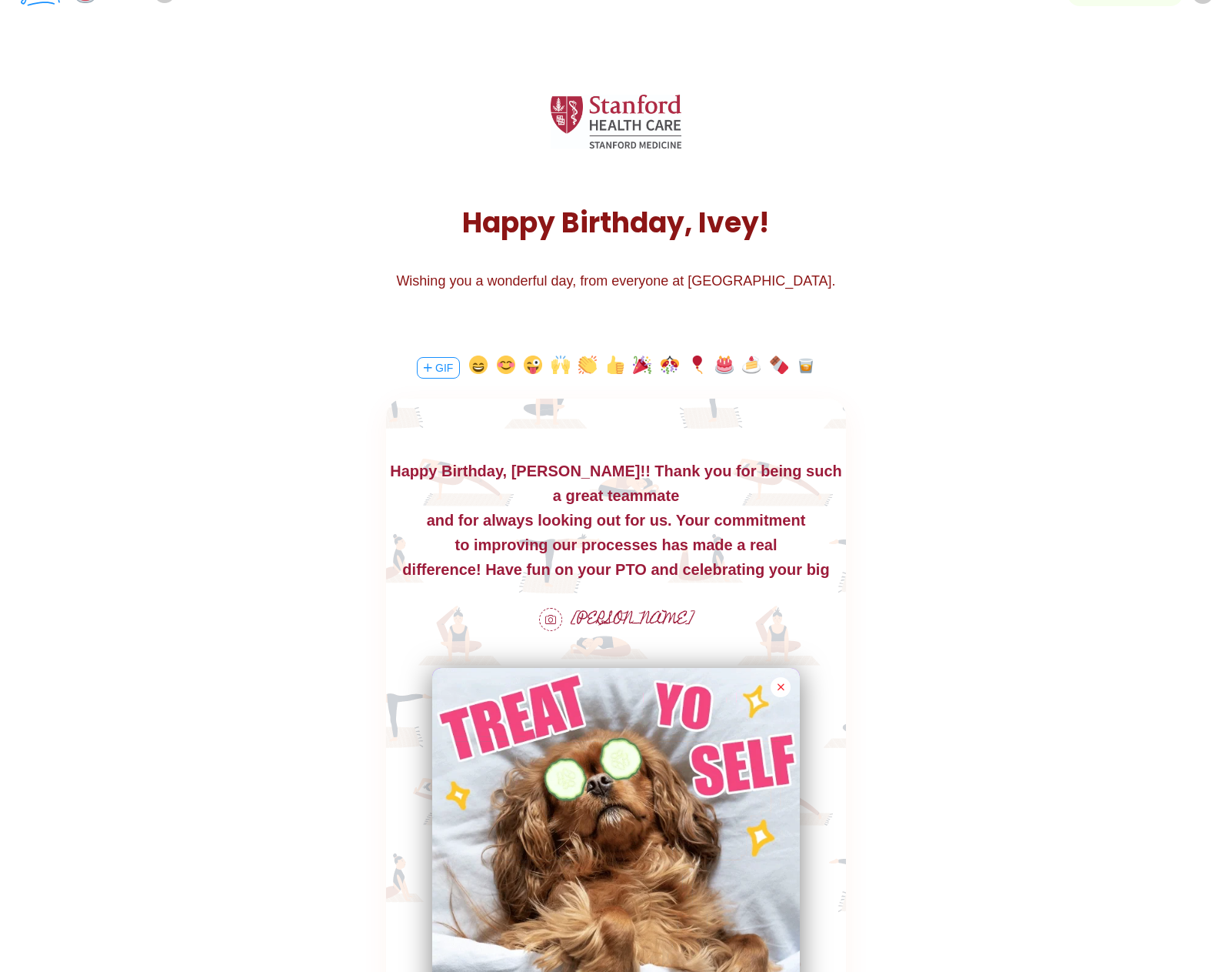
click at [577, 498] on body "Happy Birthday, [PERSON_NAME]!! Thank you for being such a great teammate and f…" at bounding box center [616, 532] width 460 height 148
click at [434, 524] on div "and for always looking out for us. Your commitment" at bounding box center [616, 519] width 460 height 25
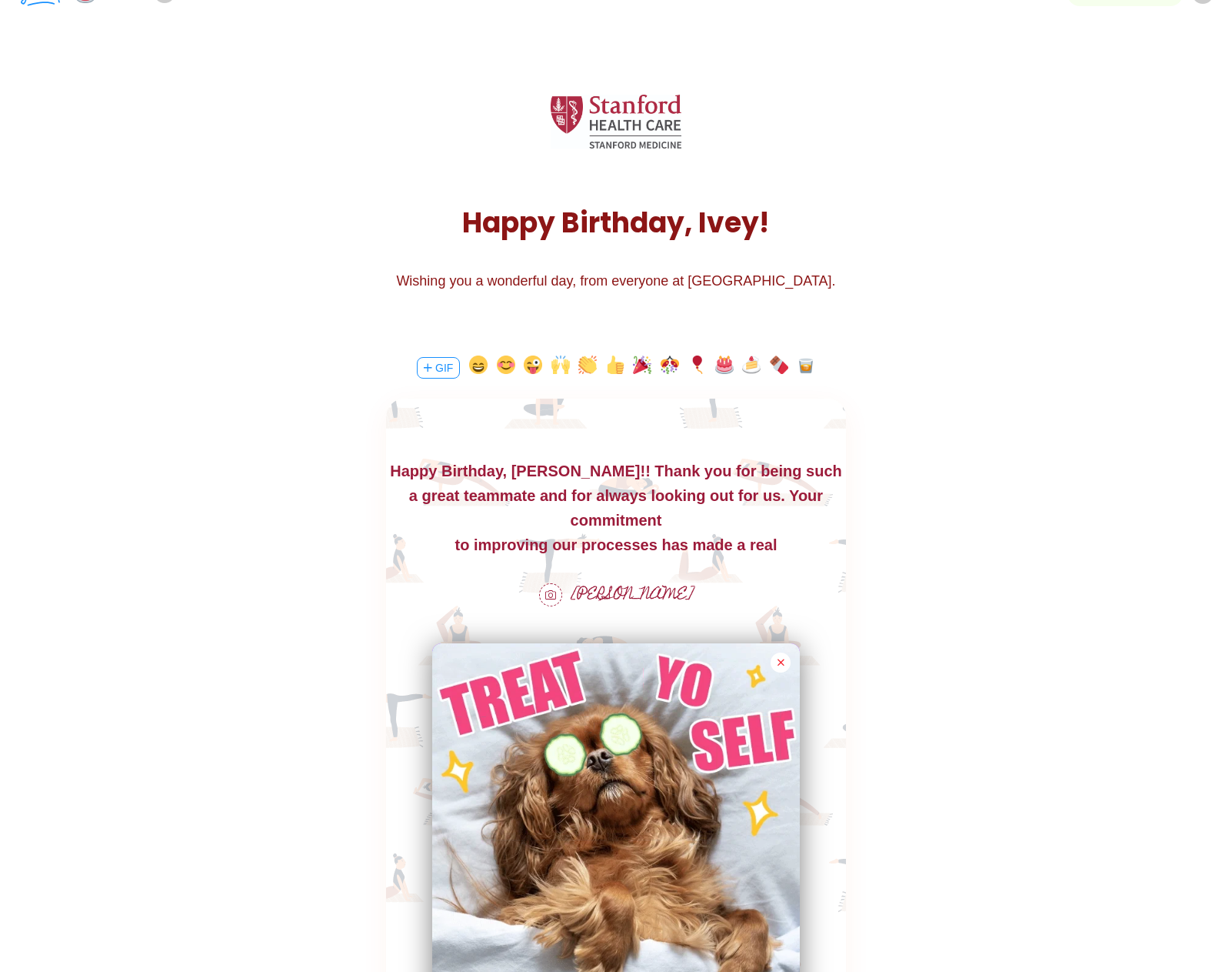
click at [396, 557] on div "difference! Have fun on your PTO and celebrating your big day, you deserve it!!" at bounding box center [616, 581] width 460 height 49
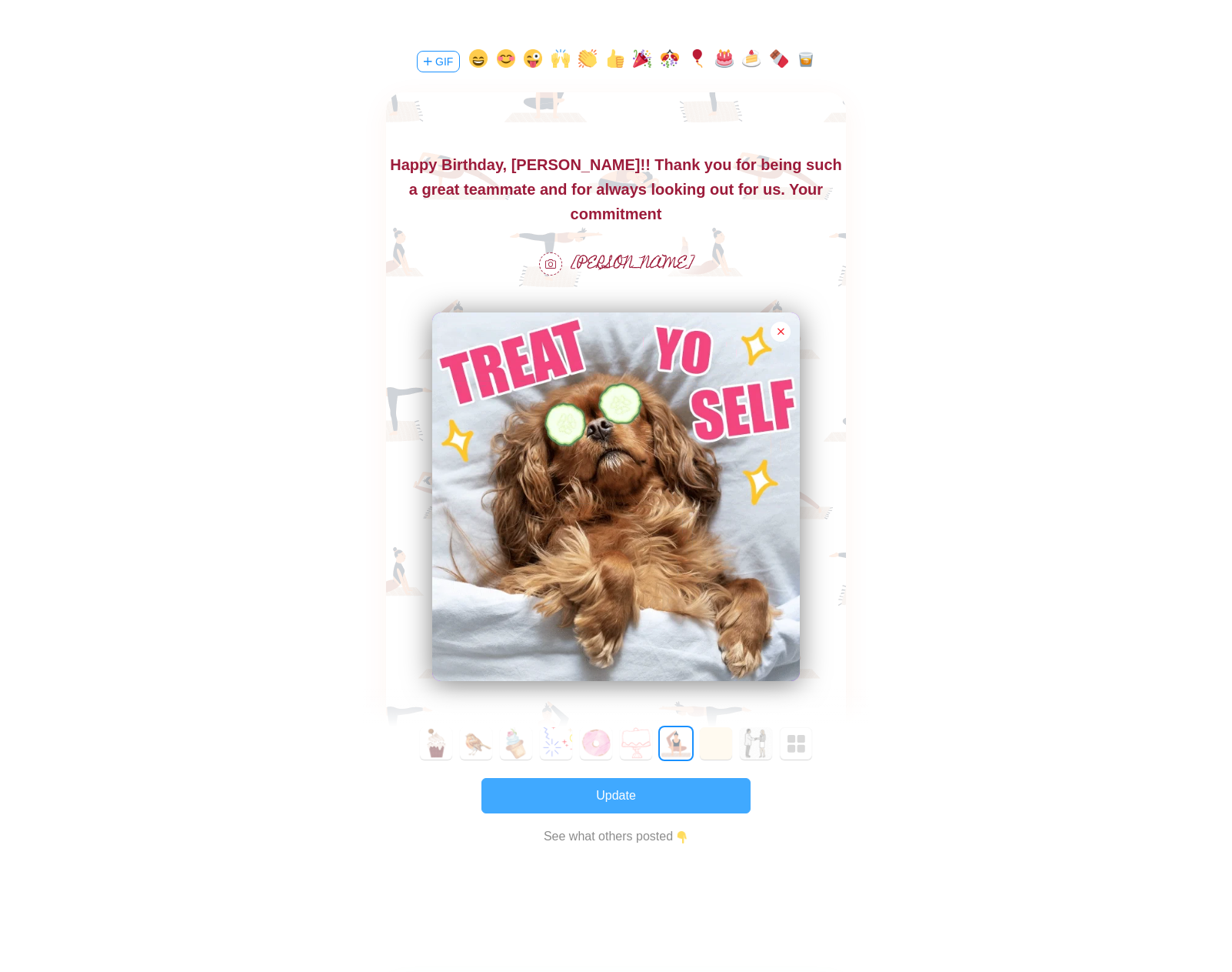
scroll to position [333, 0]
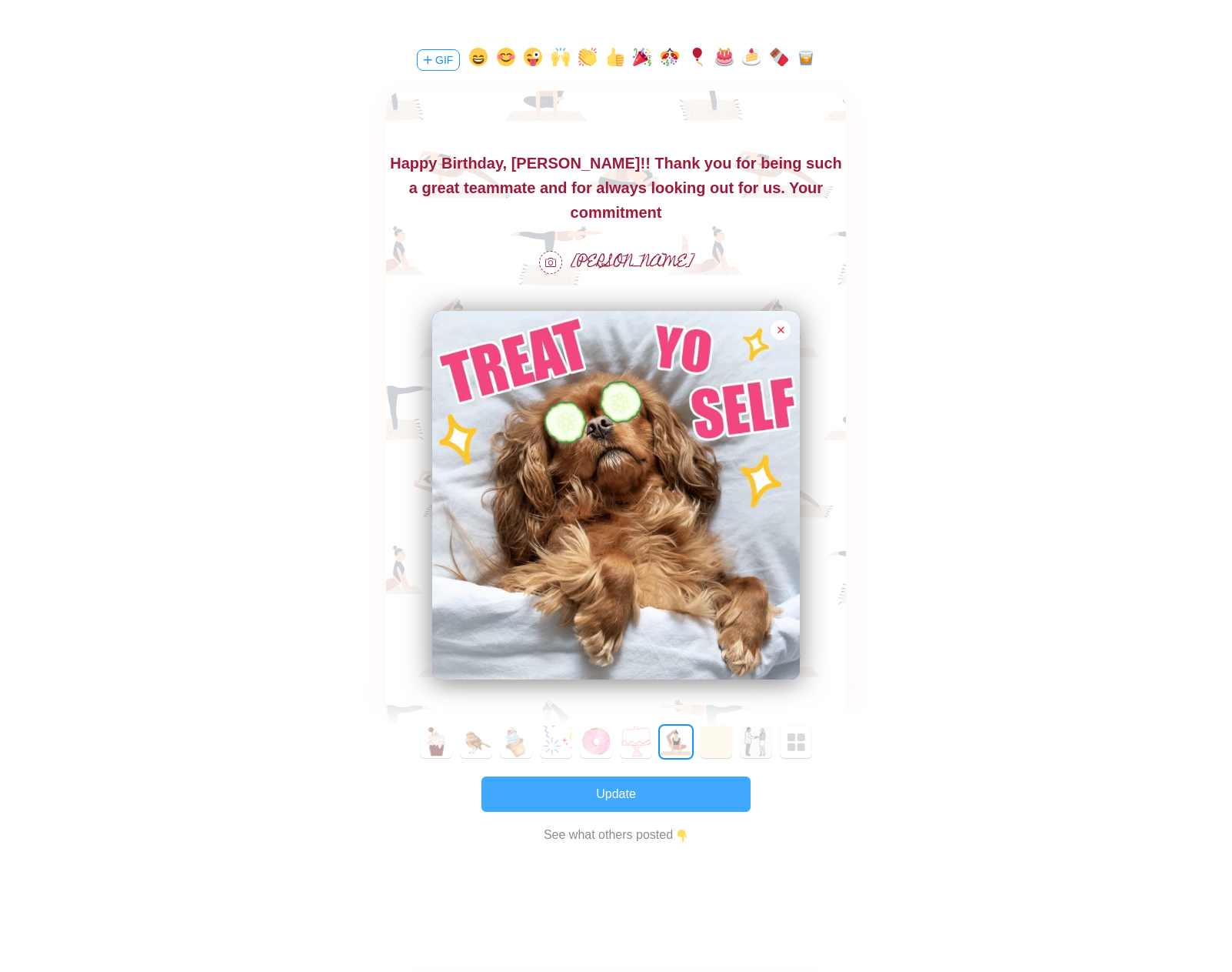
click at [650, 803] on button "Update" at bounding box center [616, 794] width 269 height 36
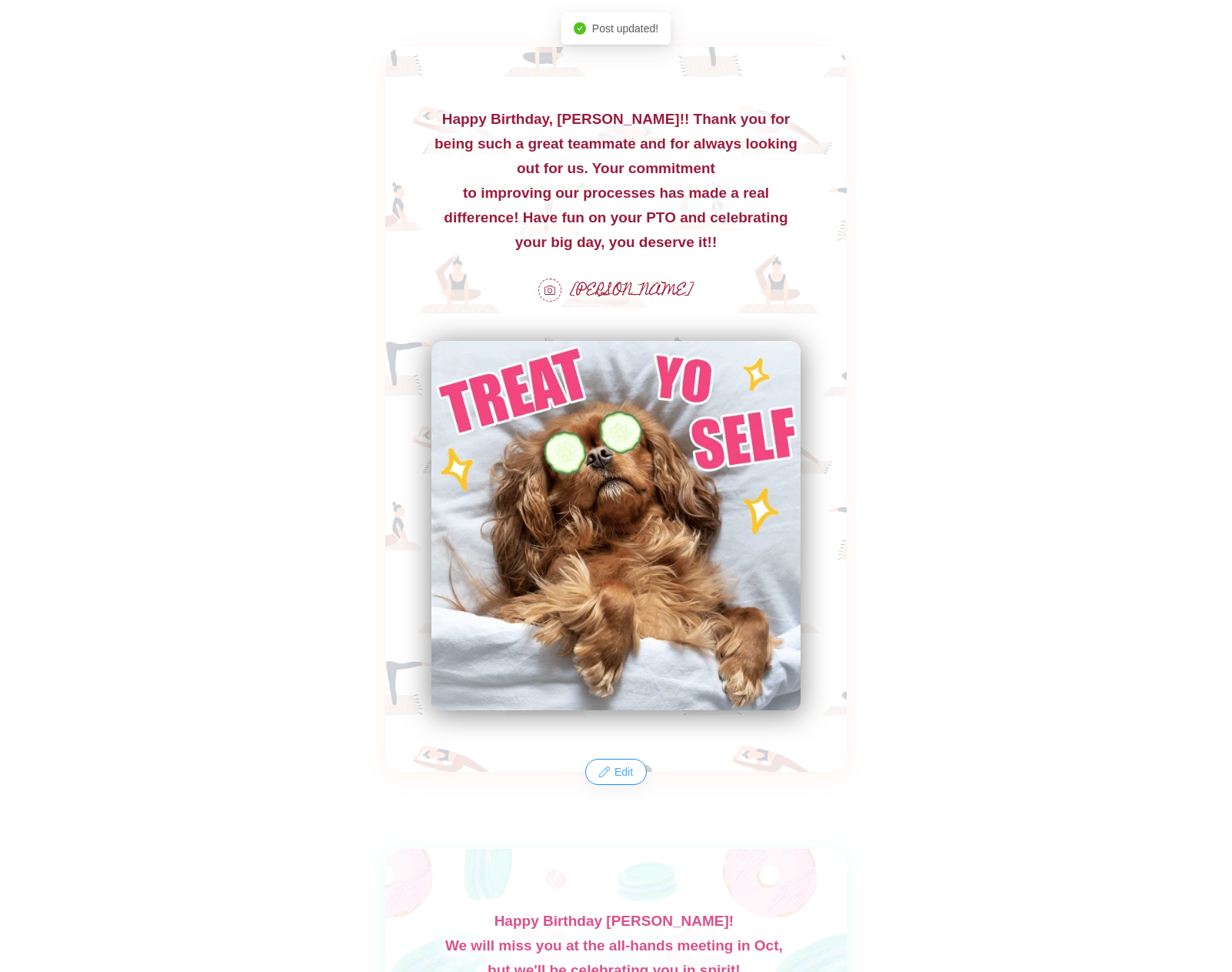
click at [599, 777] on button "Edit" at bounding box center [616, 772] width 58 height 25
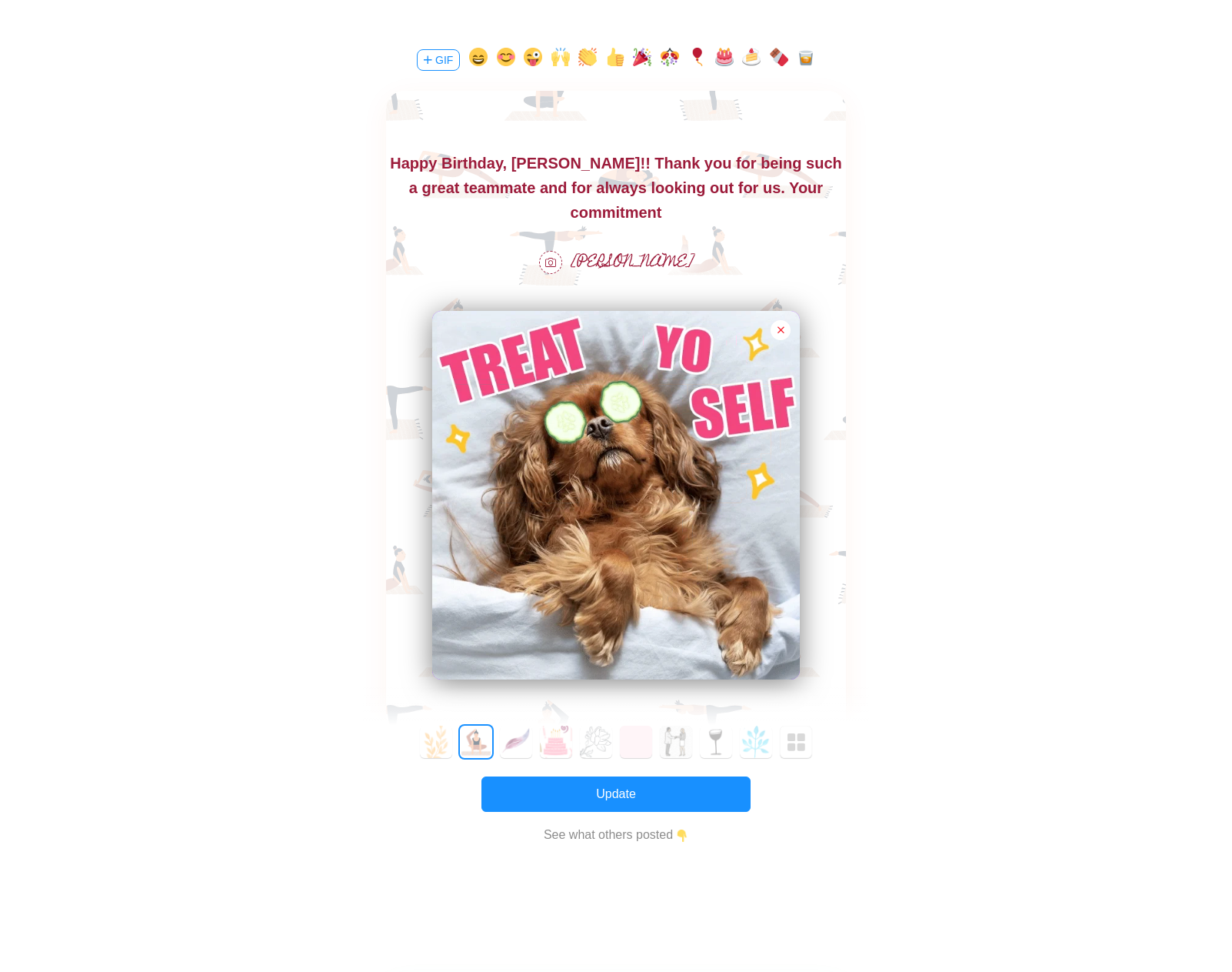
scroll to position [0, 0]
click at [390, 225] on div "to improving our processes has made a real difference! Have fun on your PTO and…" at bounding box center [616, 250] width 460 height 49
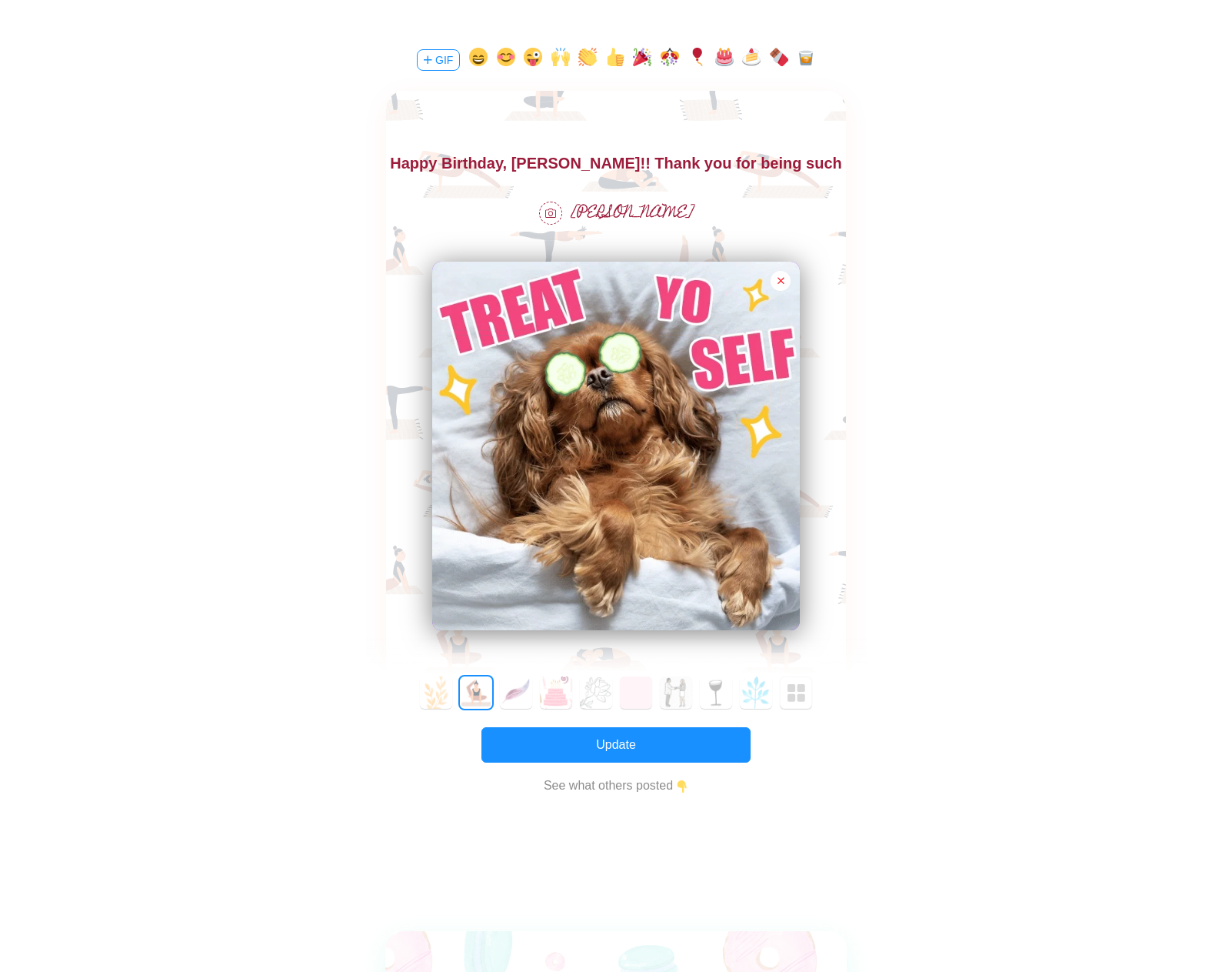
scroll to position [22, 0]
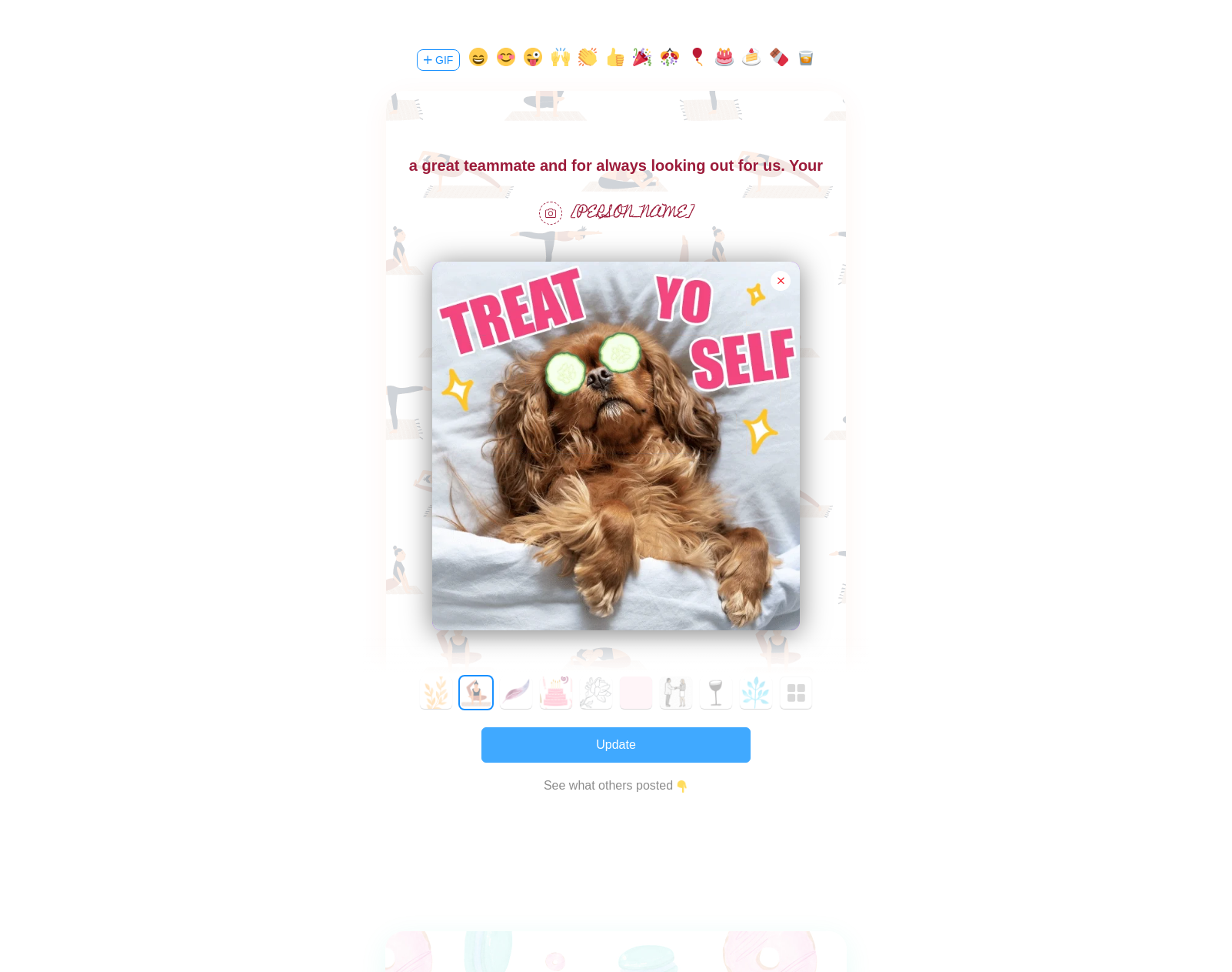
click at [633, 742] on button "Update" at bounding box center [616, 744] width 269 height 36
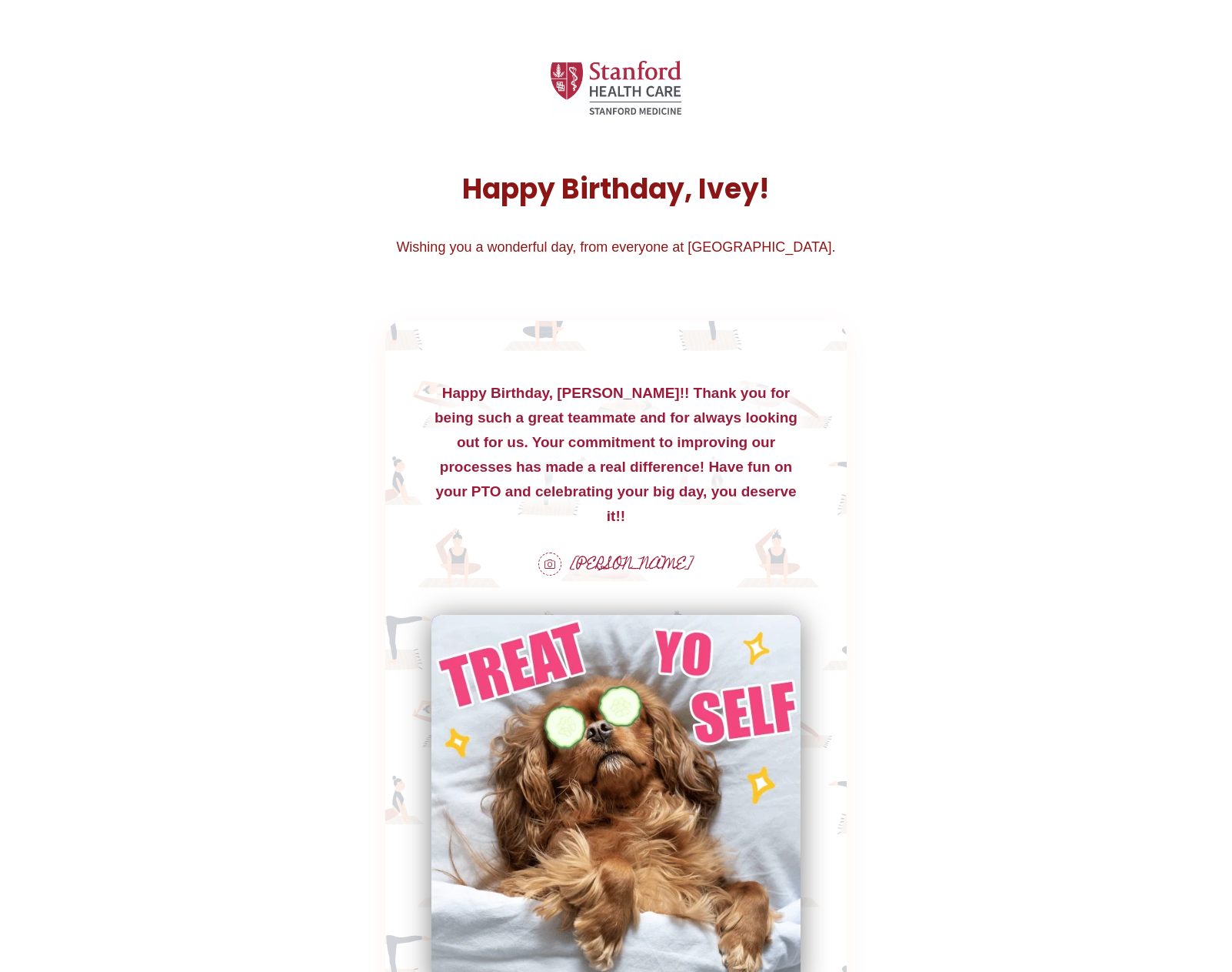
scroll to position [0, 0]
